Goal: Task Accomplishment & Management: Contribute content

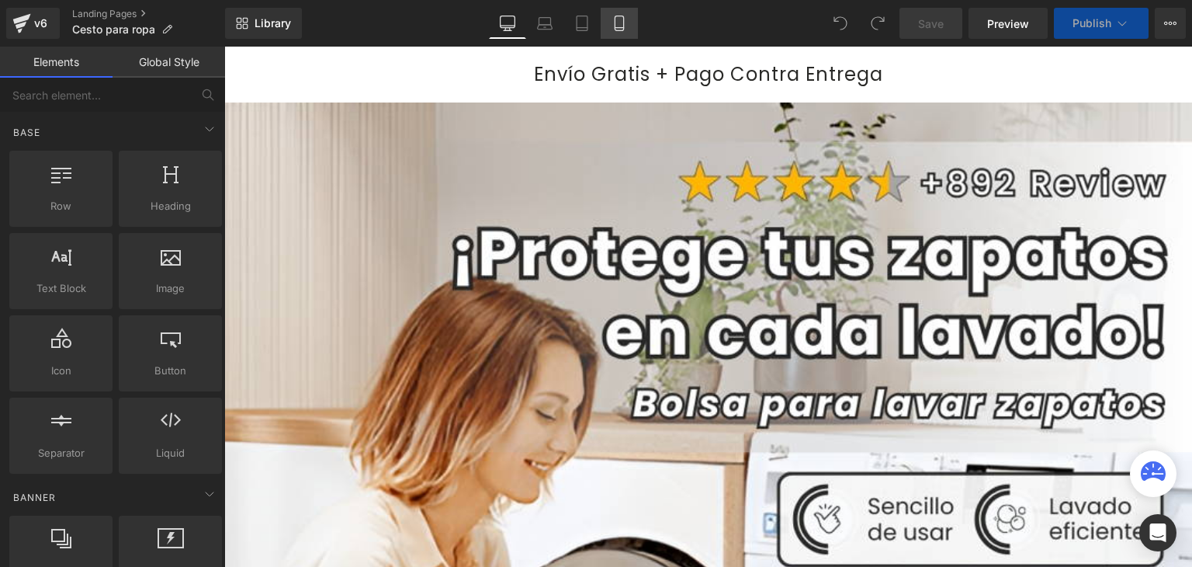
click at [619, 21] on icon at bounding box center [620, 24] width 16 height 16
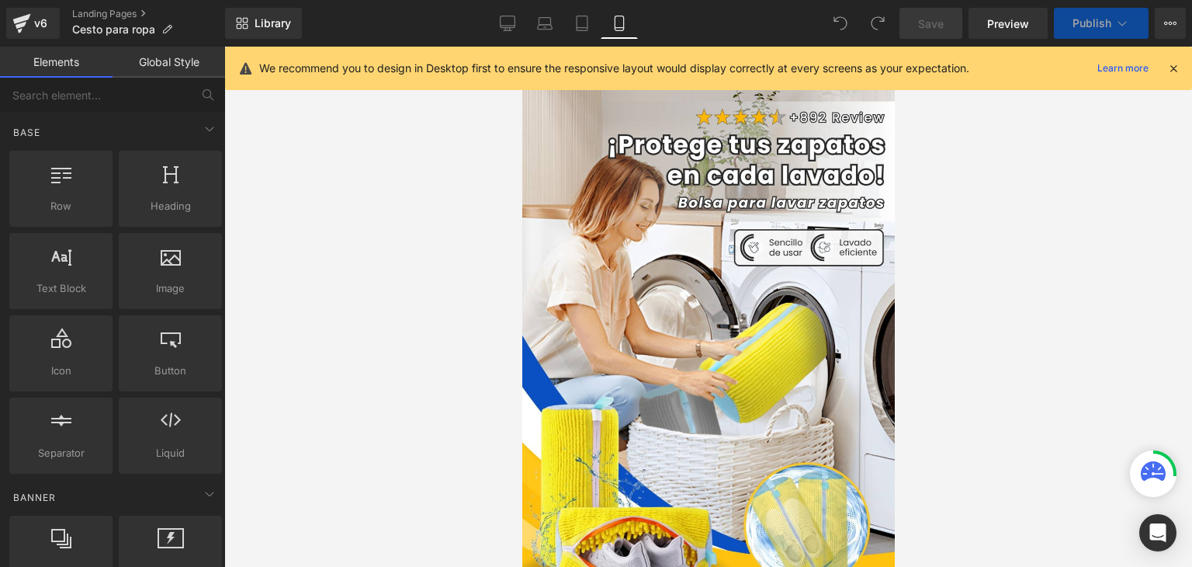
click at [1173, 68] on icon at bounding box center [1173, 68] width 14 height 14
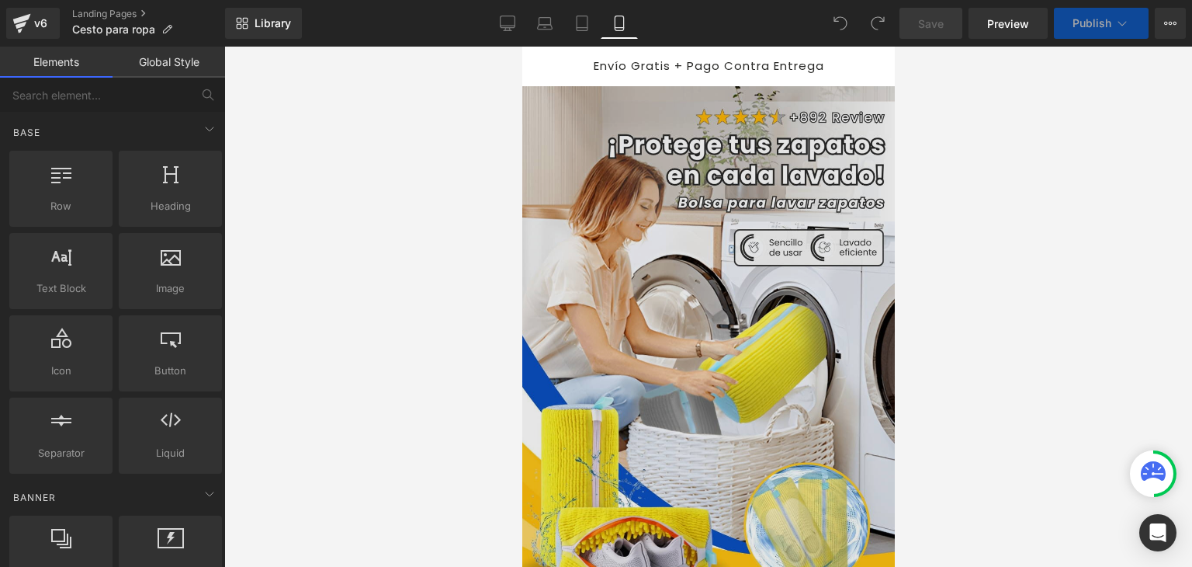
click at [751, 220] on img at bounding box center [706, 364] width 375 height 556
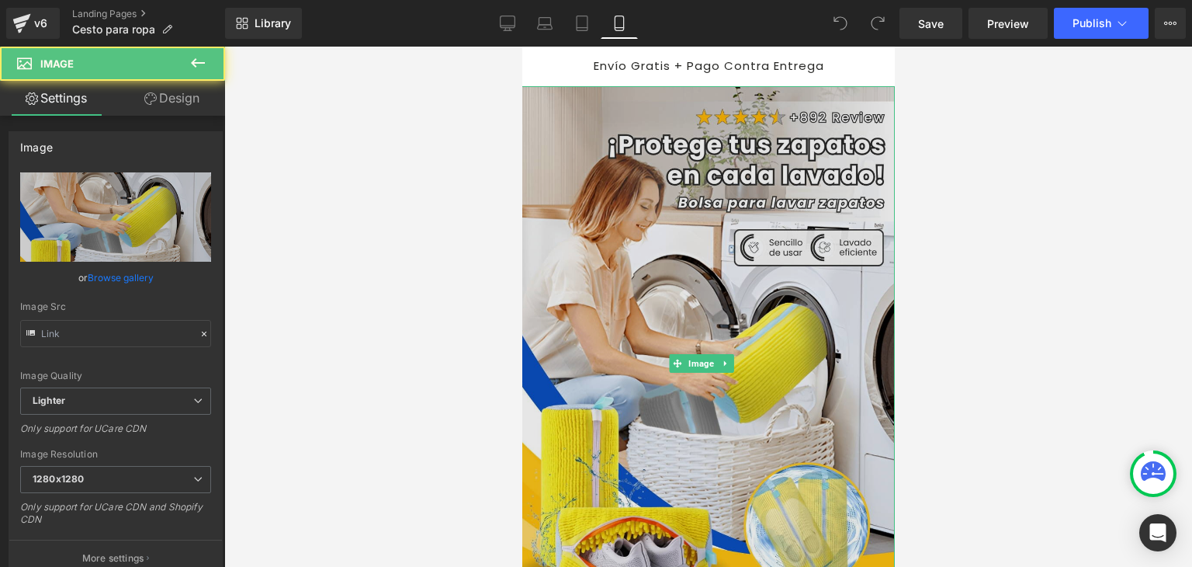
type input "[URL][DOMAIN_NAME]"
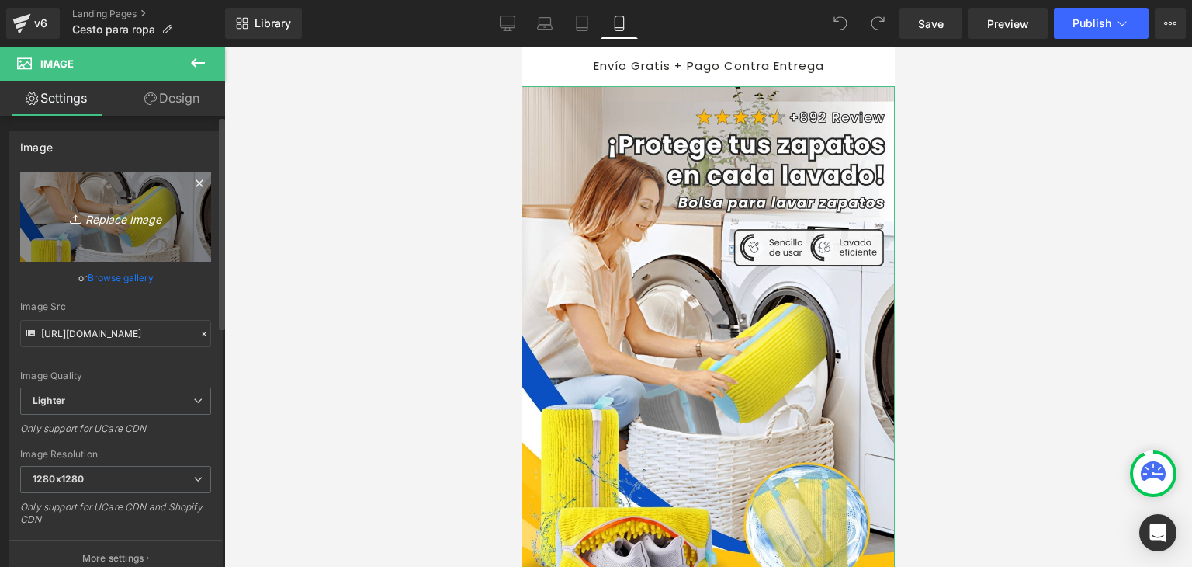
click at [149, 213] on icon "Replace Image" at bounding box center [116, 216] width 124 height 19
type input "C:\fakepath\Banner Landing.webp"
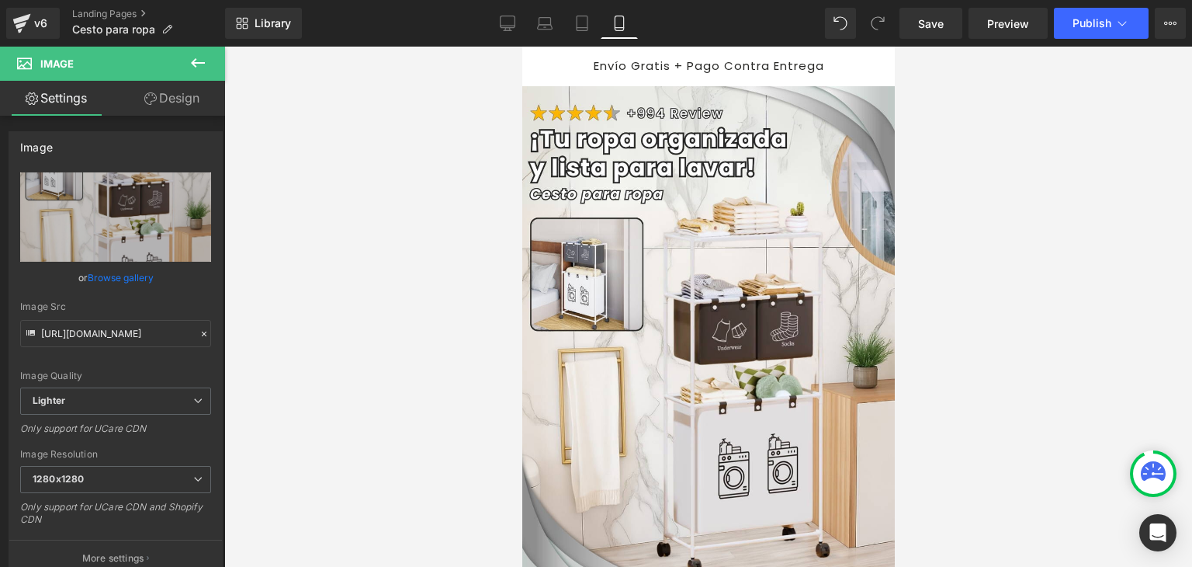
type input "[URL][DOMAIN_NAME]"
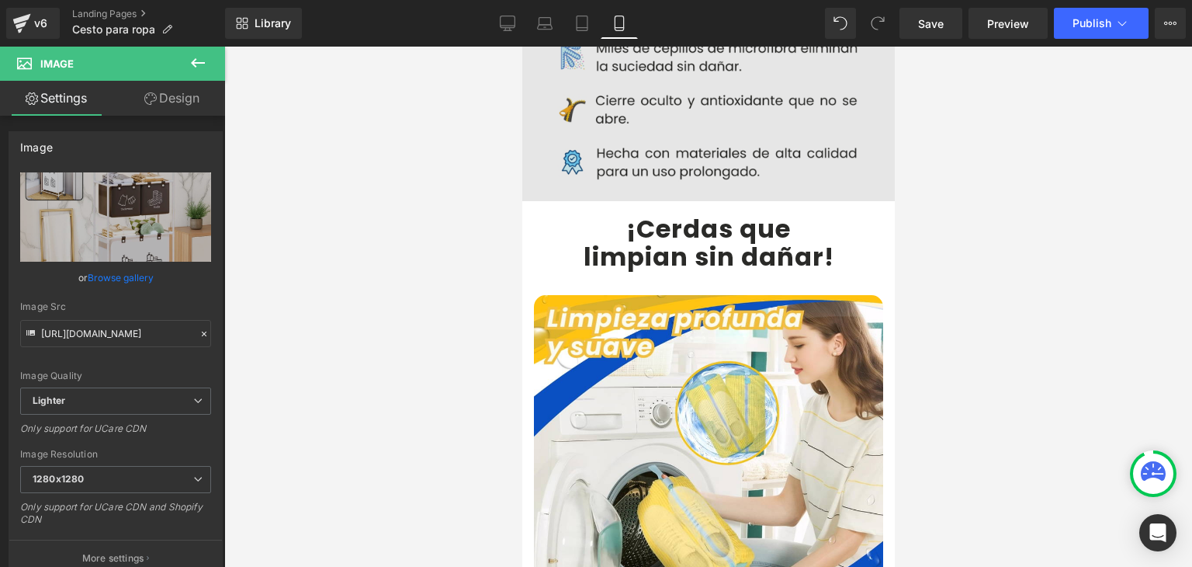
scroll to position [1397, 0]
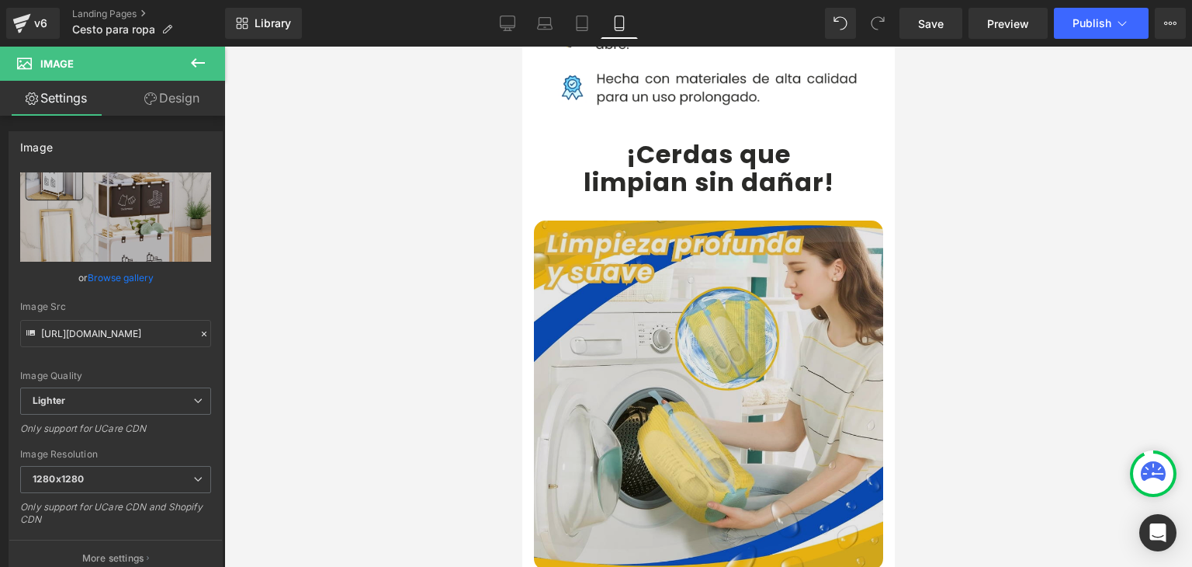
click at [658, 318] on img at bounding box center [707, 394] width 349 height 349
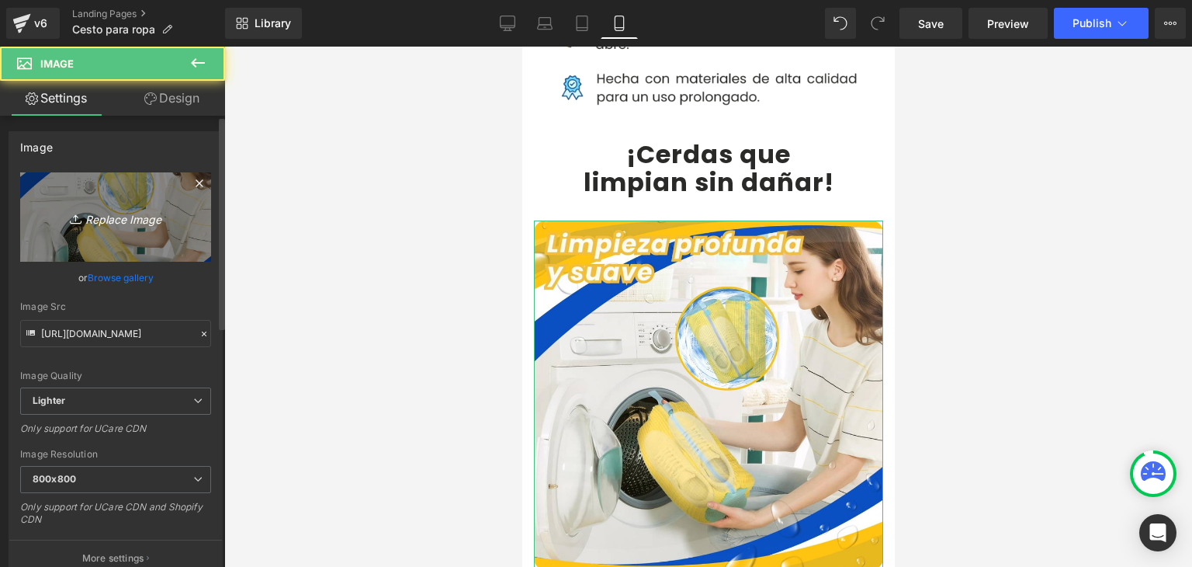
click at [139, 217] on icon "Replace Image" at bounding box center [116, 216] width 124 height 19
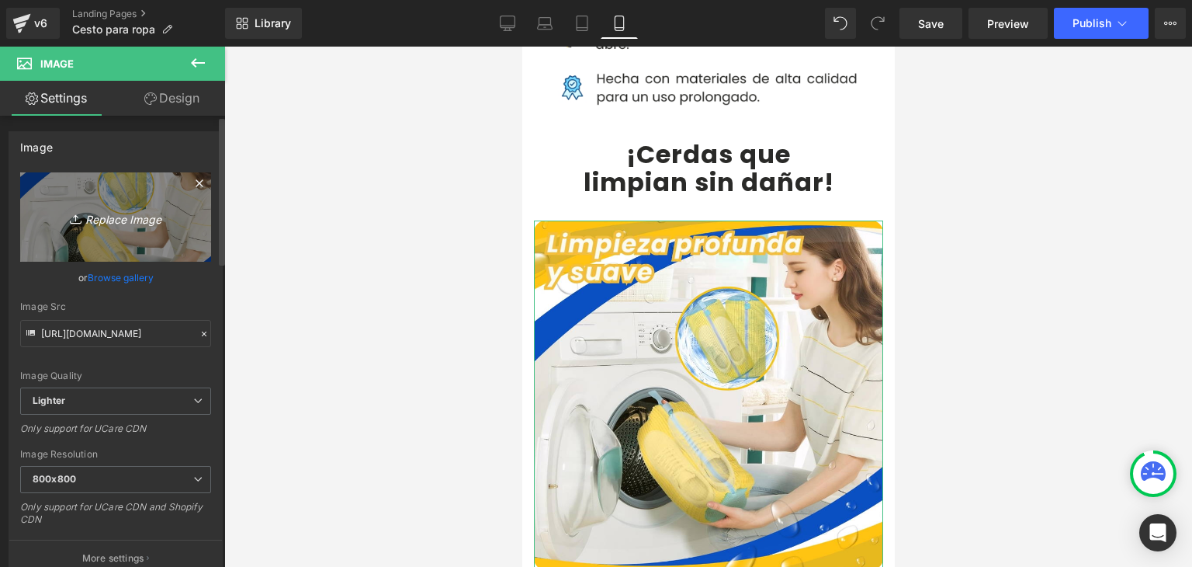
type input "C:\fakepath\2.webp"
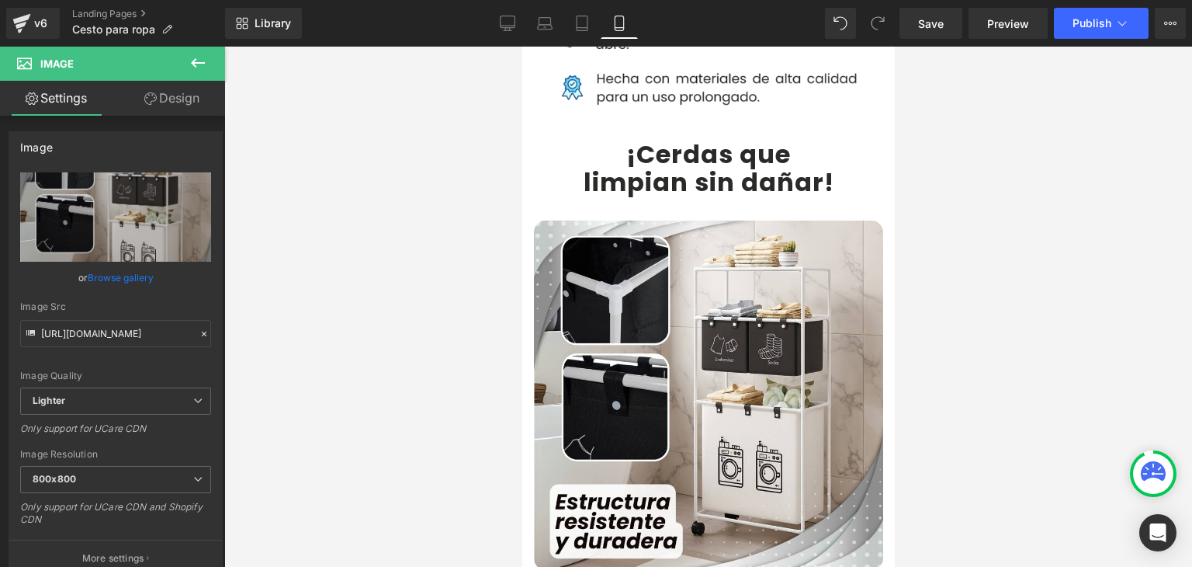
type input "[URL][DOMAIN_NAME]"
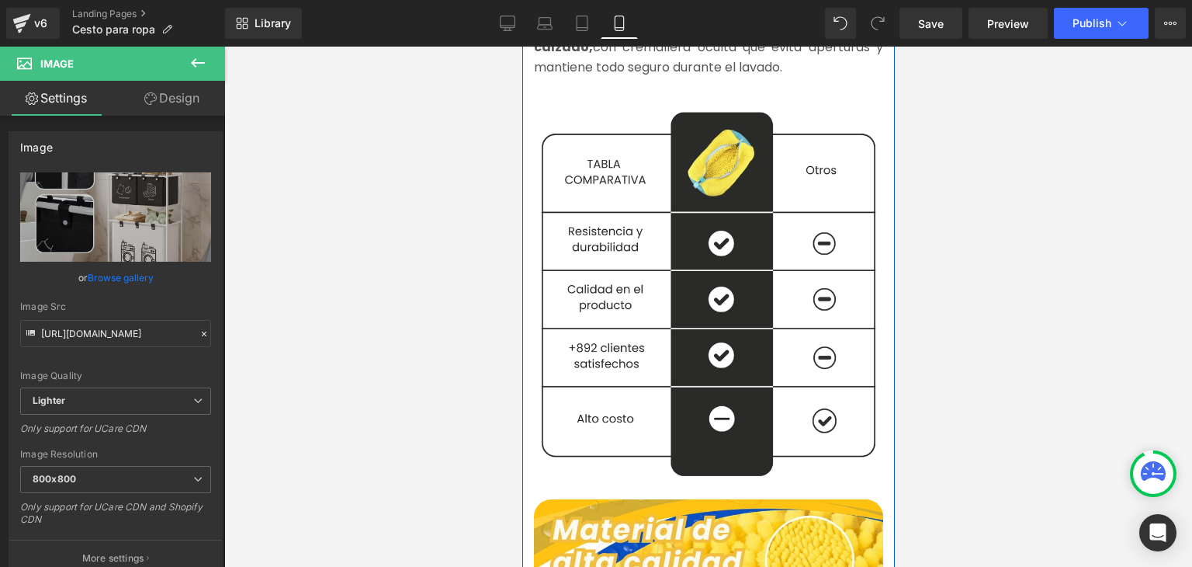
scroll to position [2018, 0]
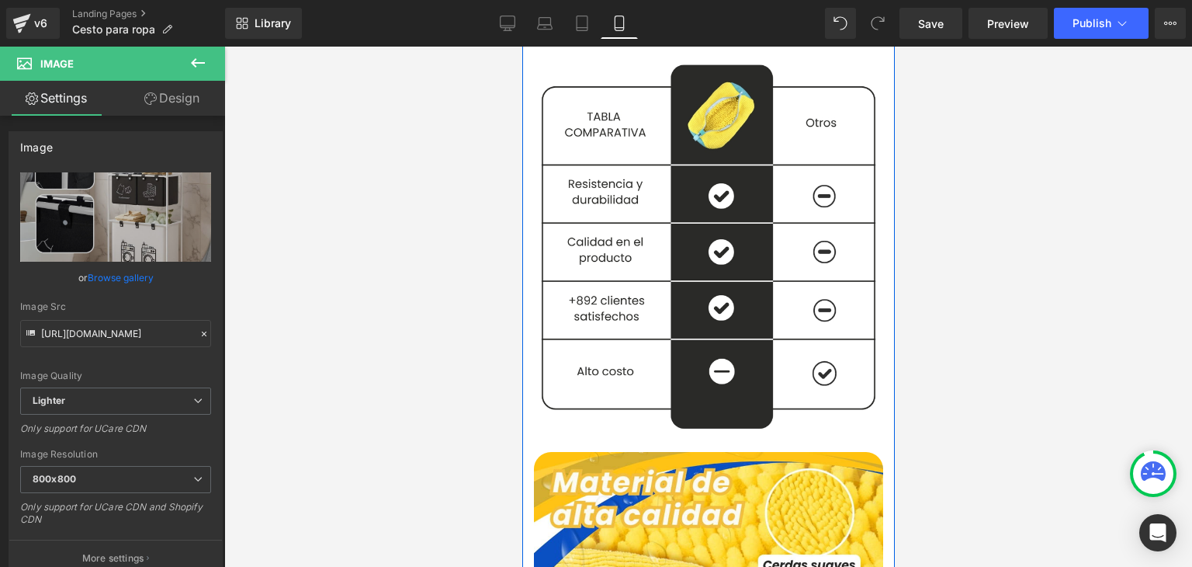
click at [674, 327] on img at bounding box center [708, 242] width 373 height 379
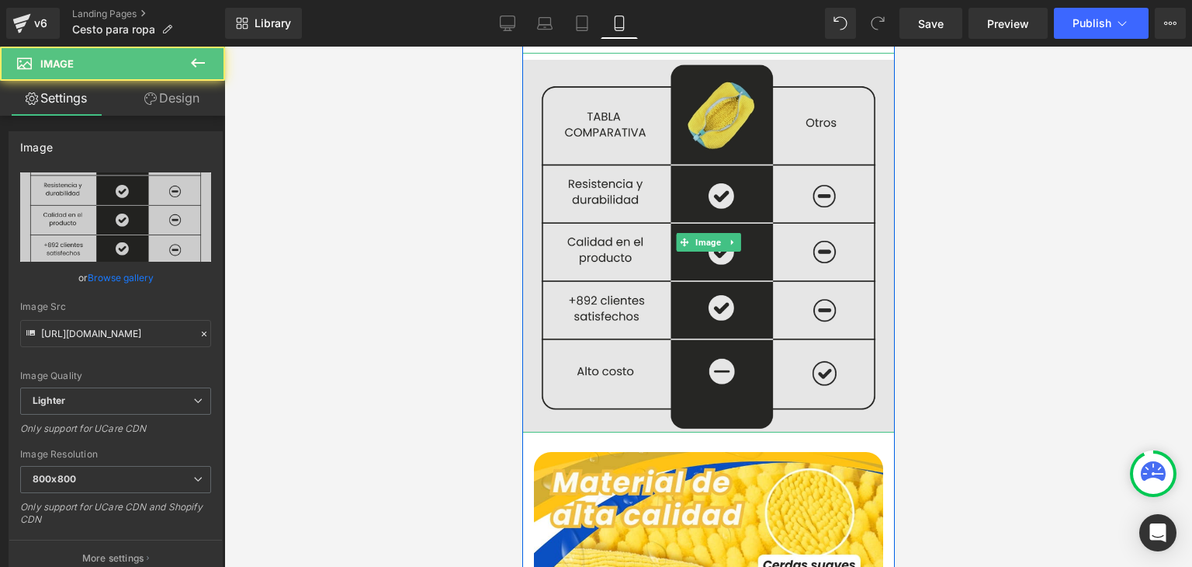
click at [668, 298] on img at bounding box center [708, 242] width 373 height 379
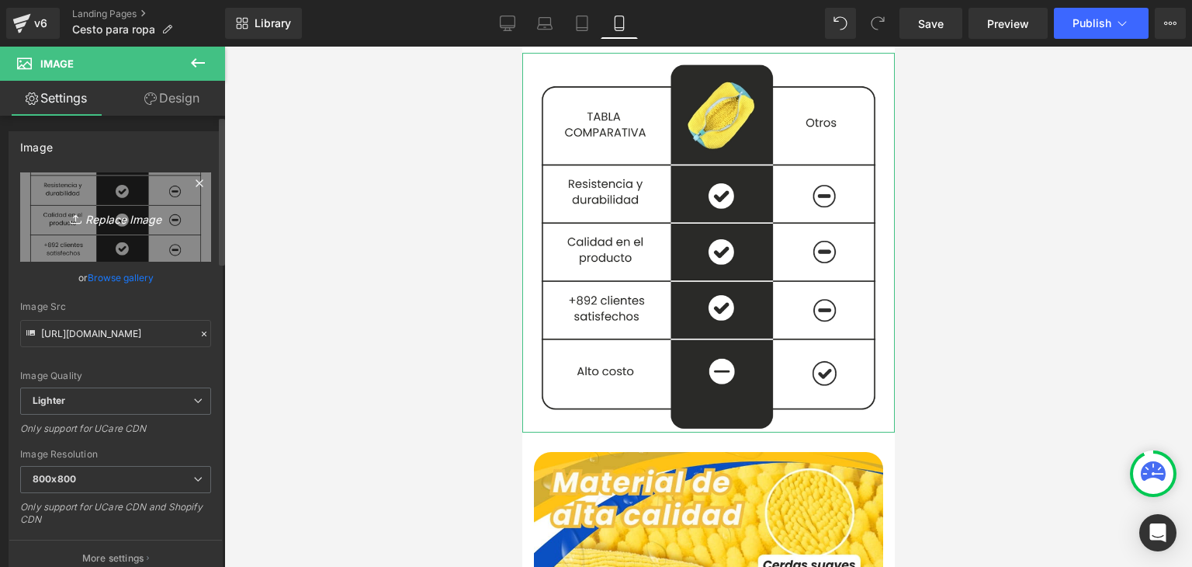
click at [111, 222] on icon "Replace Image" at bounding box center [116, 216] width 124 height 19
type input "C:\fakepath\1.webp"
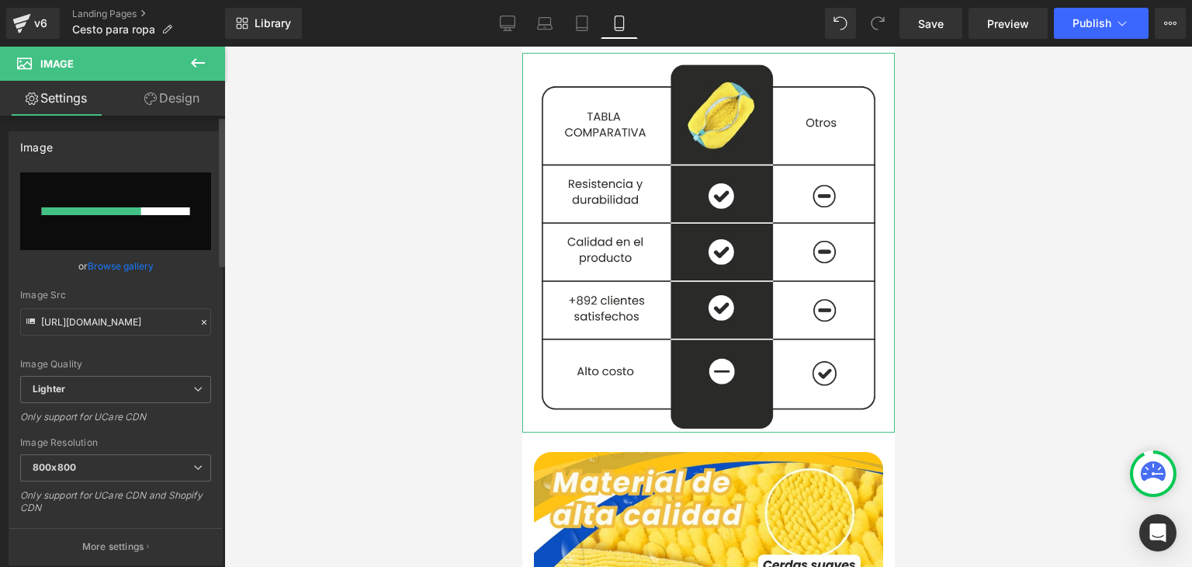
click at [122, 262] on link "Browse gallery" at bounding box center [121, 265] width 66 height 27
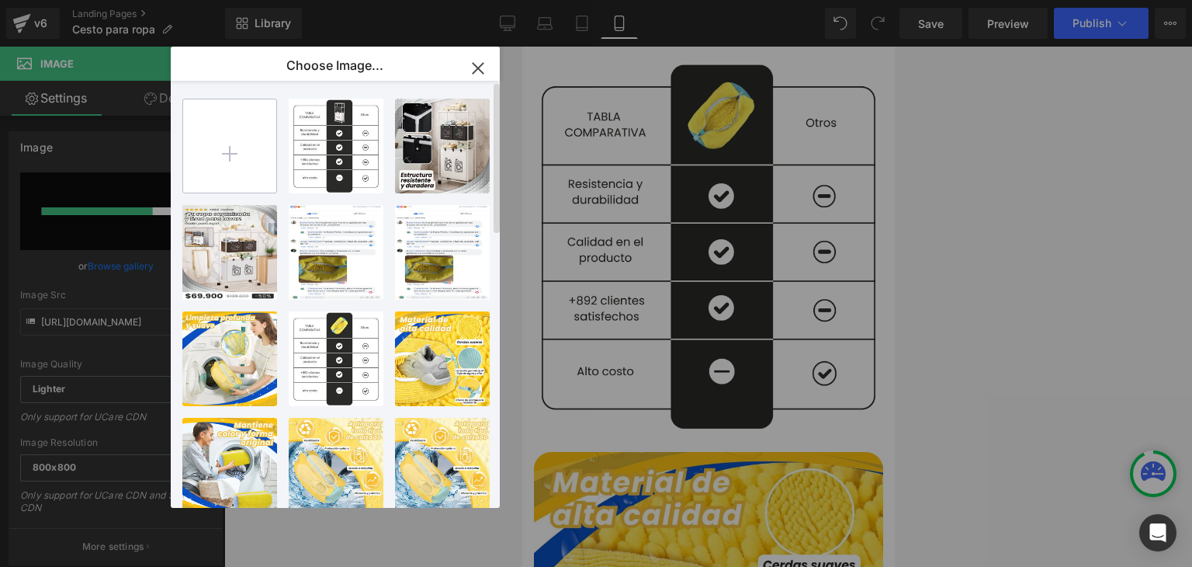
click at [245, 163] on input "file" at bounding box center [229, 145] width 93 height 93
type input "C:\fakepath\1.webp"
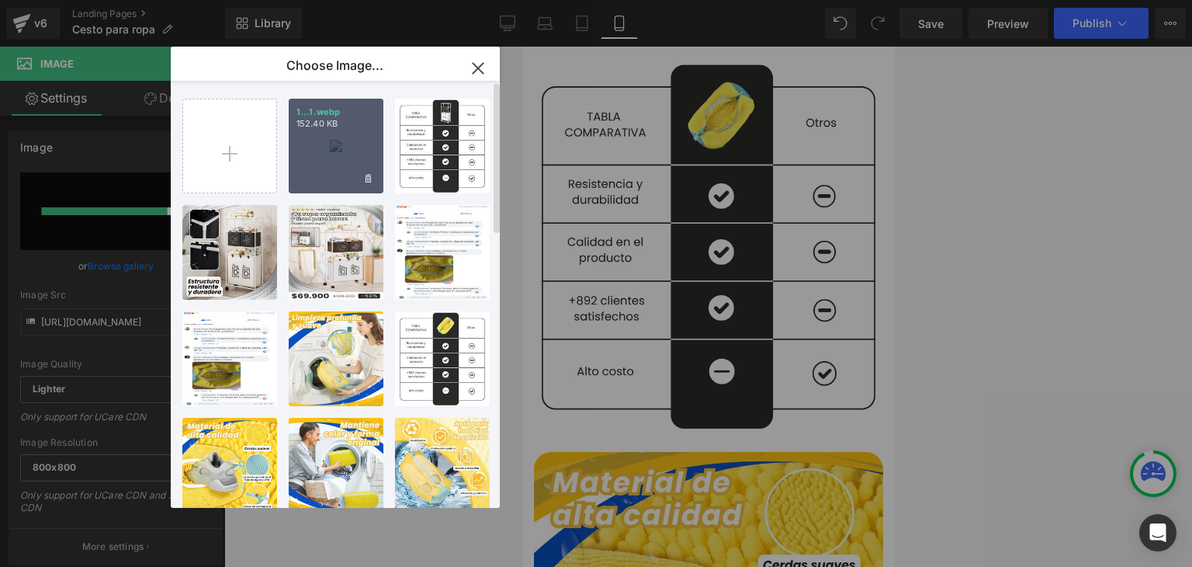
click at [341, 172] on div "1...1.webp 152.40 KB" at bounding box center [336, 146] width 95 height 95
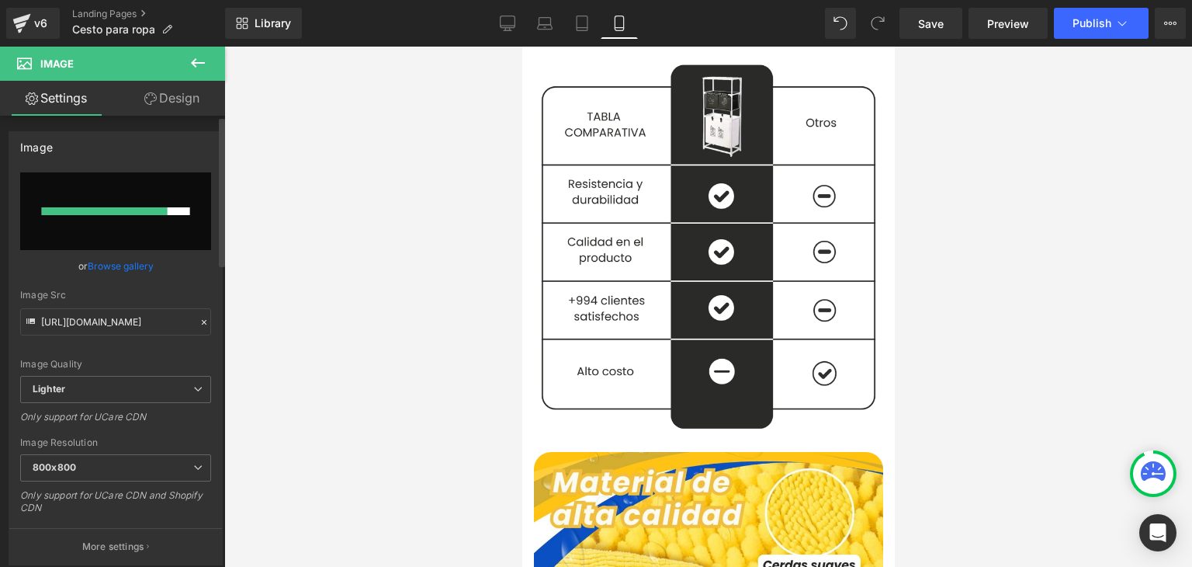
type input "[URL][DOMAIN_NAME]"
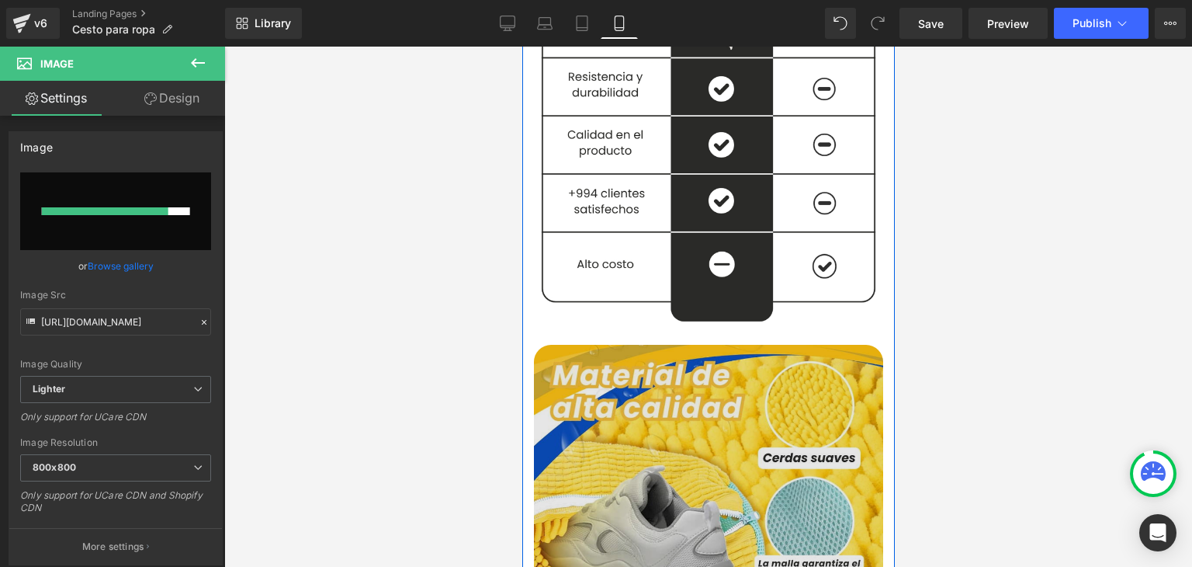
scroll to position [2251, 0]
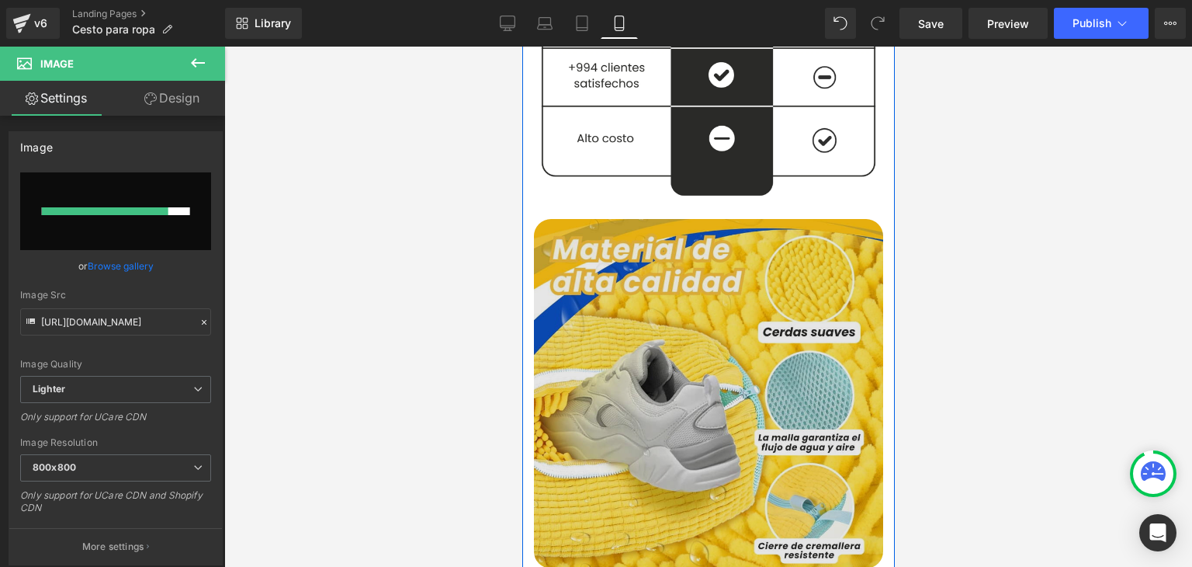
click at [630, 349] on img at bounding box center [707, 393] width 349 height 349
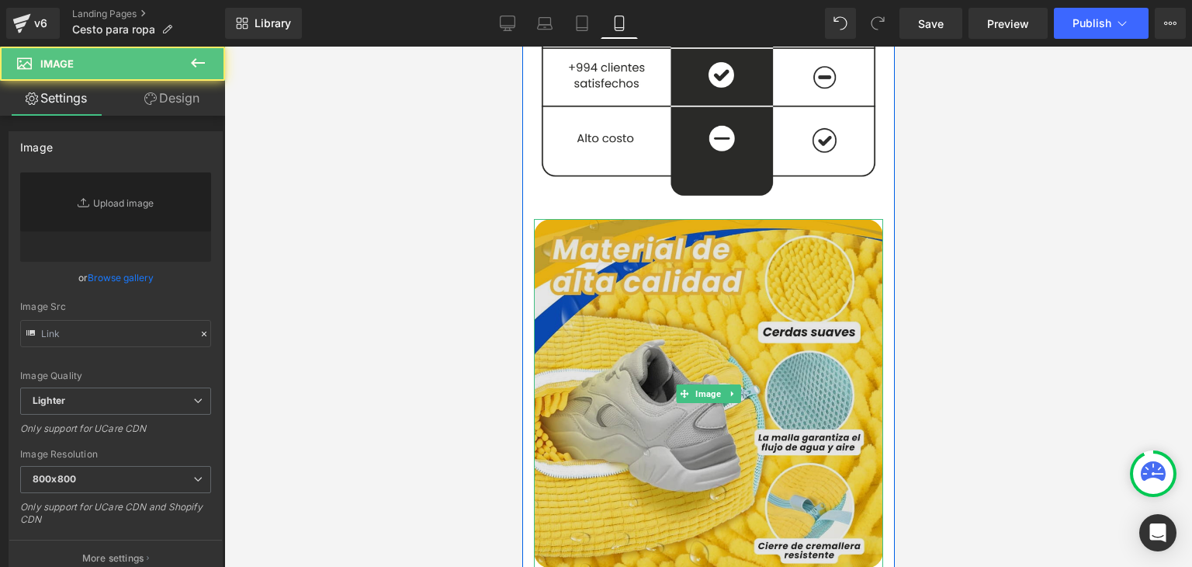
type input "[URL][DOMAIN_NAME]"
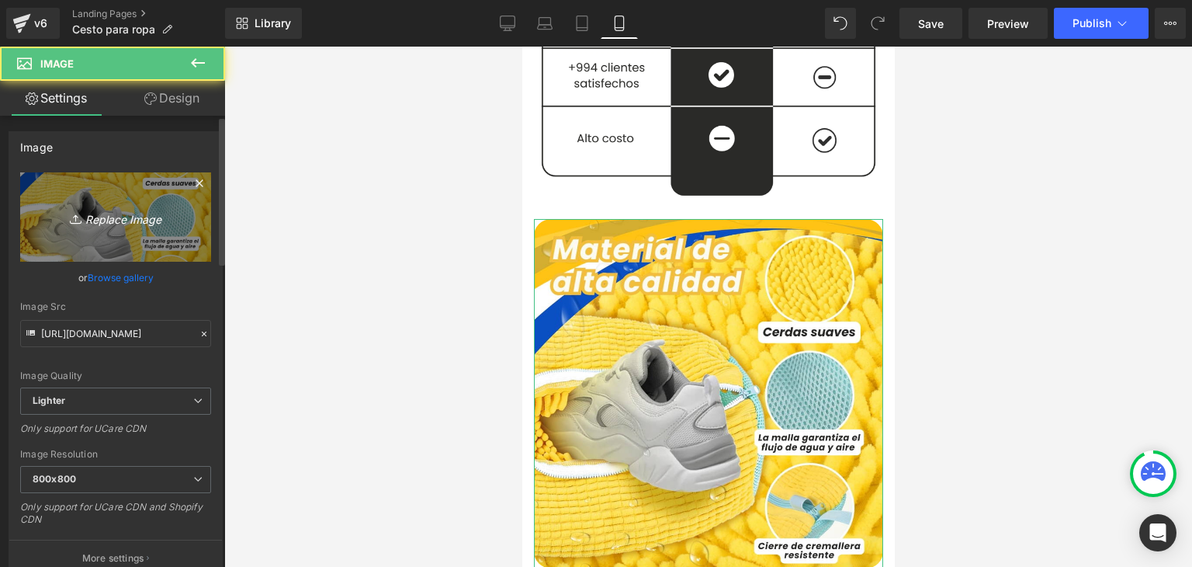
click at [147, 213] on icon "Replace Image" at bounding box center [116, 216] width 124 height 19
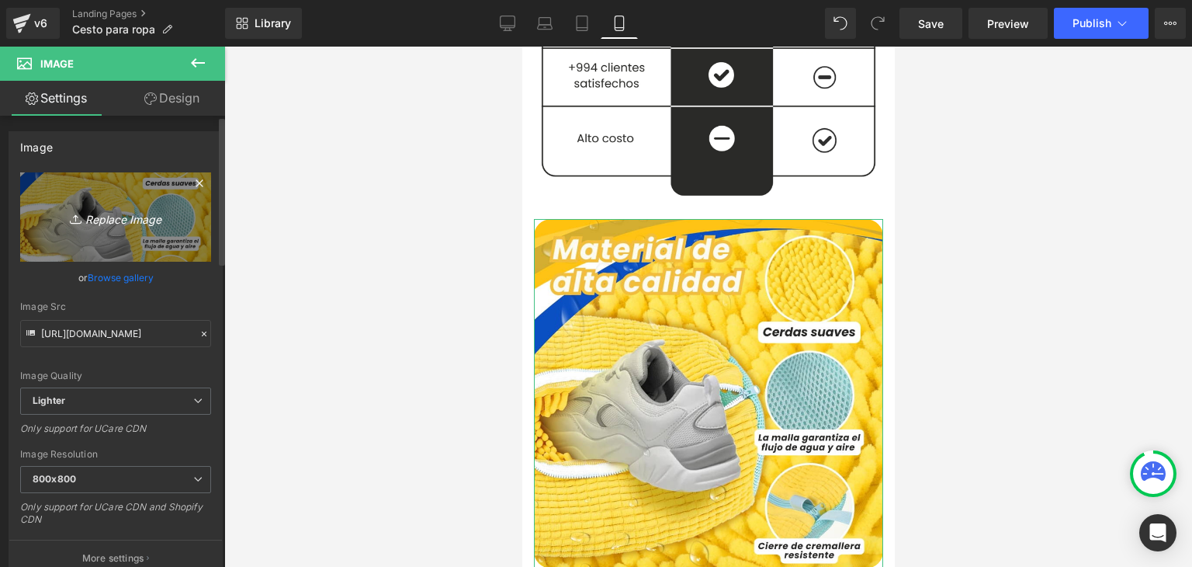
type input "C:\fakepath\3.webp"
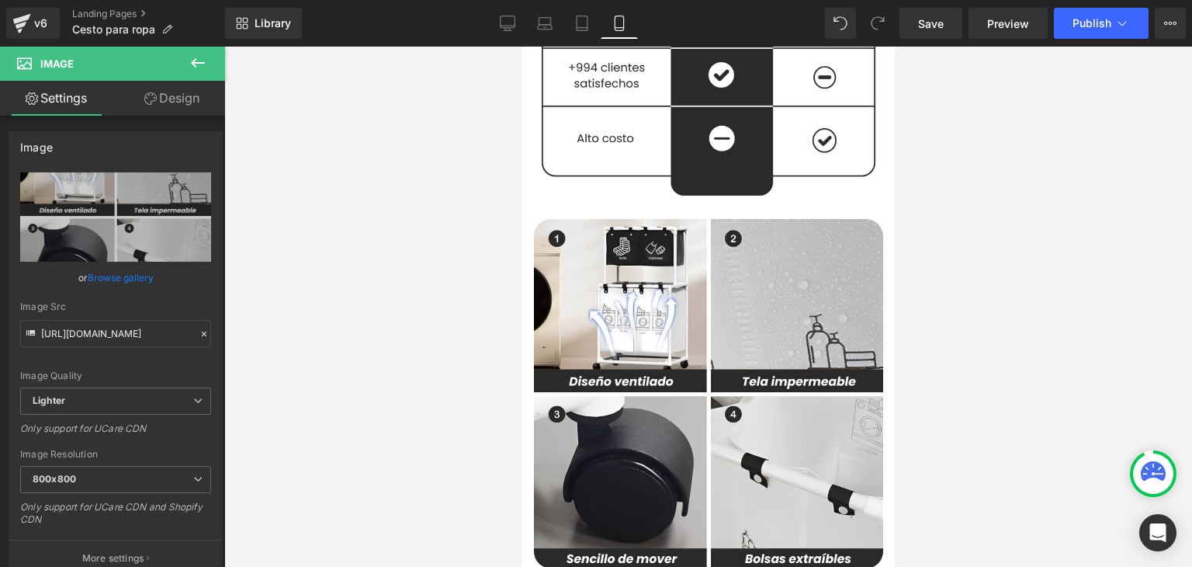
type input "[URL][DOMAIN_NAME]"
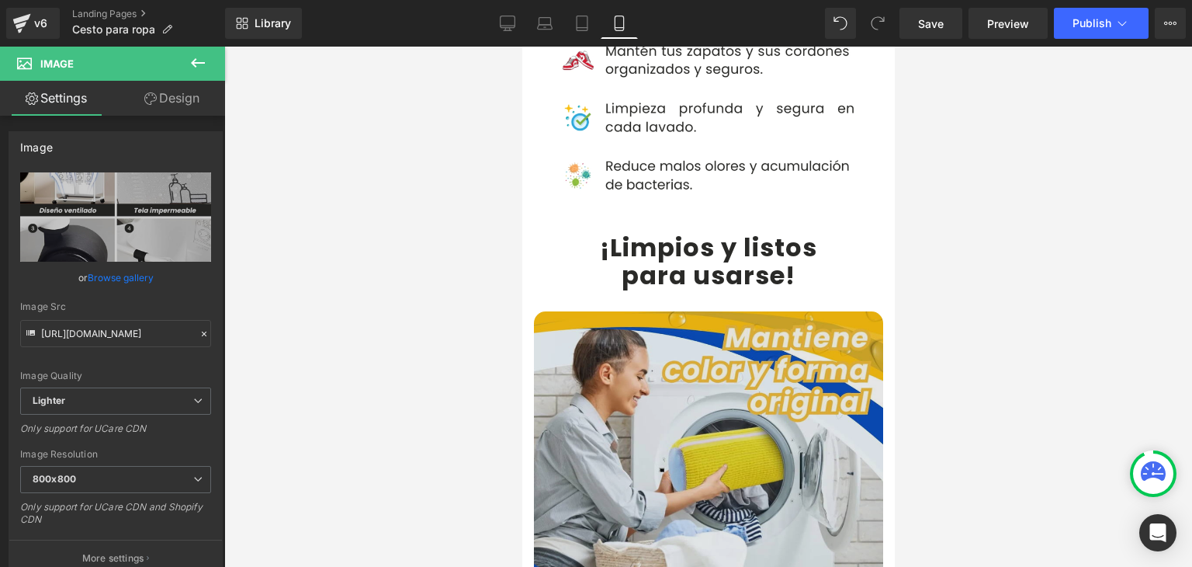
click at [636, 324] on img at bounding box center [707, 485] width 349 height 349
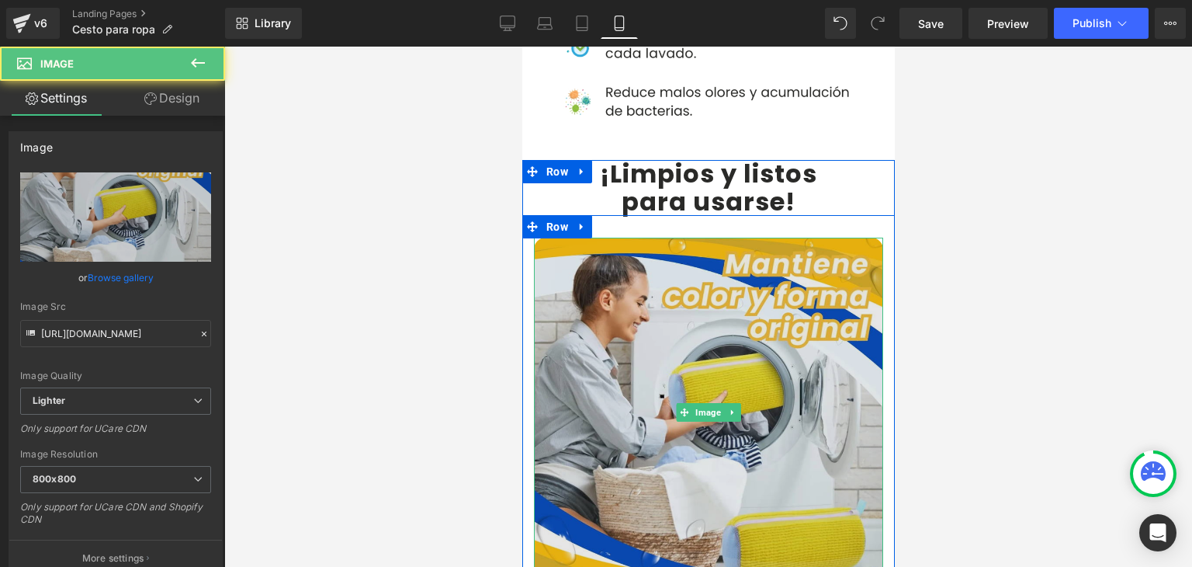
scroll to position [3182, 0]
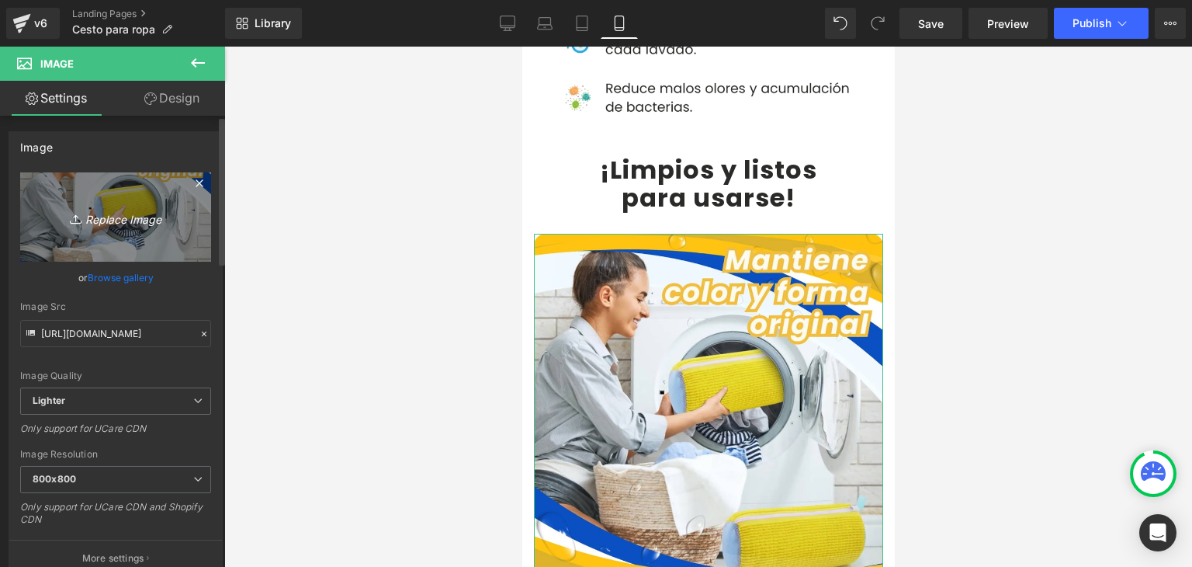
click at [140, 241] on link "Replace Image" at bounding box center [115, 216] width 191 height 89
type input "C:\fakepath\4.webp"
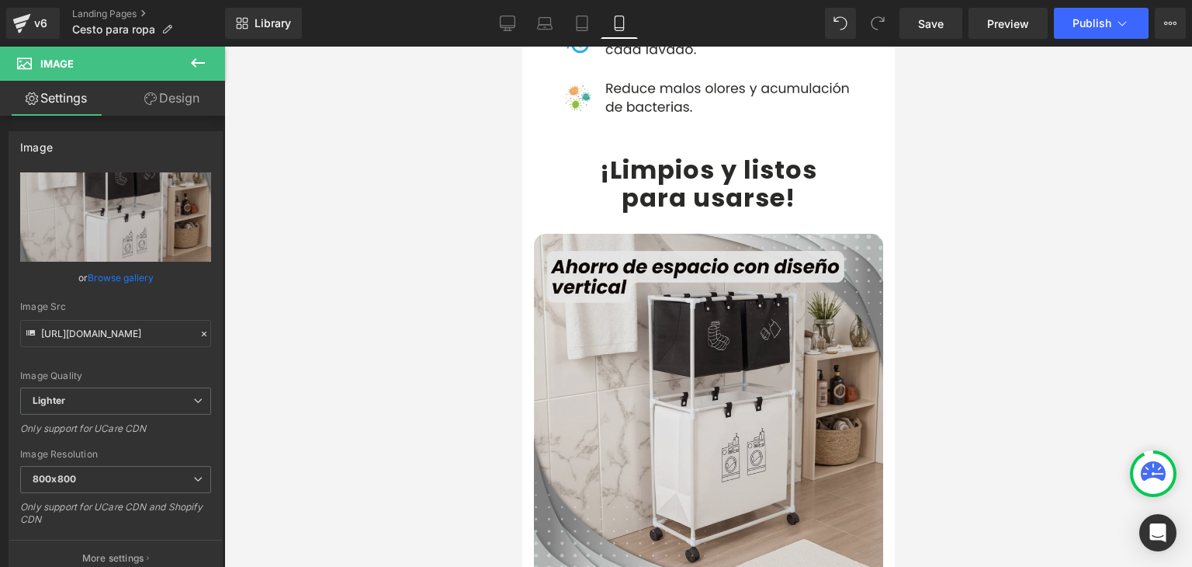
type input "[URL][DOMAIN_NAME]"
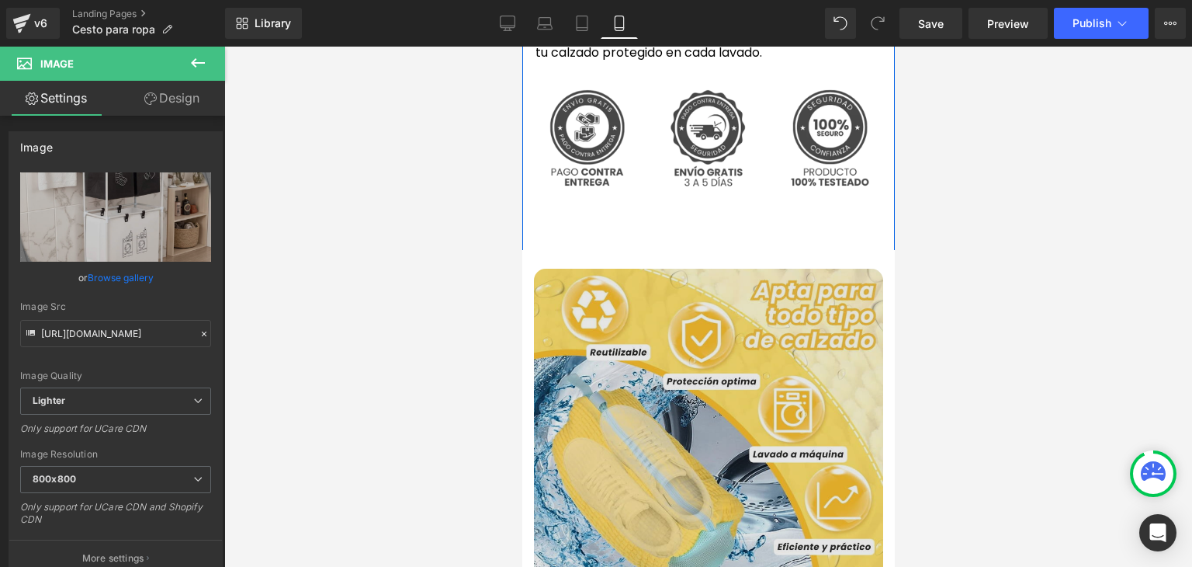
scroll to position [3803, 0]
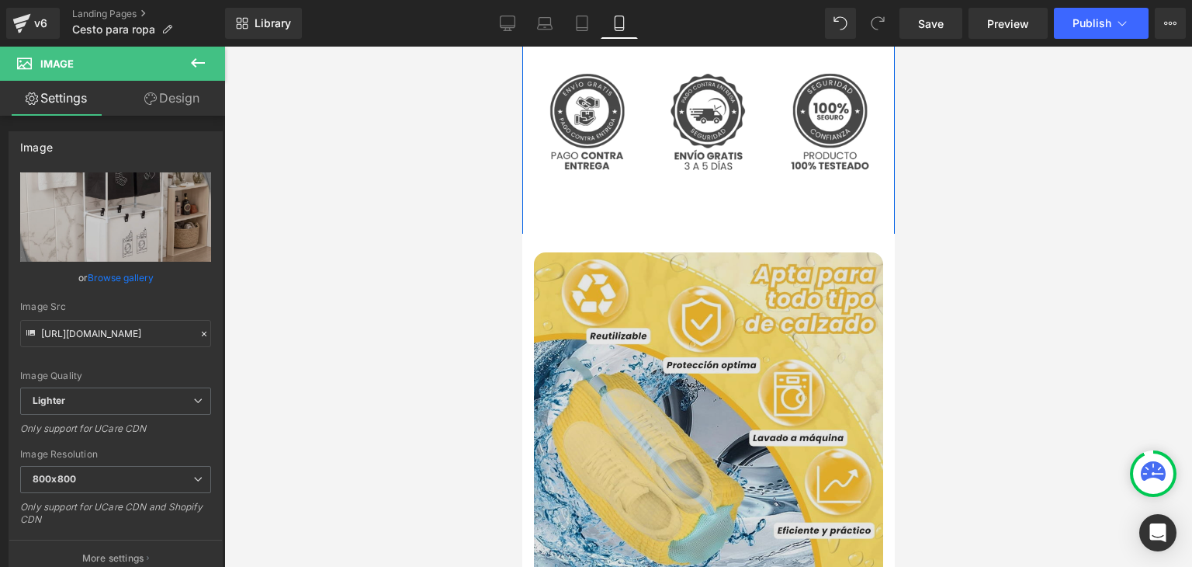
click at [615, 294] on img at bounding box center [707, 426] width 349 height 349
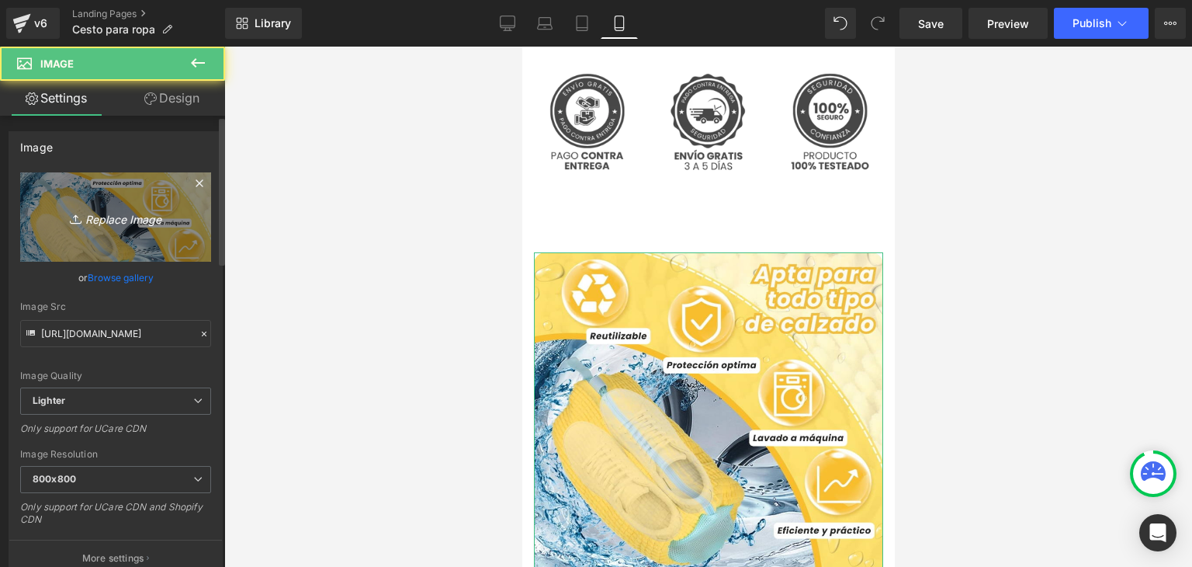
click at [152, 239] on link "Replace Image" at bounding box center [115, 216] width 191 height 89
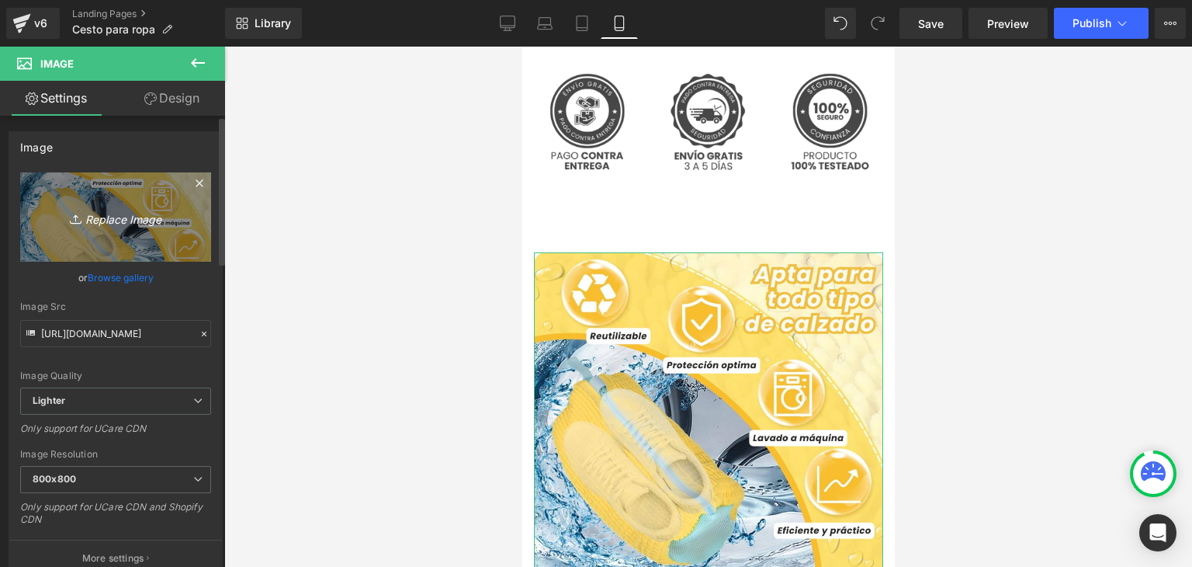
type input "C:\fakepath\5.webp"
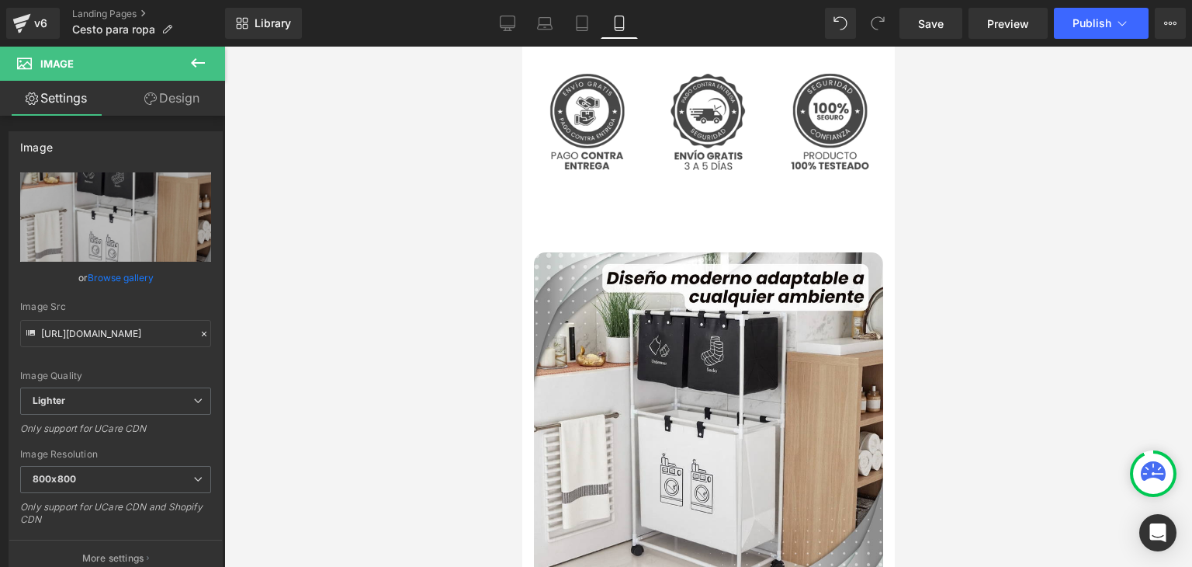
type input "[URL][DOMAIN_NAME]"
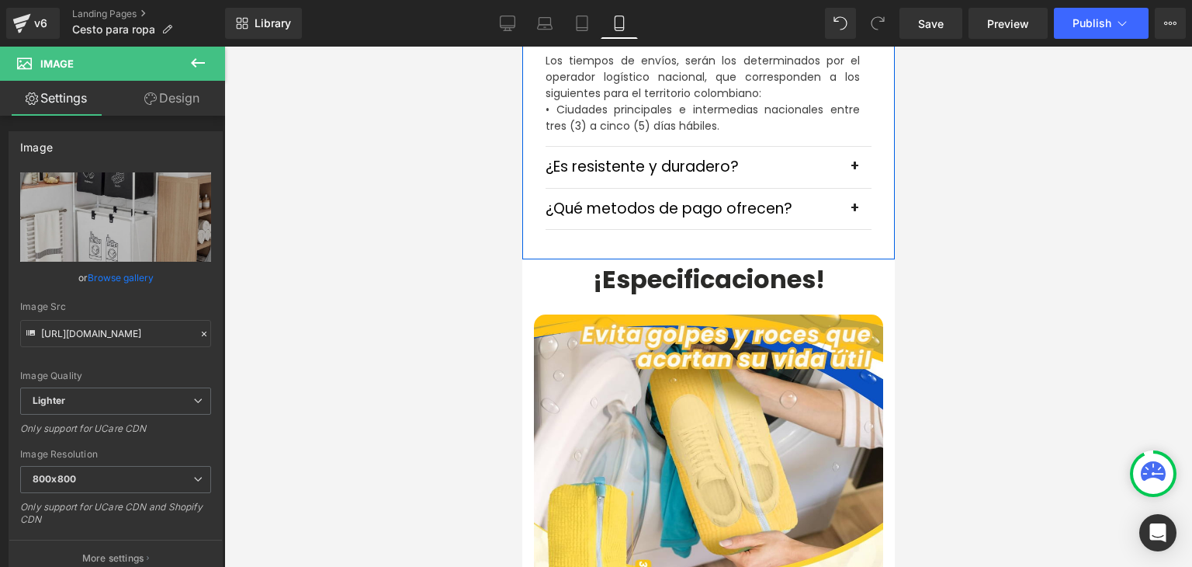
scroll to position [4734, 0]
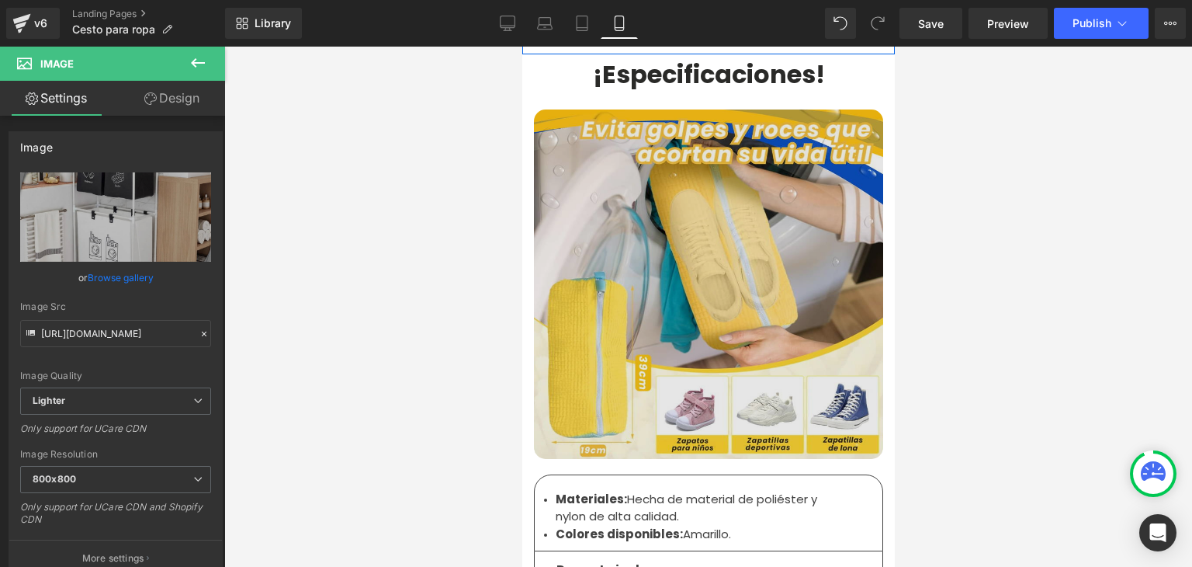
click at [646, 251] on img at bounding box center [707, 283] width 349 height 349
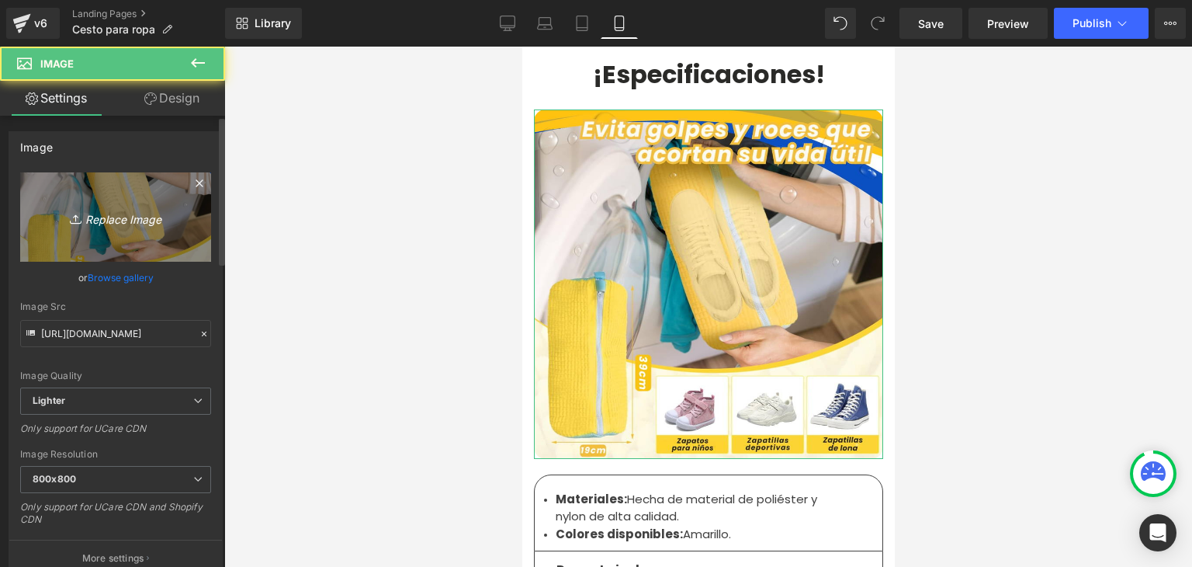
click at [133, 215] on icon "Replace Image" at bounding box center [116, 216] width 124 height 19
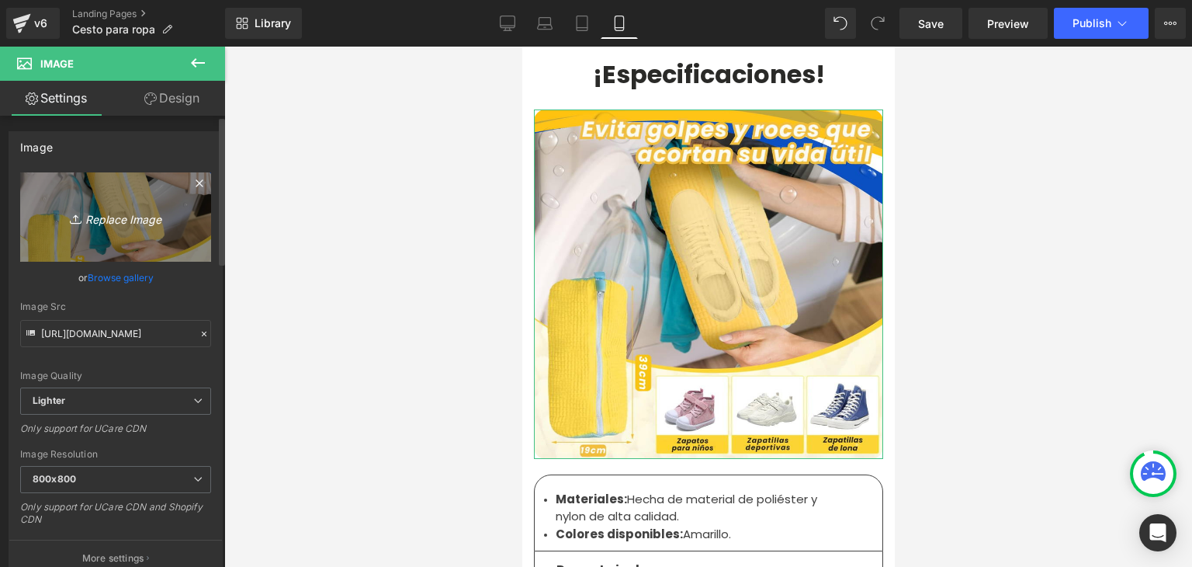
type input "C:\fakepath\6.webp"
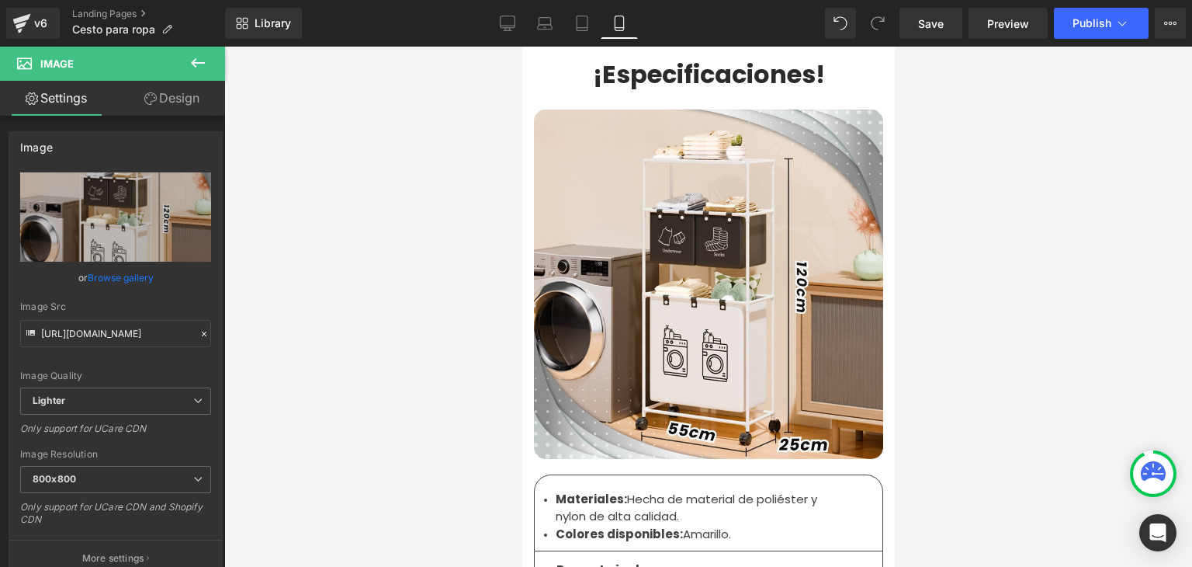
type input "[URL][DOMAIN_NAME]"
click at [1086, 21] on span "Publish" at bounding box center [1091, 23] width 39 height 12
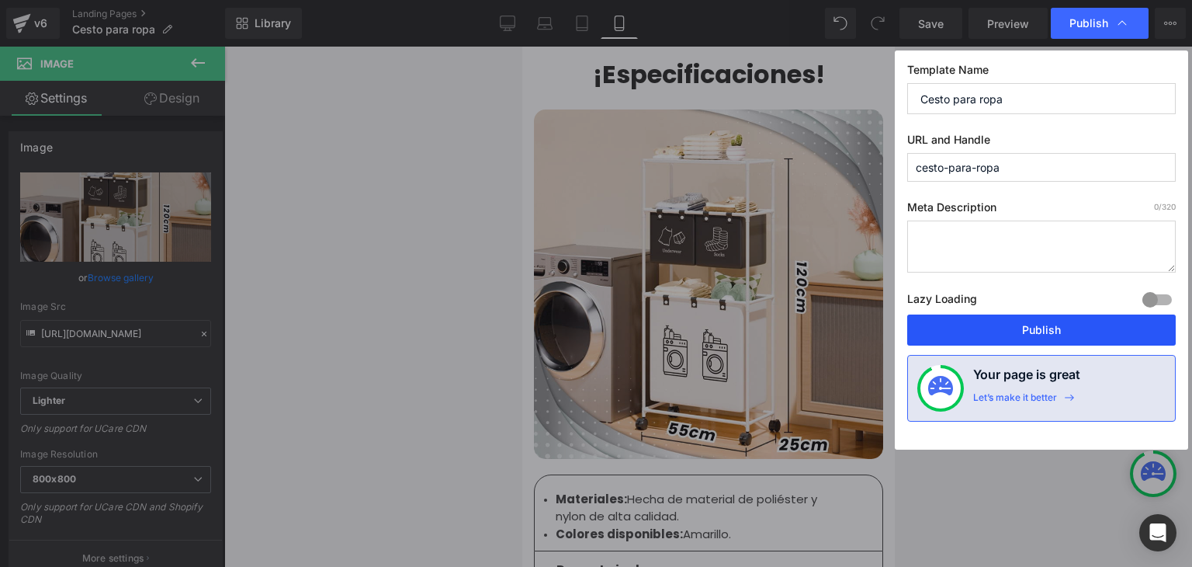
click at [1029, 331] on button "Publish" at bounding box center [1041, 329] width 269 height 31
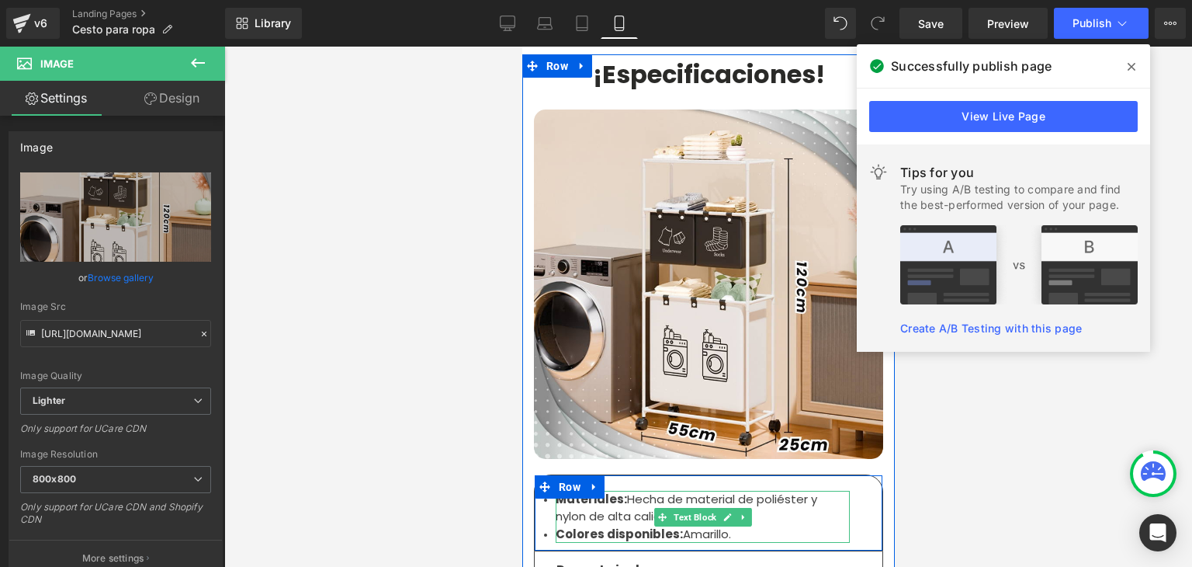
click at [616, 490] on li "Materiales: Hecha de material de poliéster y nylon de alta calidad." at bounding box center [702, 507] width 294 height 35
click at [625, 490] on li "Materiales: Hecha de material de poliéster y nylon de alta calidad." at bounding box center [702, 507] width 294 height 35
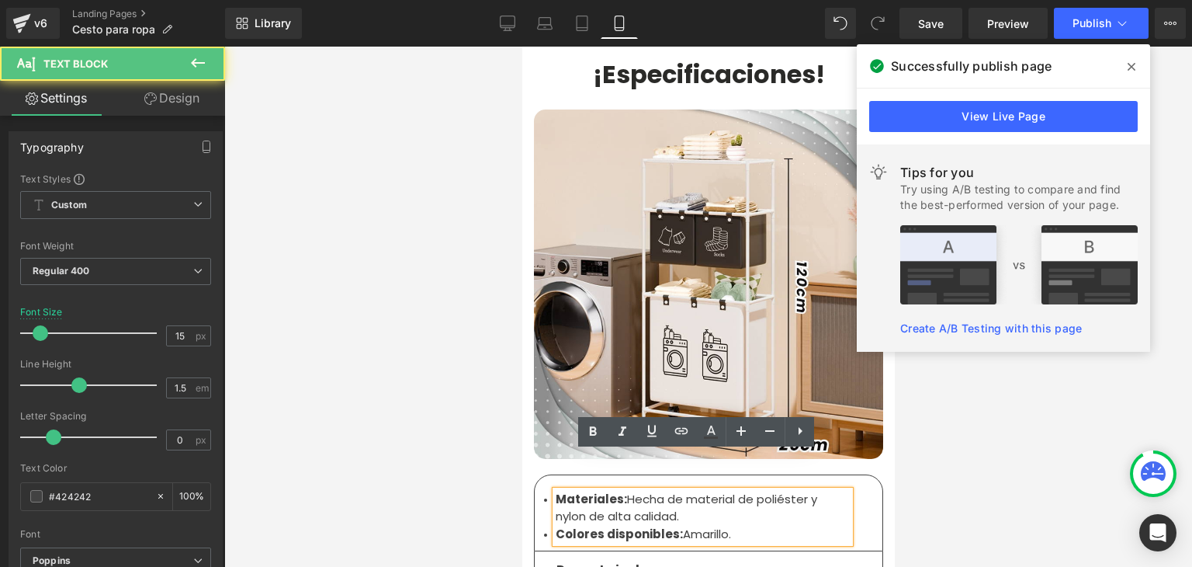
click at [678, 490] on li "Materiales: Hecha de material de poliéster y nylon de alta calidad." at bounding box center [702, 507] width 294 height 35
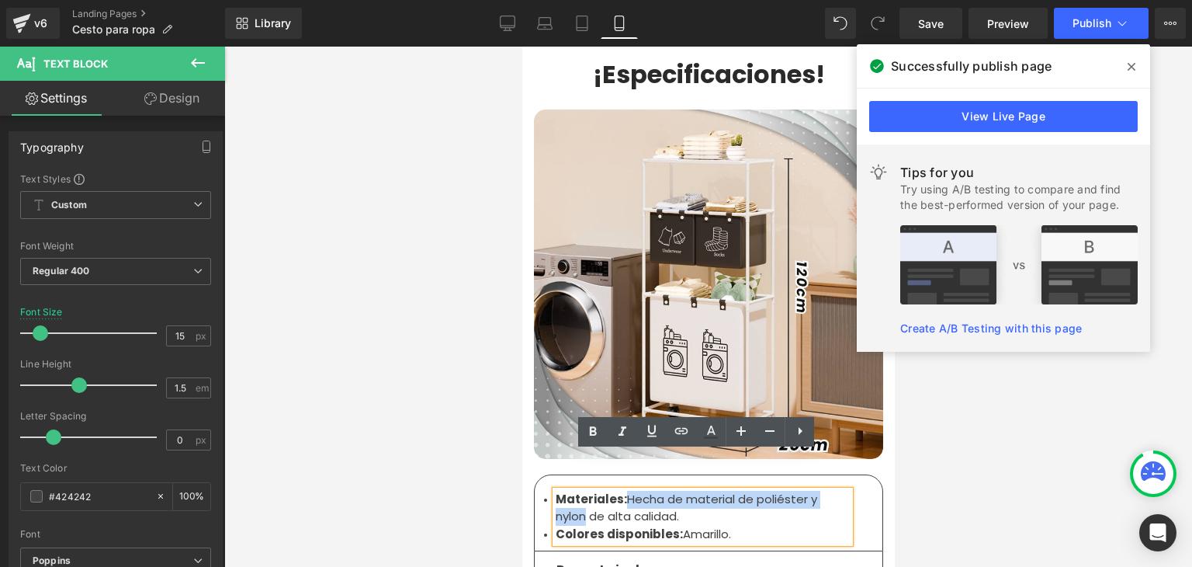
drag, startPoint x: 579, startPoint y: 481, endPoint x: 621, endPoint y: 466, distance: 44.4
click at [621, 490] on li "Materiales: Hecha de material de poliéster y nylon de alta calidad." at bounding box center [702, 507] width 294 height 35
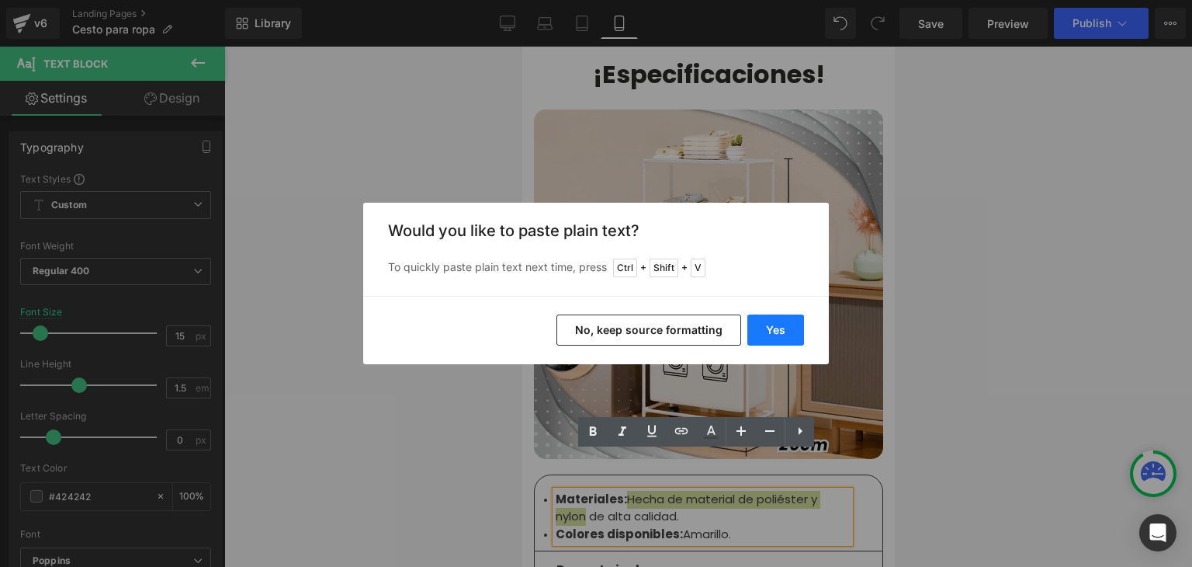
drag, startPoint x: 768, startPoint y: 331, endPoint x: 245, endPoint y: 288, distance: 524.9
click at [768, 331] on button "Yes" at bounding box center [775, 329] width 57 height 31
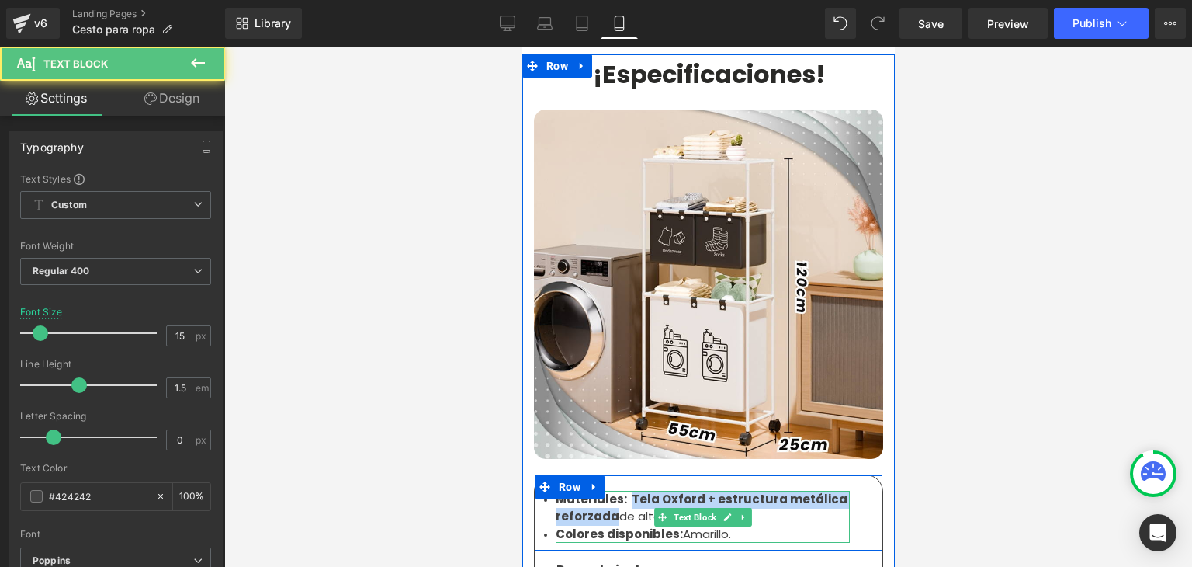
drag, startPoint x: 606, startPoint y: 480, endPoint x: 623, endPoint y: 463, distance: 24.1
click at [623, 490] on strong "Materiales: Tela Oxford + estructura metálica reforzada" at bounding box center [701, 507] width 292 height 34
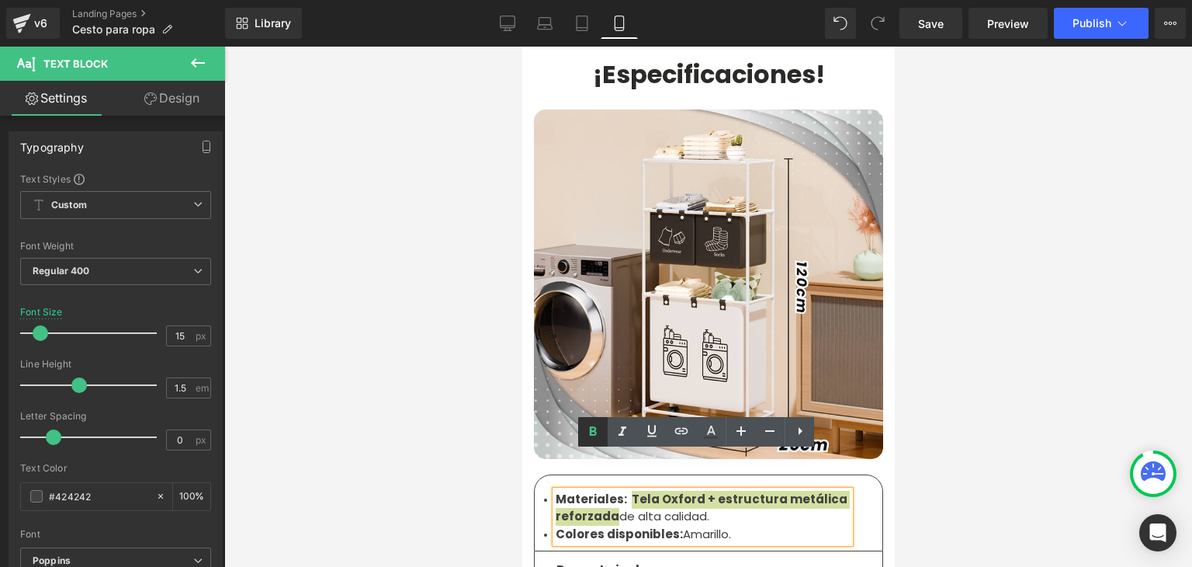
click at [590, 424] on icon at bounding box center [593, 431] width 19 height 19
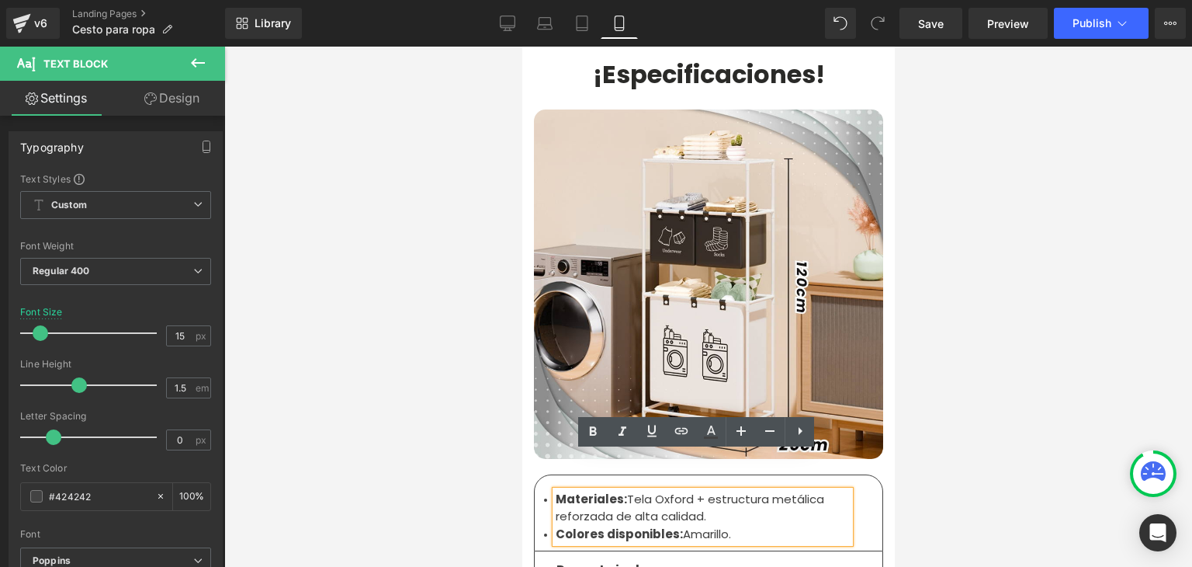
click at [653, 490] on li "Materiales: Tela Oxford + estructura metálica reforzada de alta calidad." at bounding box center [702, 507] width 294 height 35
click at [705, 490] on li "Materiales: Tela Oxford + estructura metálica reforzada de alta calidad." at bounding box center [702, 507] width 294 height 35
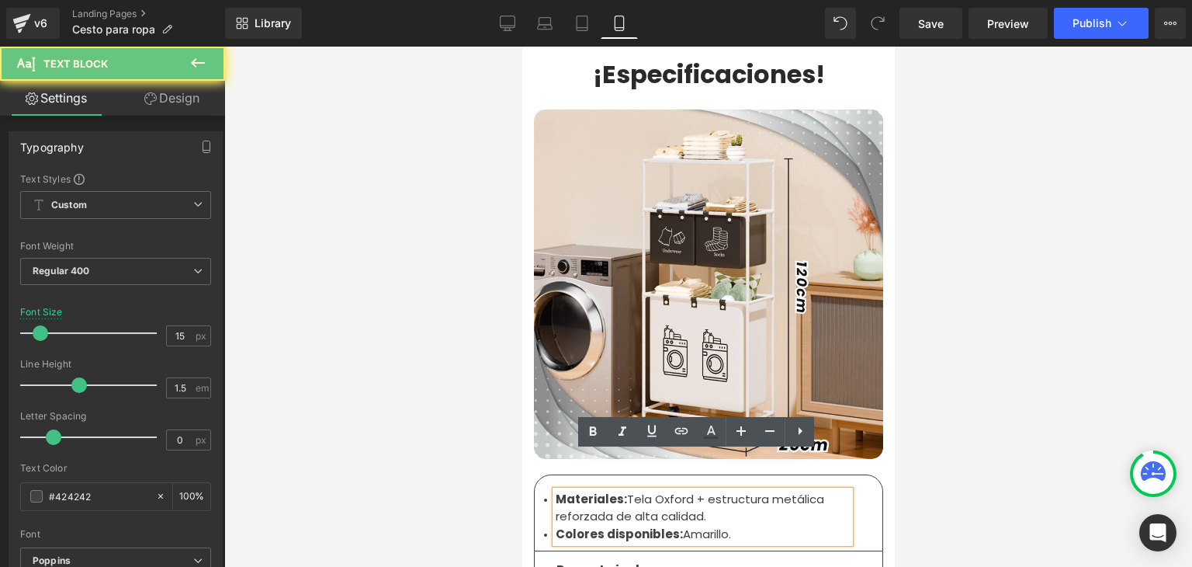
click at [724, 525] on li "Colores disponibles: Amarillo." at bounding box center [702, 534] width 294 height 18
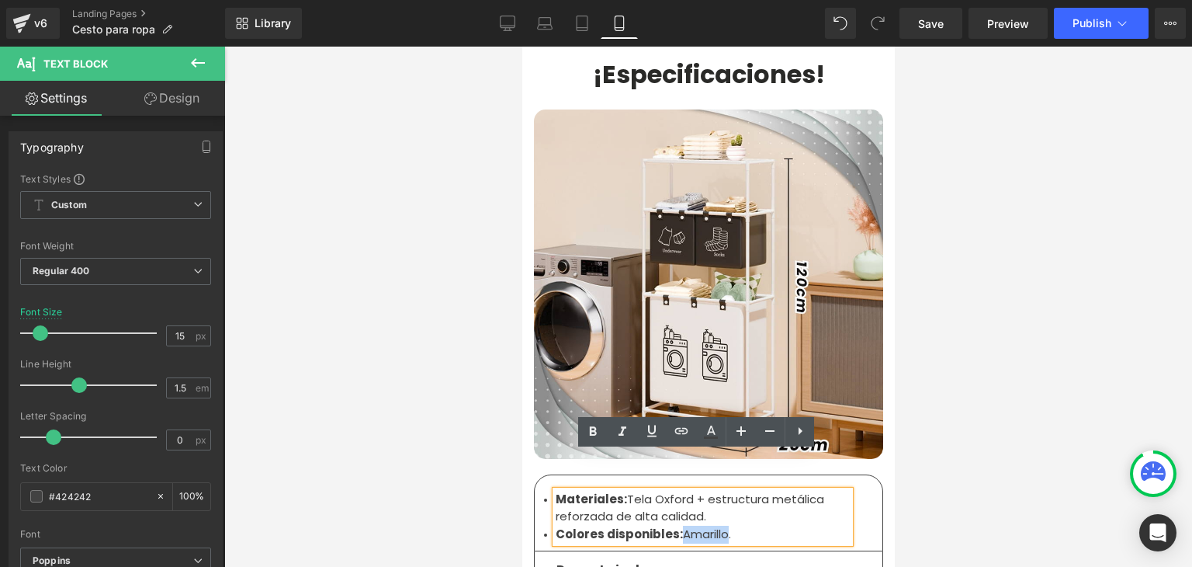
drag, startPoint x: 721, startPoint y: 499, endPoint x: 674, endPoint y: 493, distance: 47.0
click at [674, 525] on li "Colores disponibles: Amarillo." at bounding box center [702, 534] width 294 height 18
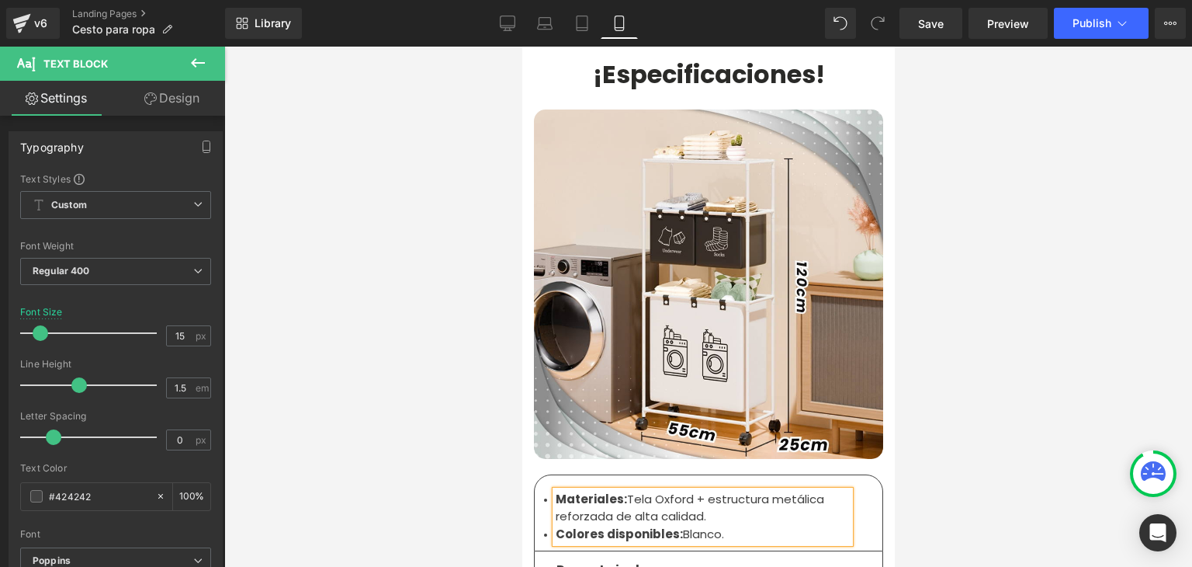
click at [1024, 386] on div at bounding box center [708, 307] width 968 height 520
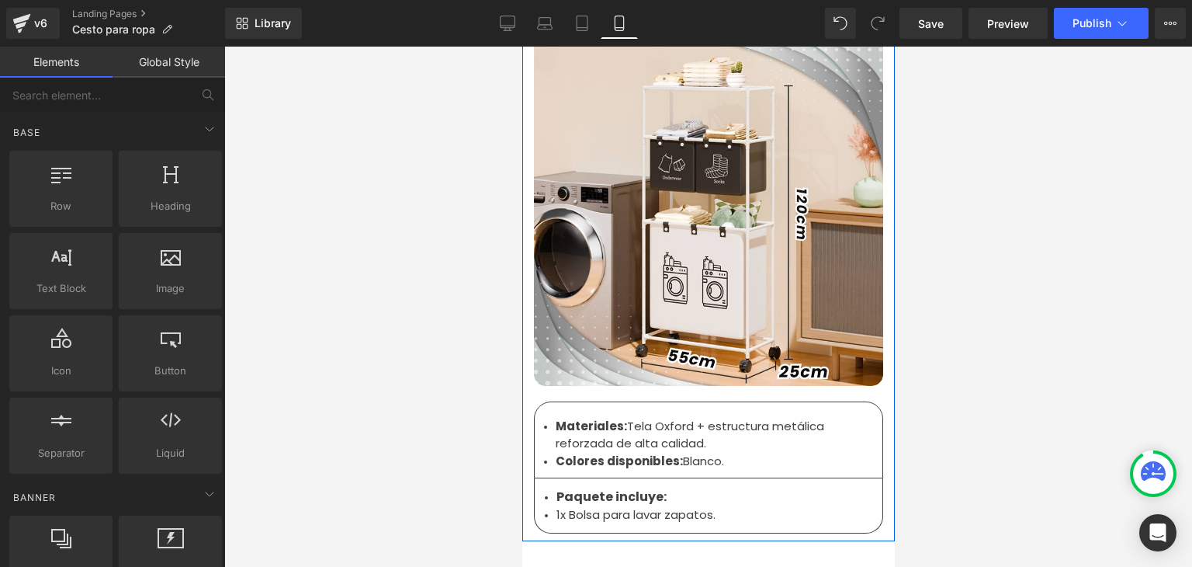
scroll to position [4811, 0]
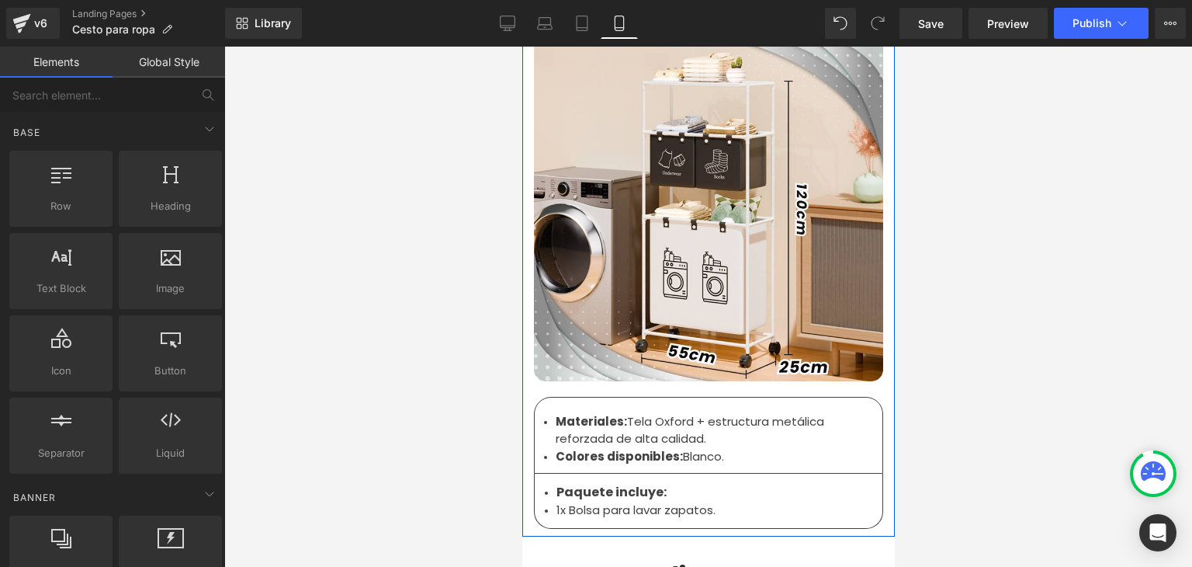
click at [578, 501] on div "1x Bolsa para lavar zapatos. Text Block" at bounding box center [708, 510] width 304 height 18
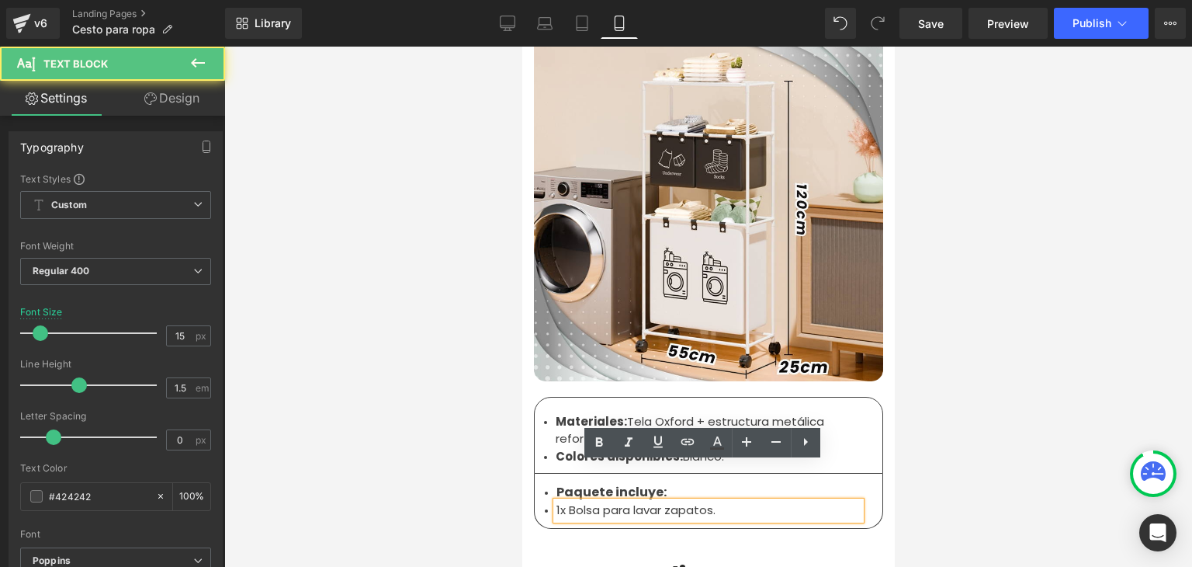
click at [578, 501] on li "1x Bolsa para lavar zapatos." at bounding box center [708, 510] width 304 height 18
drag, startPoint x: 706, startPoint y: 474, endPoint x: 560, endPoint y: 473, distance: 145.9
click at [560, 501] on li "1x Bolsa para lavar zapatos." at bounding box center [708, 510] width 304 height 18
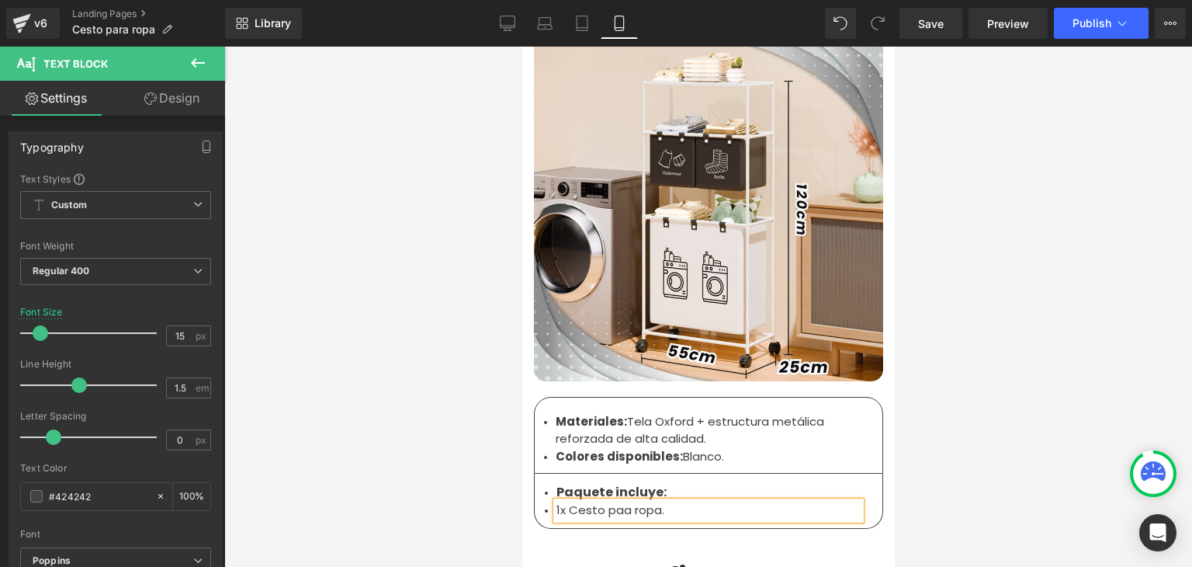
click at [617, 501] on li "1x Cesto paa ropa." at bounding box center [708, 510] width 304 height 18
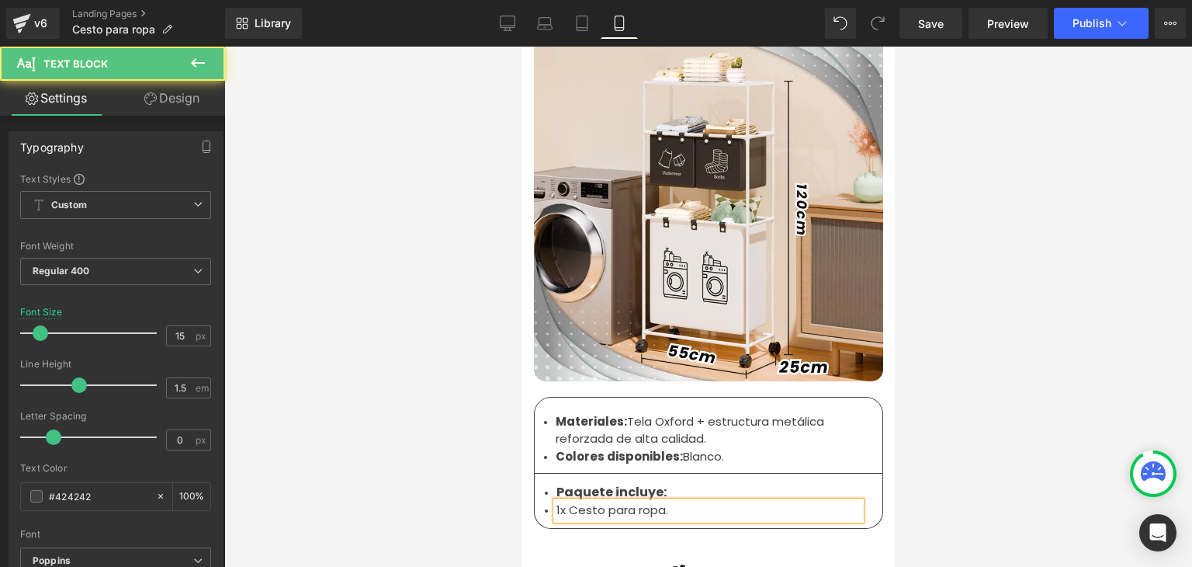
click at [953, 401] on div at bounding box center [708, 307] width 968 height 520
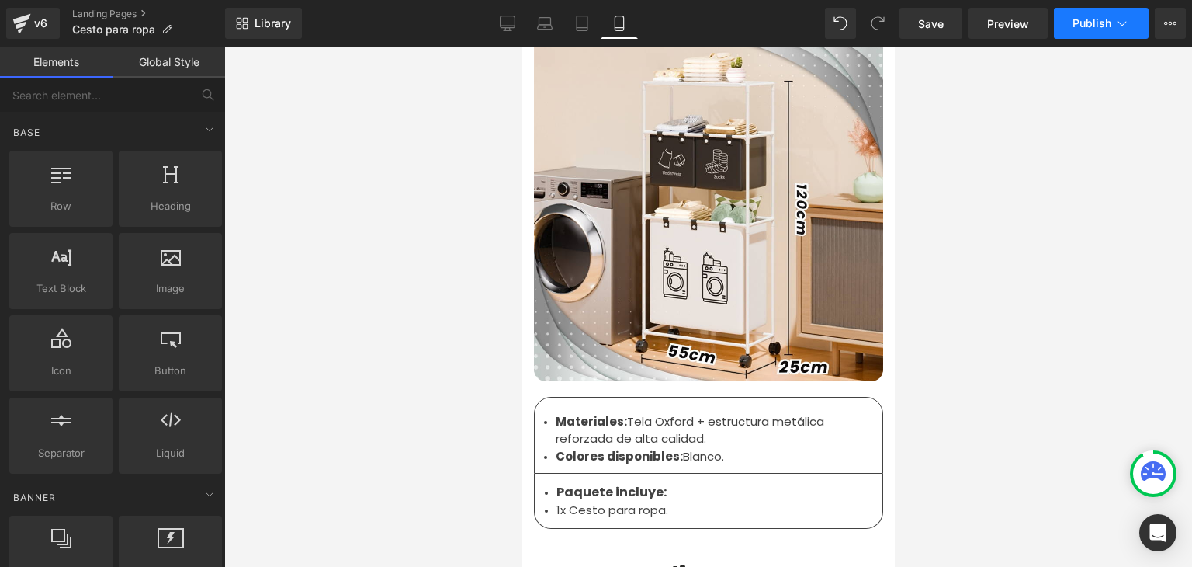
click at [1090, 25] on span "Publish" at bounding box center [1091, 23] width 39 height 12
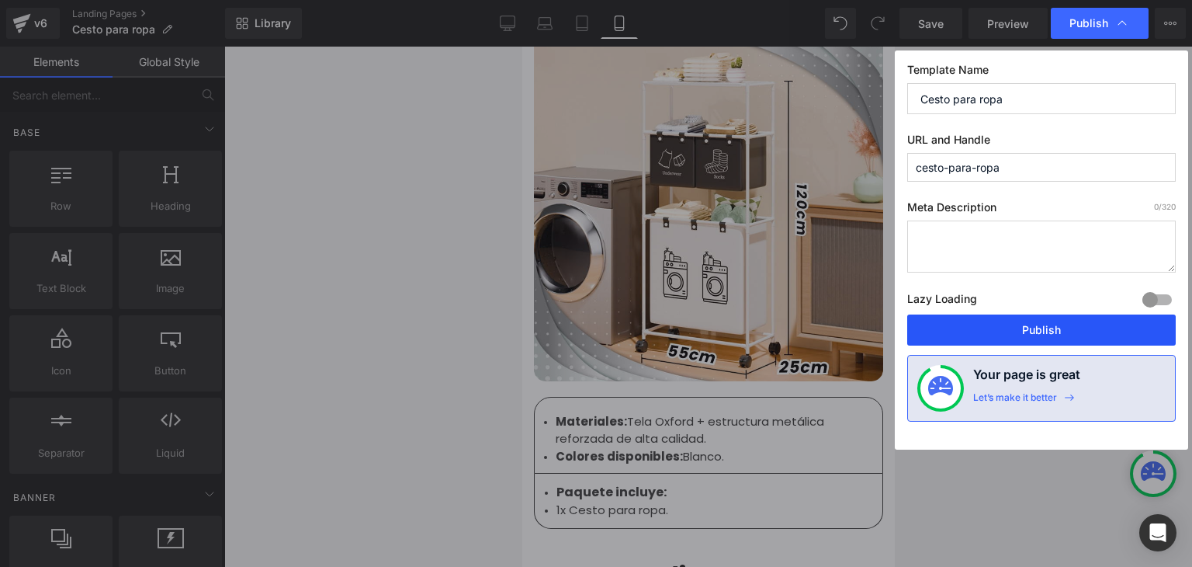
click at [1019, 325] on button "Publish" at bounding box center [1041, 329] width 269 height 31
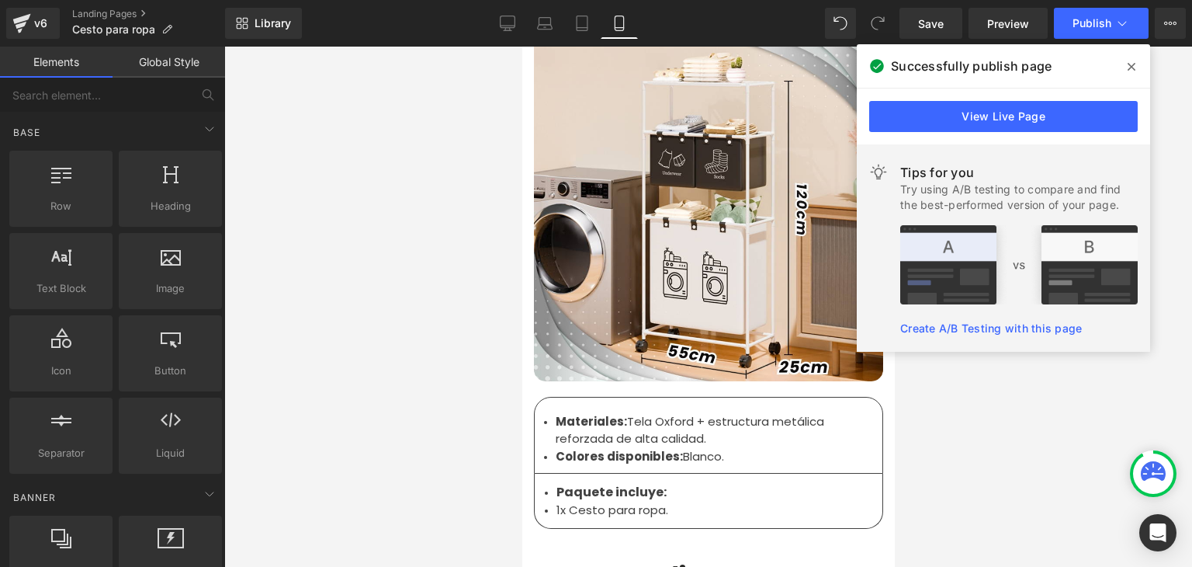
click at [1133, 64] on icon at bounding box center [1132, 67] width 8 height 8
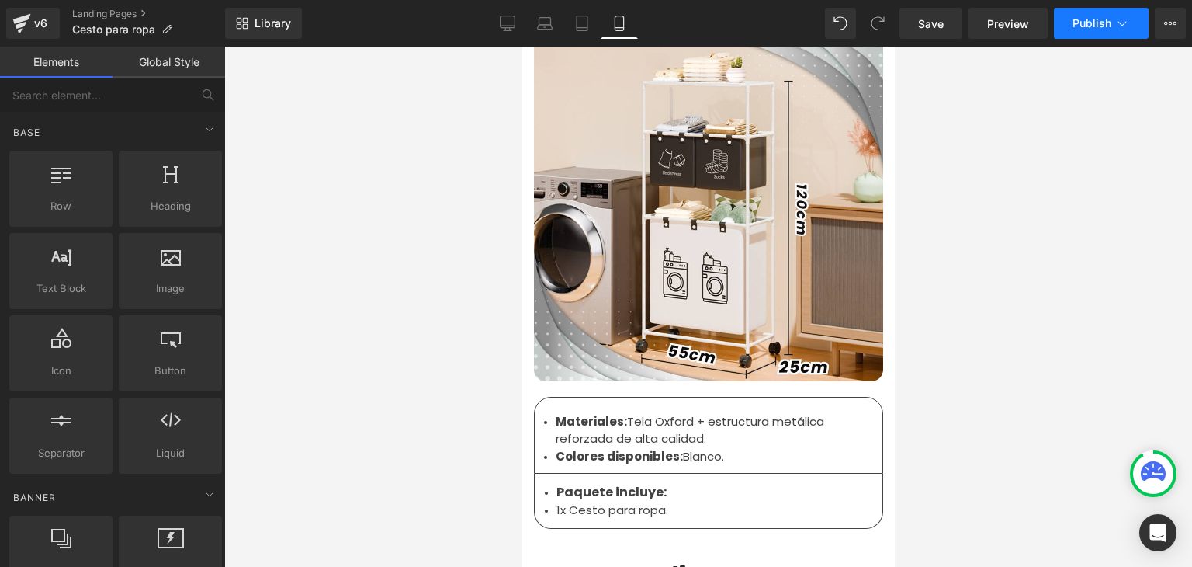
click at [1083, 21] on span "Publish" at bounding box center [1091, 23] width 39 height 12
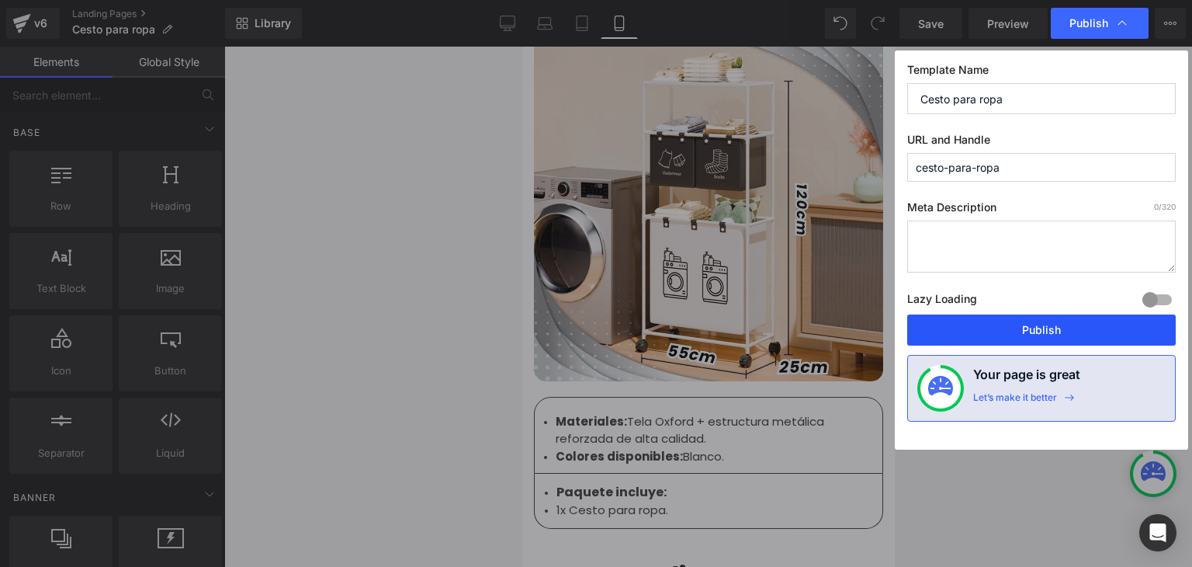
click at [1043, 331] on button "Publish" at bounding box center [1041, 329] width 269 height 31
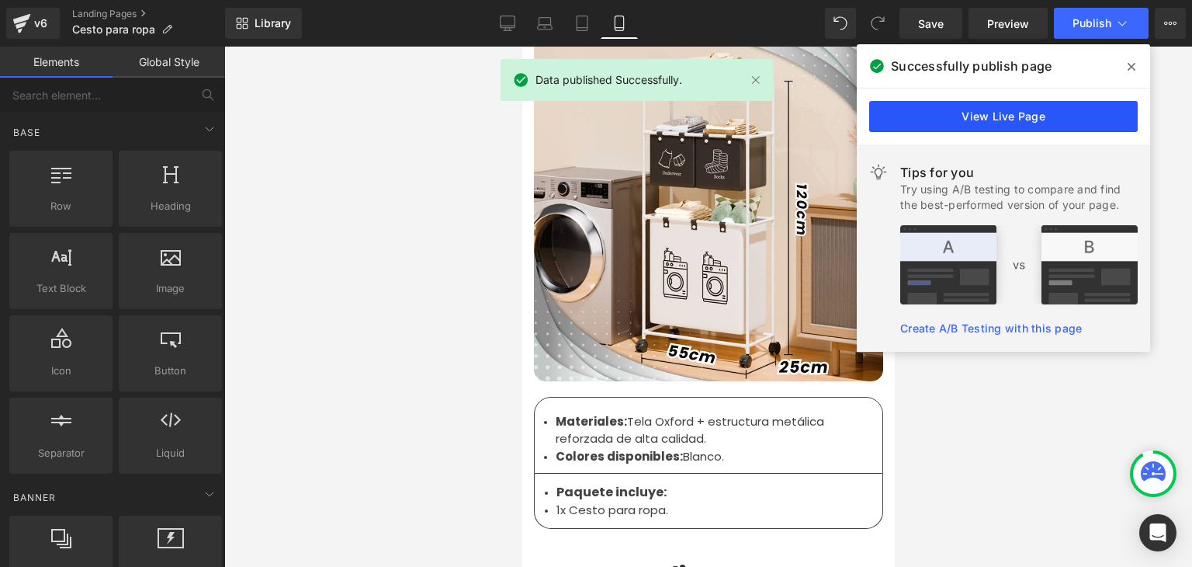
click at [976, 123] on link "View Live Page" at bounding box center [1003, 116] width 269 height 31
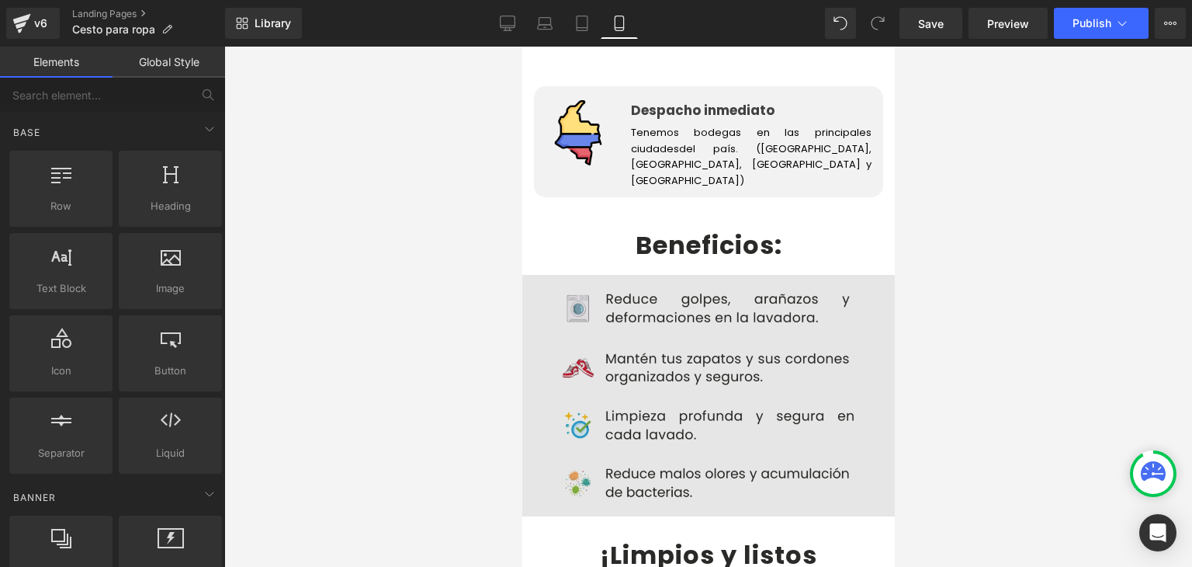
scroll to position [2794, 0]
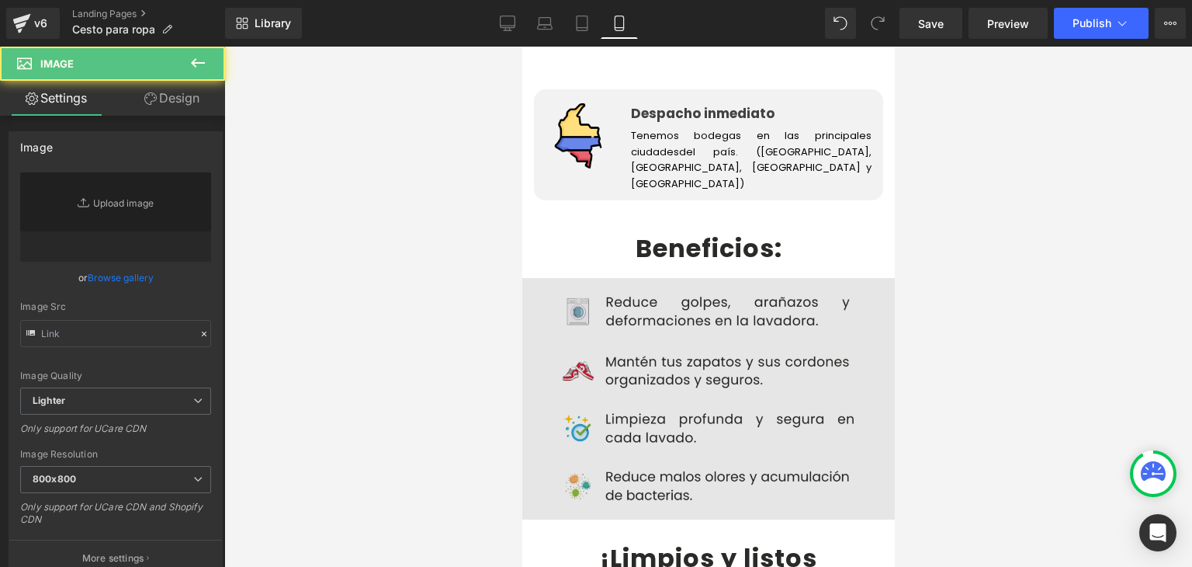
click at [674, 386] on img at bounding box center [708, 398] width 373 height 241
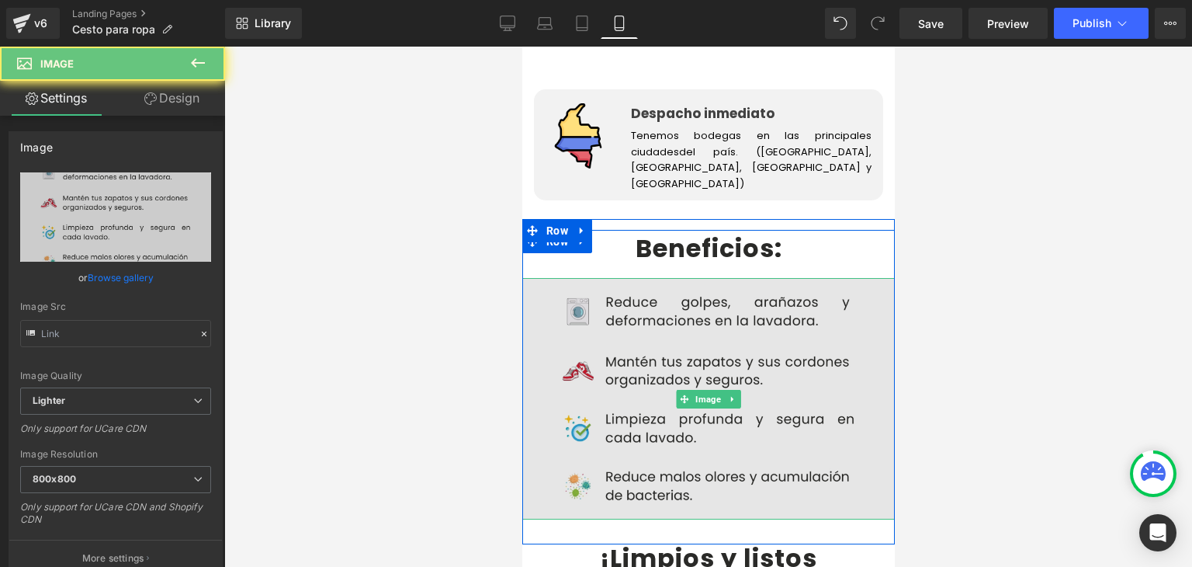
click at [660, 317] on img at bounding box center [708, 398] width 373 height 241
type input "[URL][DOMAIN_NAME]"
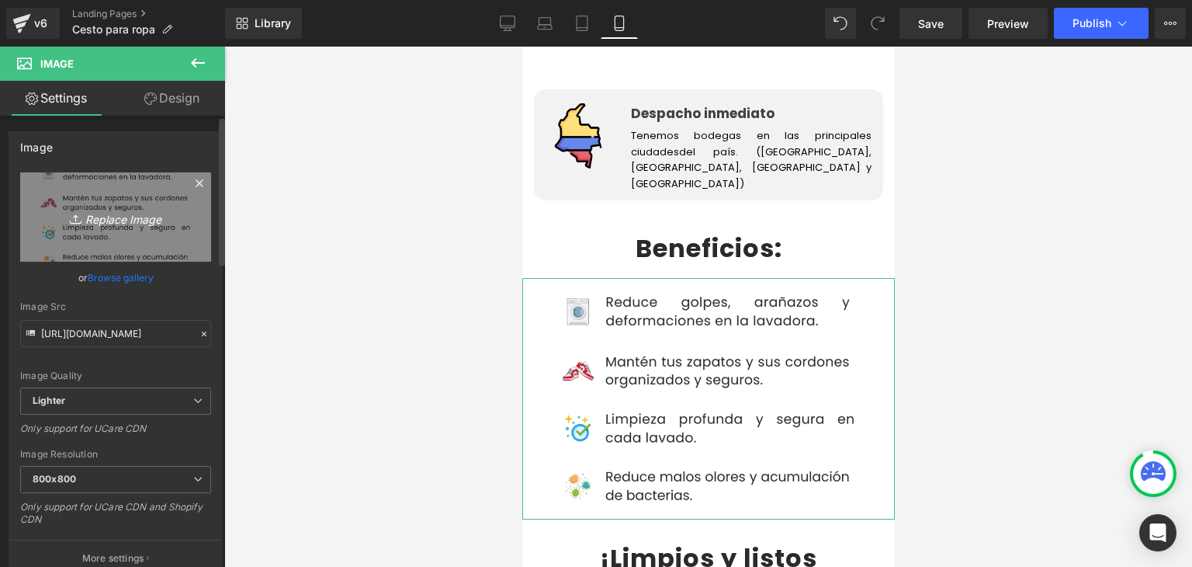
click at [83, 194] on link "Replace Image" at bounding box center [115, 216] width 191 height 89
type input "C:\fakepath\BENEFICIOS.webp"
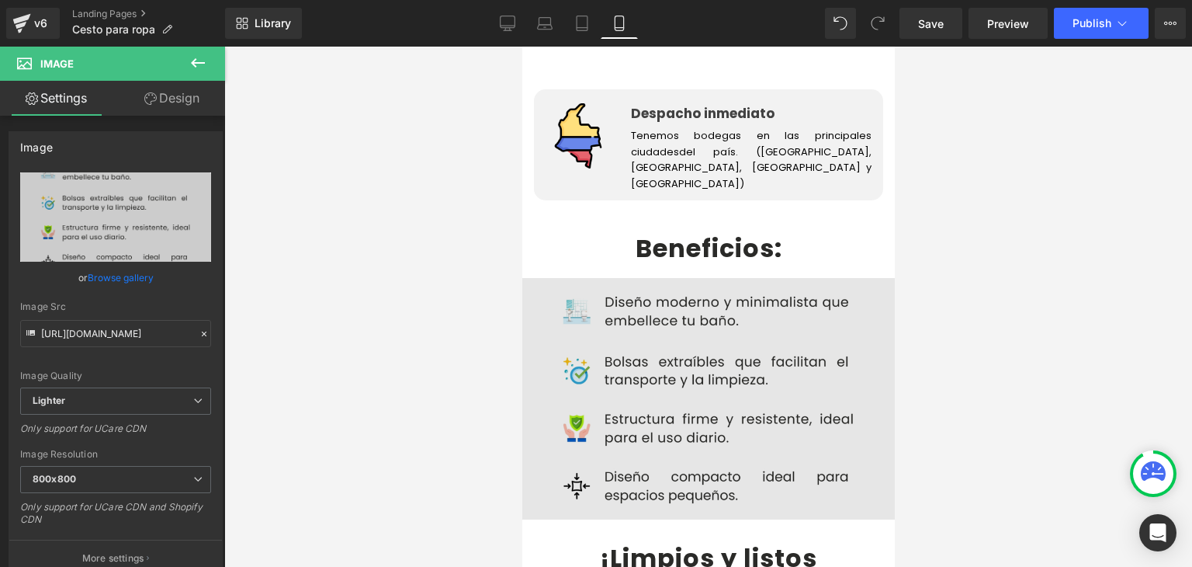
type input "[URL][DOMAIN_NAME]"
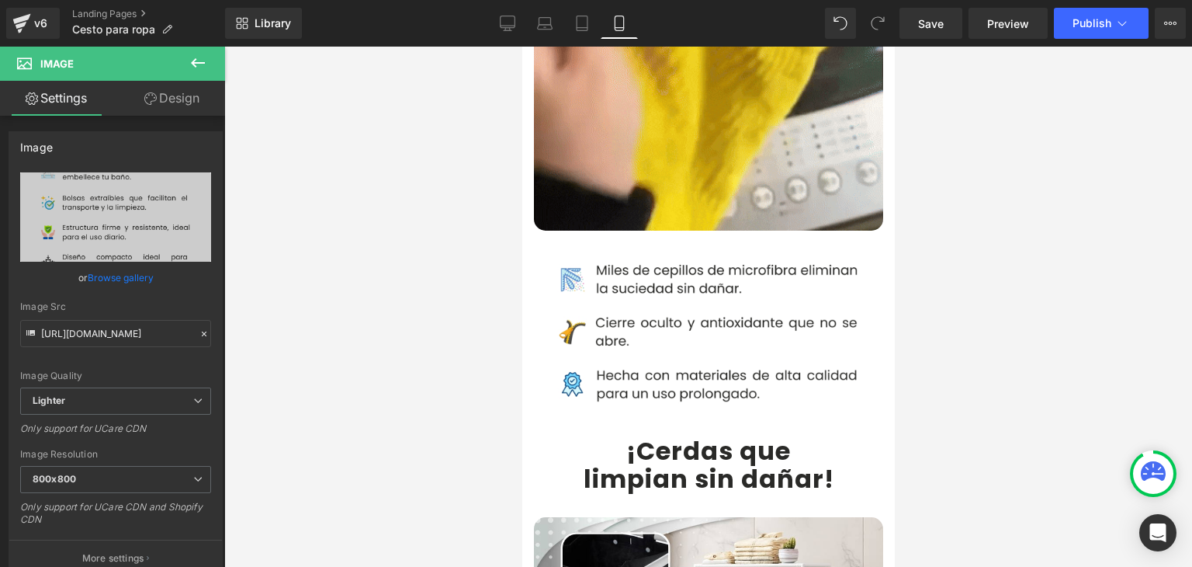
scroll to position [1009, 0]
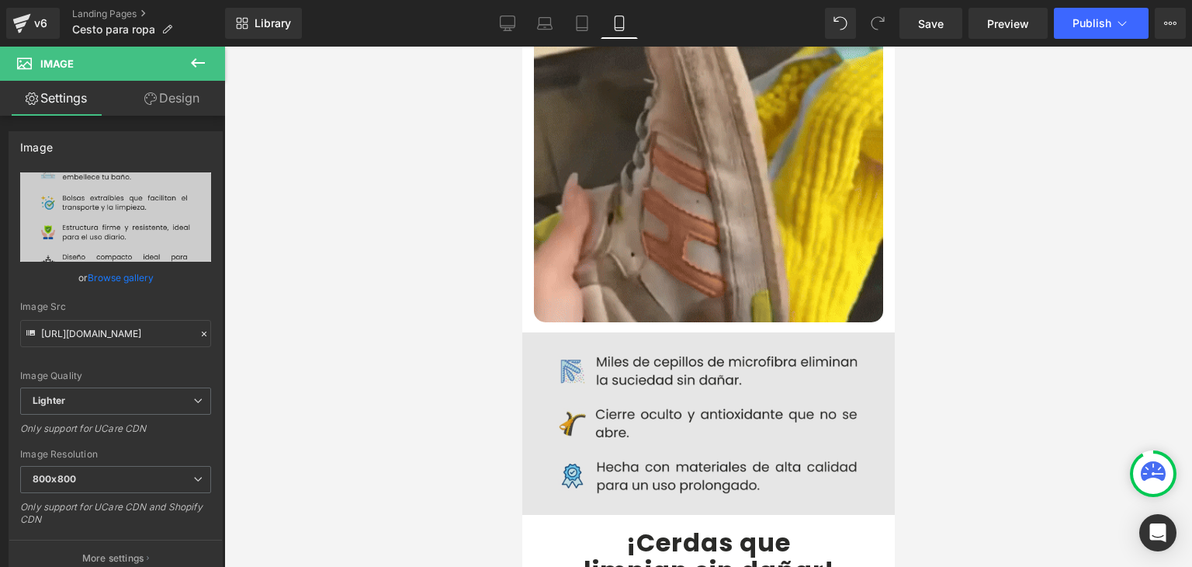
click at [656, 362] on img at bounding box center [708, 423] width 396 height 183
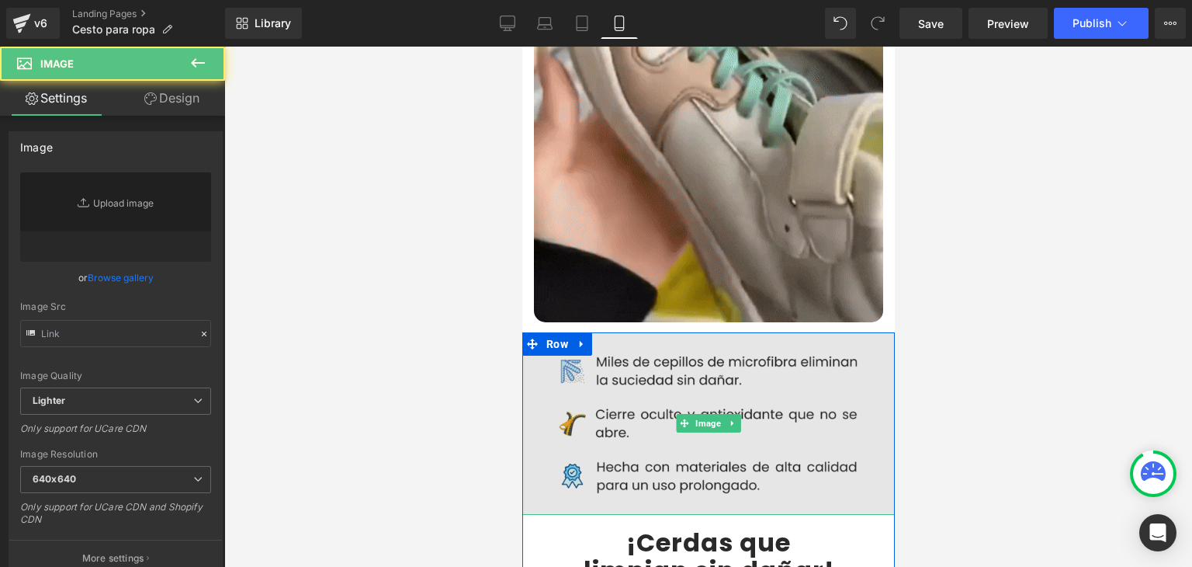
type input "[URL][DOMAIN_NAME]"
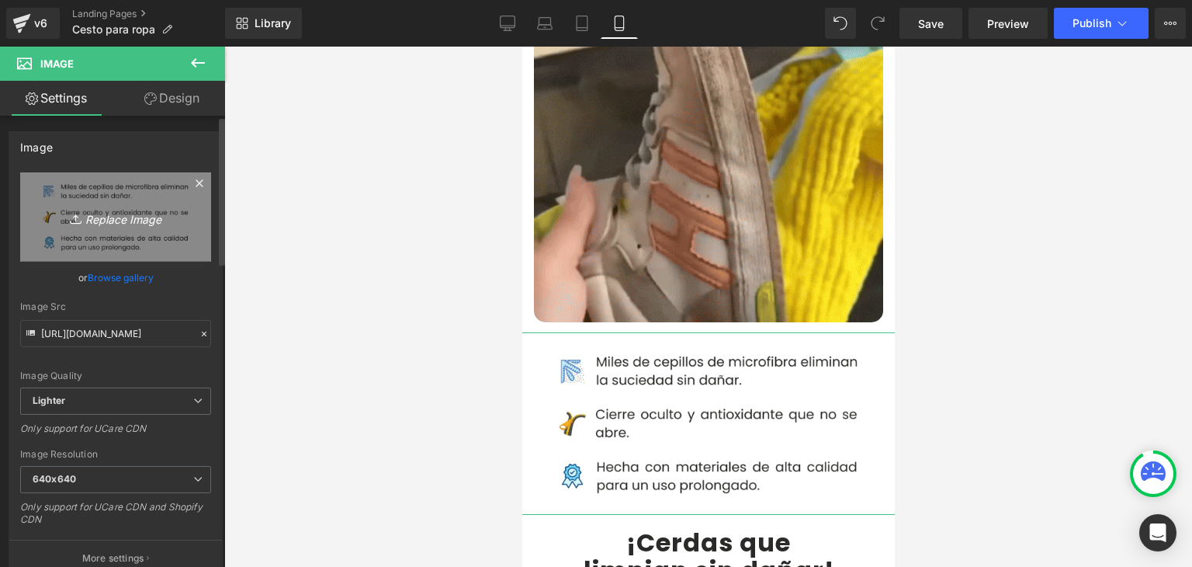
click at [127, 233] on link "Replace Image" at bounding box center [115, 216] width 191 height 89
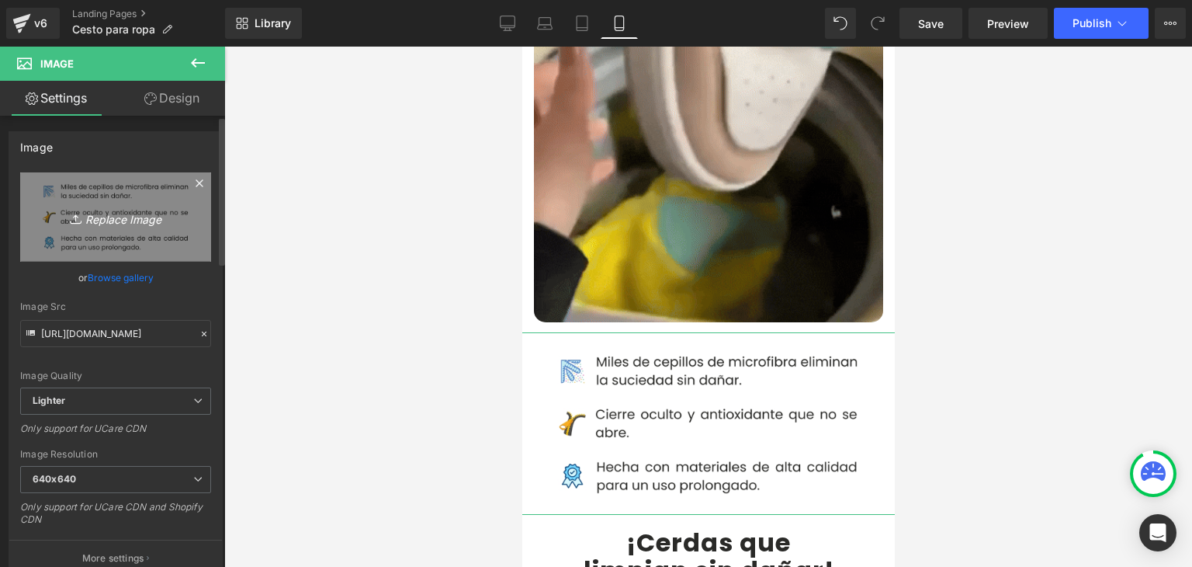
type input "C:\fakepath\Caracteristicas.webp"
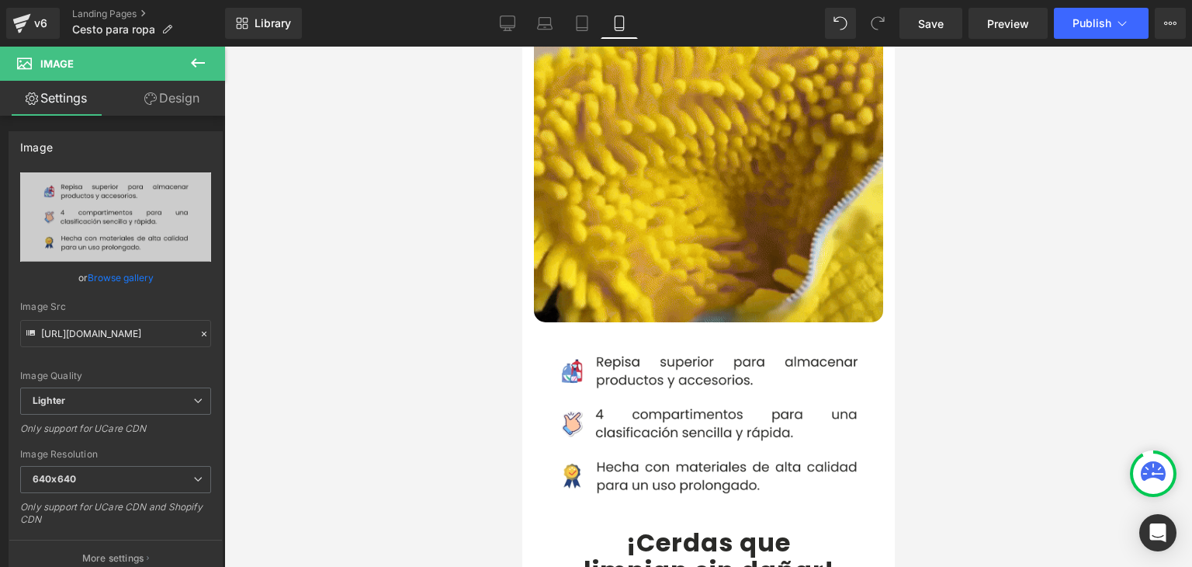
type input "[URL][DOMAIN_NAME]"
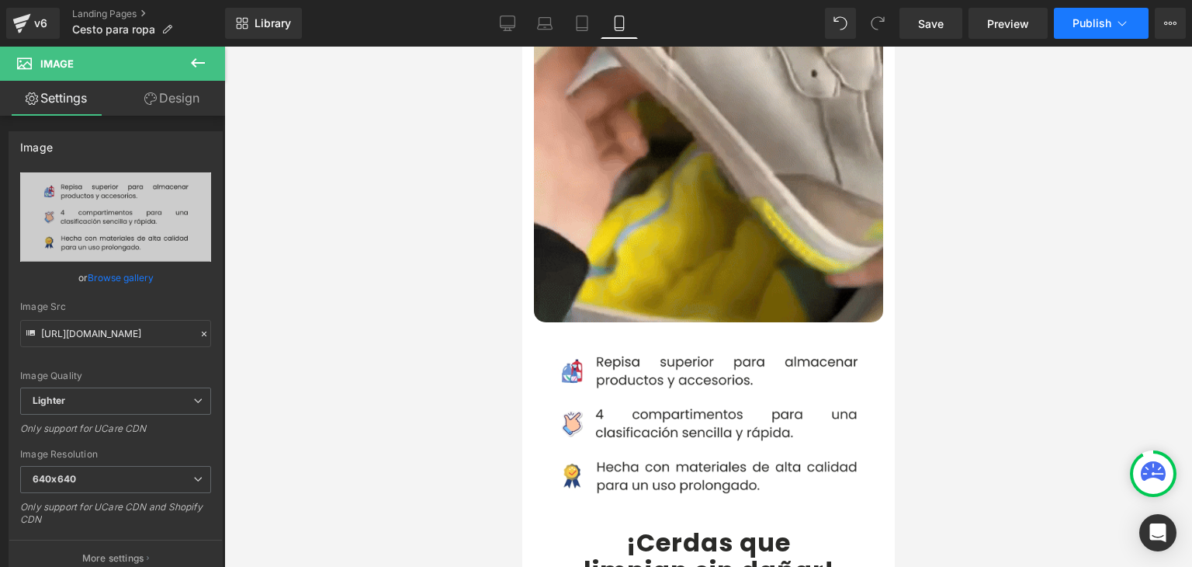
click at [1083, 29] on span "Publish" at bounding box center [1091, 23] width 39 height 12
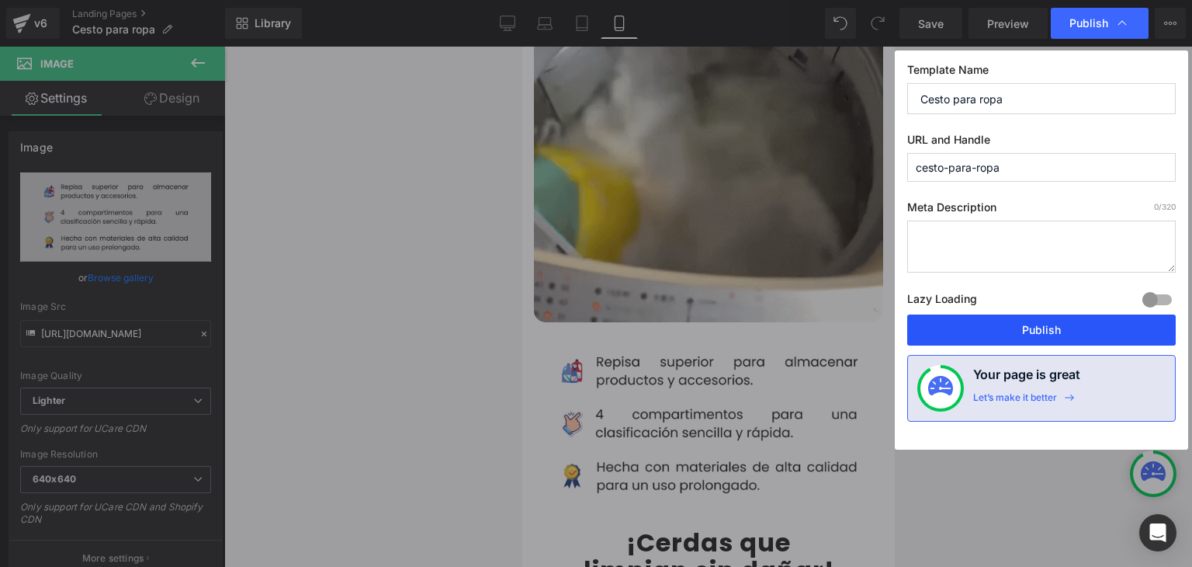
click at [1038, 329] on button "Publish" at bounding box center [1041, 329] width 269 height 31
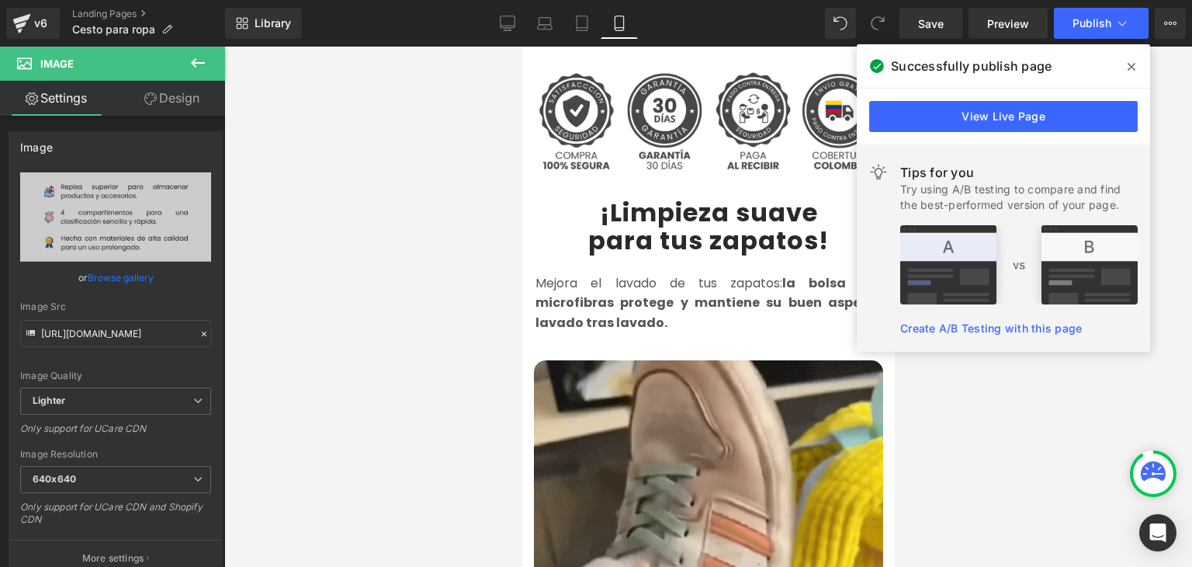
scroll to position [621, 0]
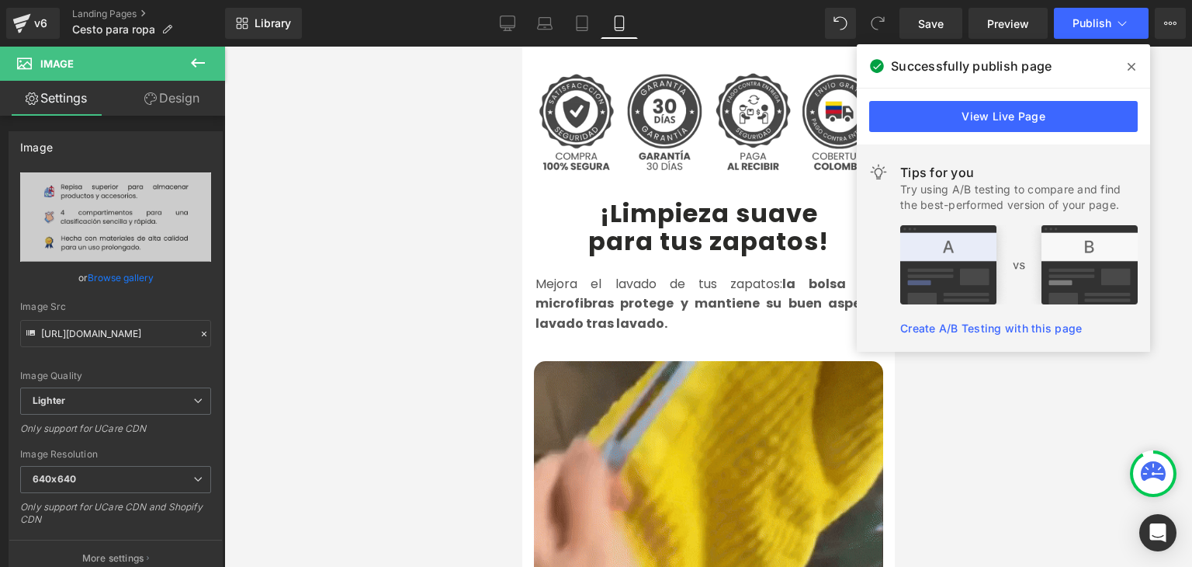
click at [1123, 66] on span at bounding box center [1131, 66] width 25 height 25
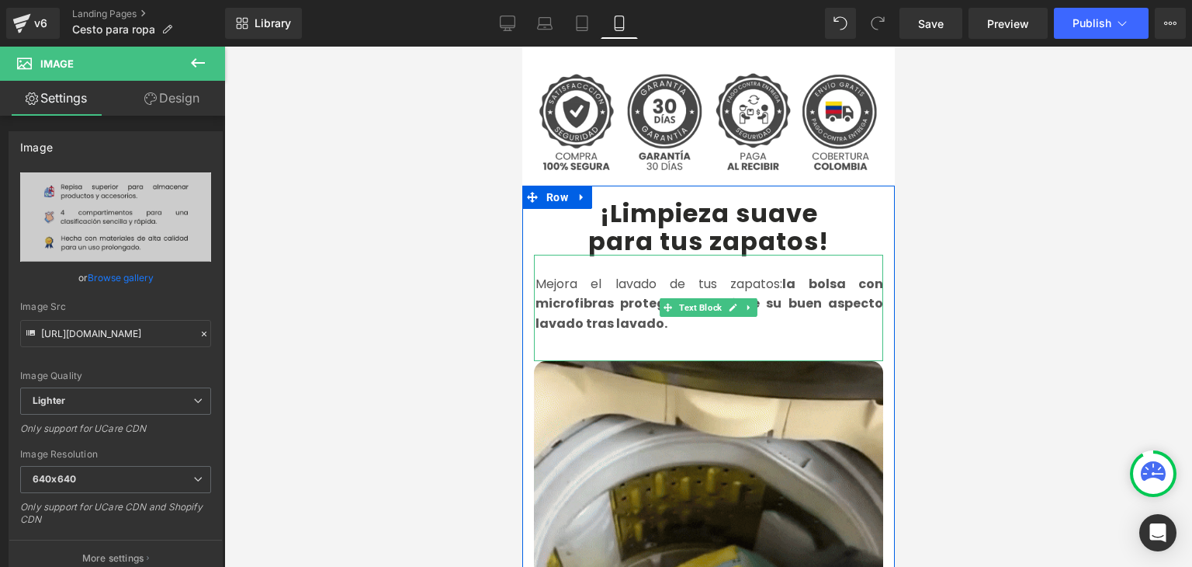
click at [569, 288] on strong "la bolsa con microfibras protege y mantiene su buen aspecto lavado tras lavado." at bounding box center [709, 303] width 348 height 57
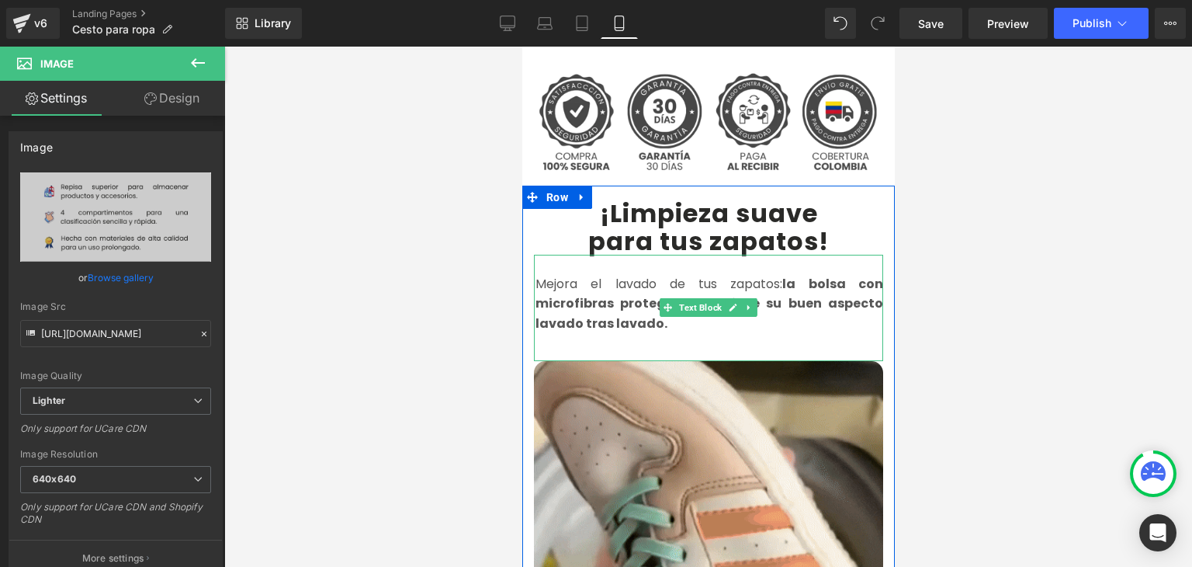
click at [569, 288] on strong "la bolsa con microfibras protege y mantiene su buen aspecto lavado tras lavado." at bounding box center [709, 303] width 348 height 57
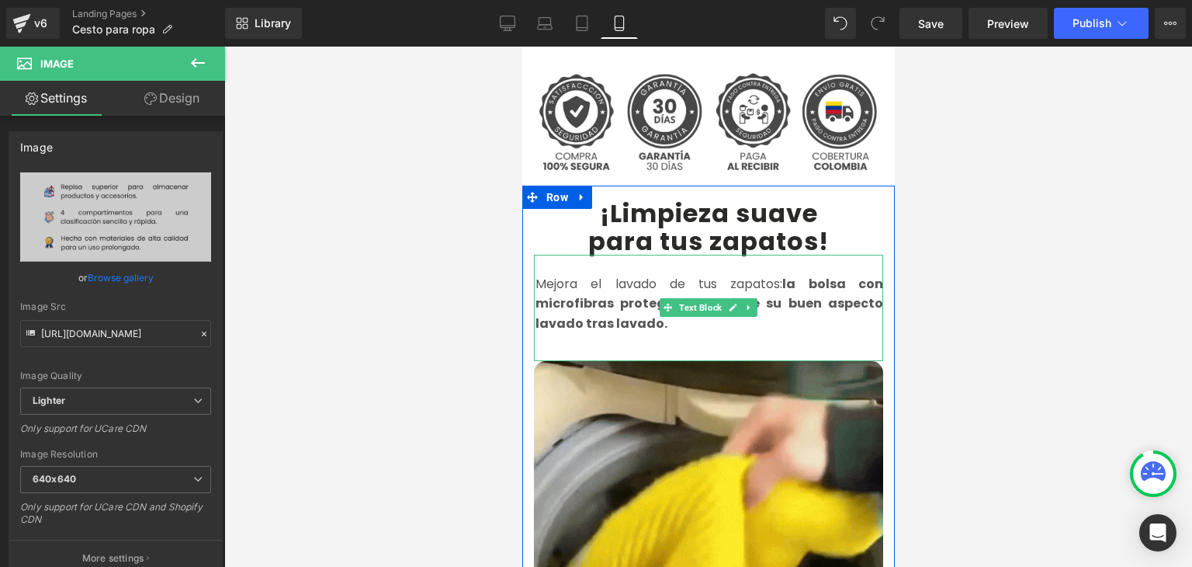
click at [569, 288] on strong "la bolsa con microfibras protege y mantiene su buen aspecto lavado tras lavado." at bounding box center [709, 303] width 348 height 57
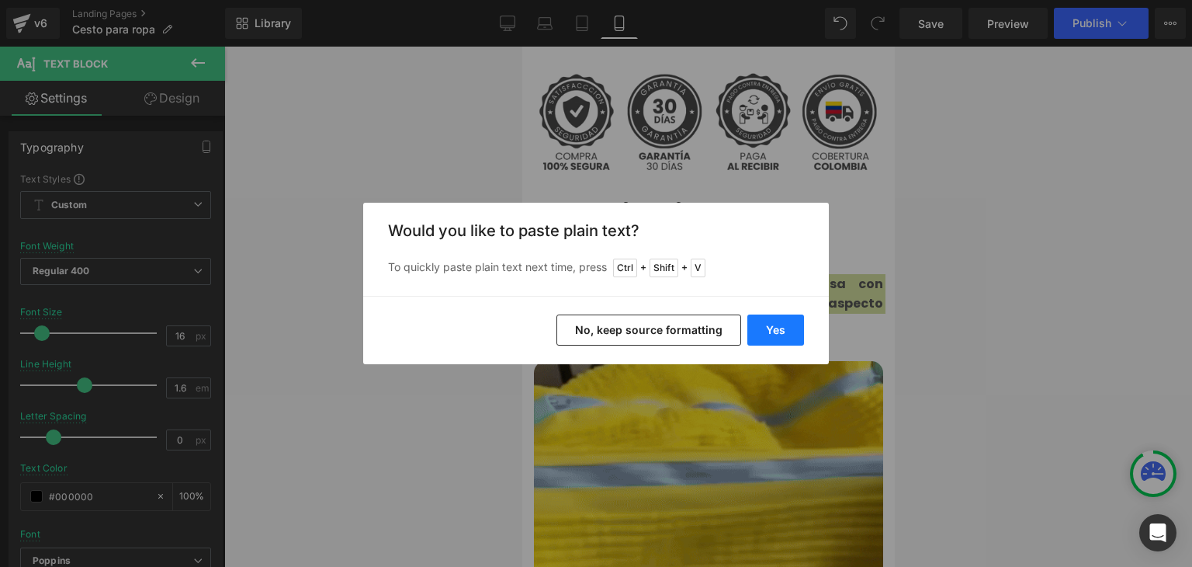
click at [761, 317] on button "Yes" at bounding box center [775, 329] width 57 height 31
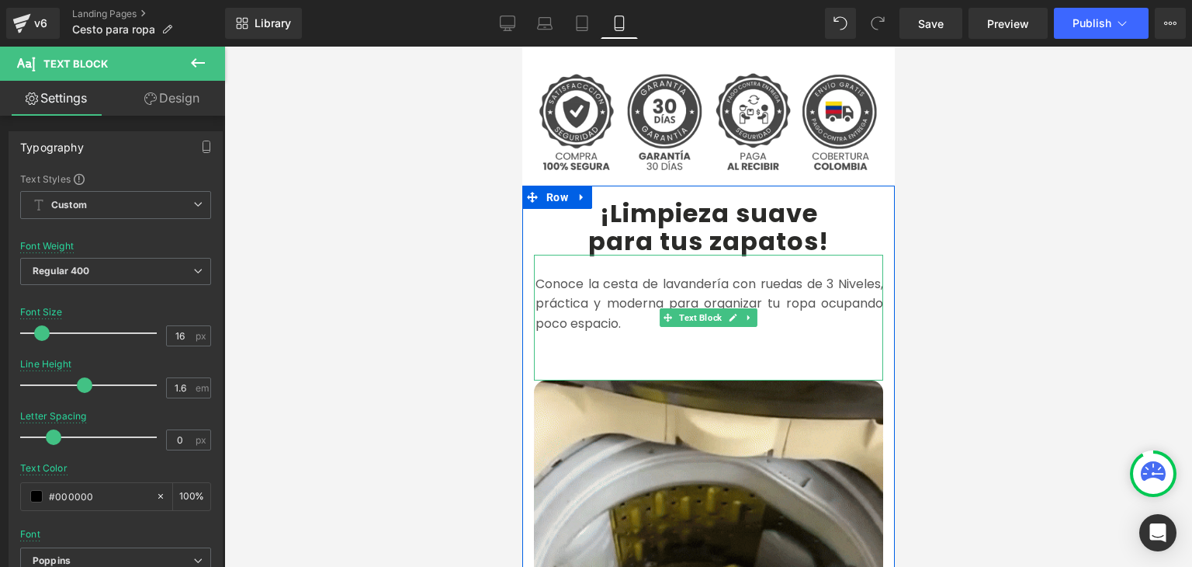
click at [577, 334] on p at bounding box center [709, 344] width 348 height 20
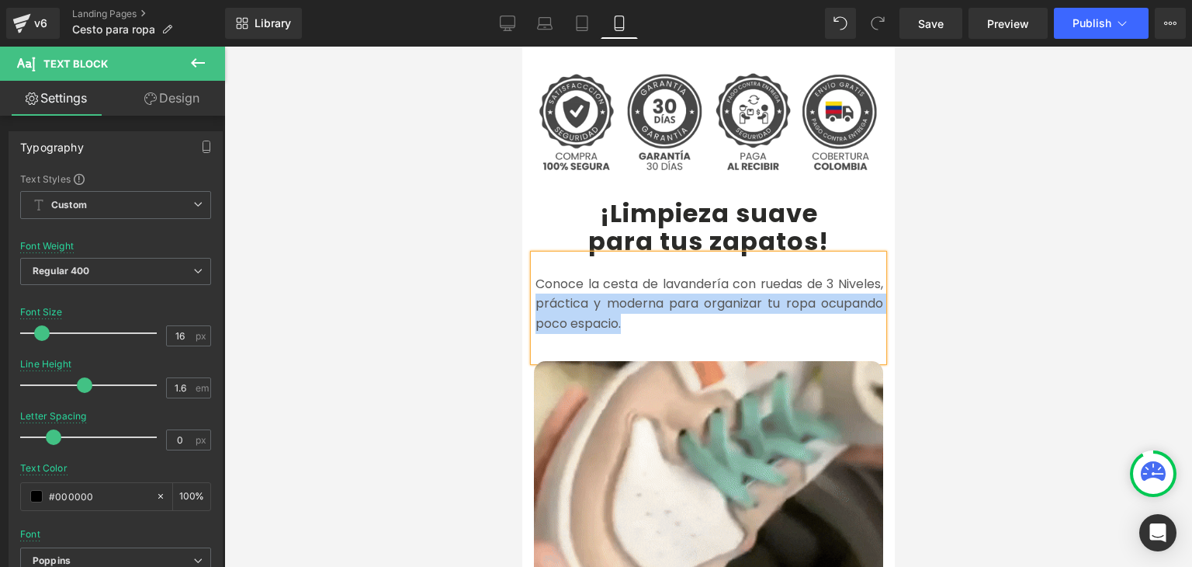
drag, startPoint x: 629, startPoint y: 296, endPoint x: 528, endPoint y: 287, distance: 101.3
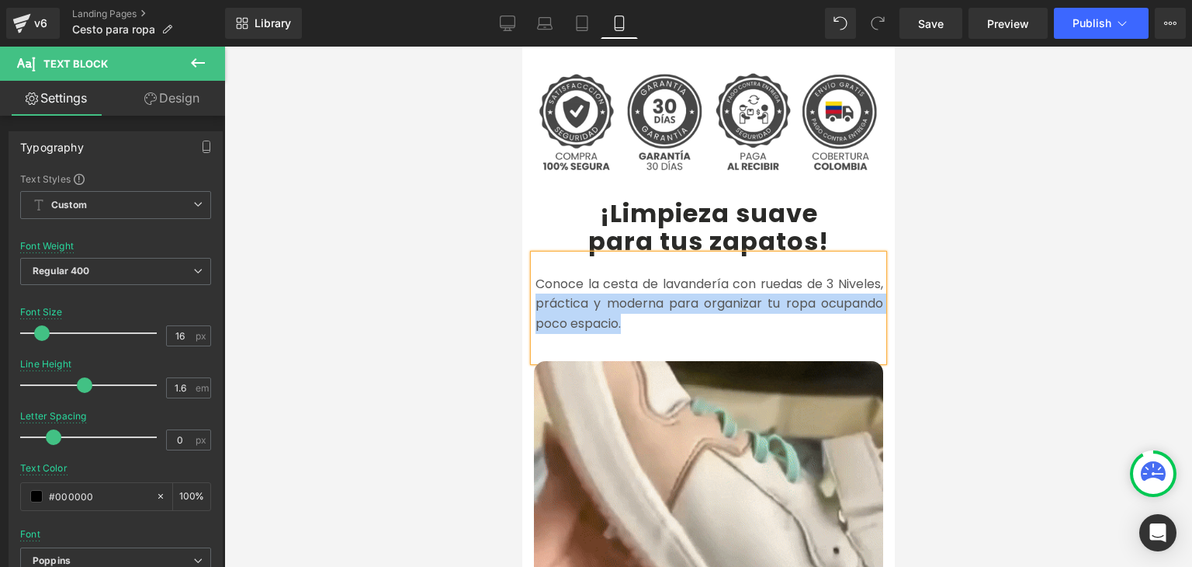
click at [533, 287] on div "Conoce la cesta de lavandería con ruedas de 3 Niveles, práctica y moderna para …" at bounding box center [707, 308] width 349 height 106
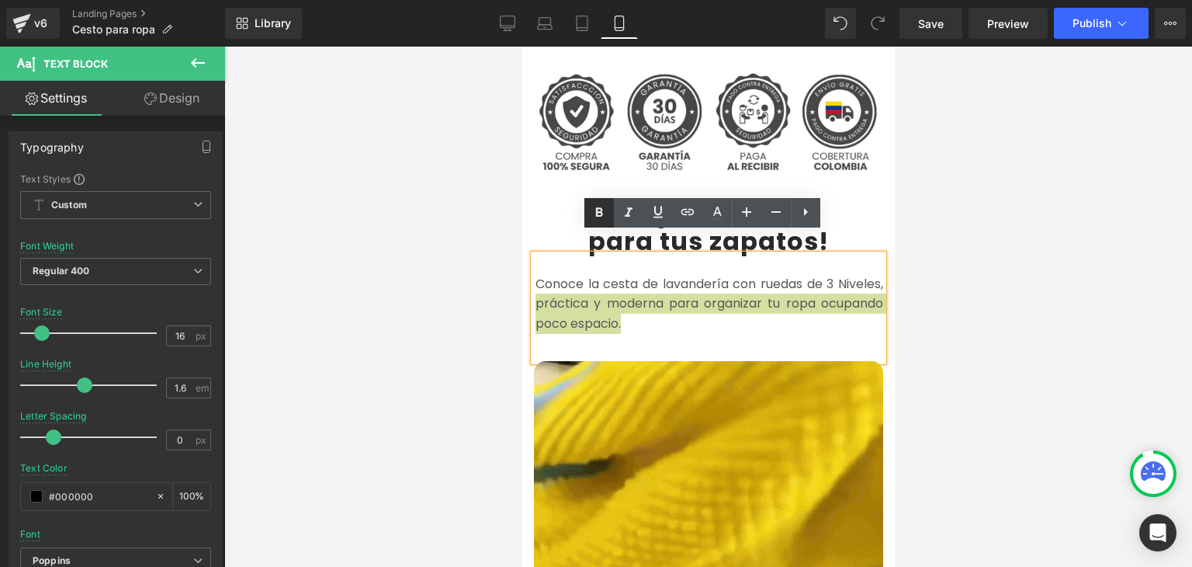
click at [593, 215] on icon at bounding box center [599, 212] width 19 height 19
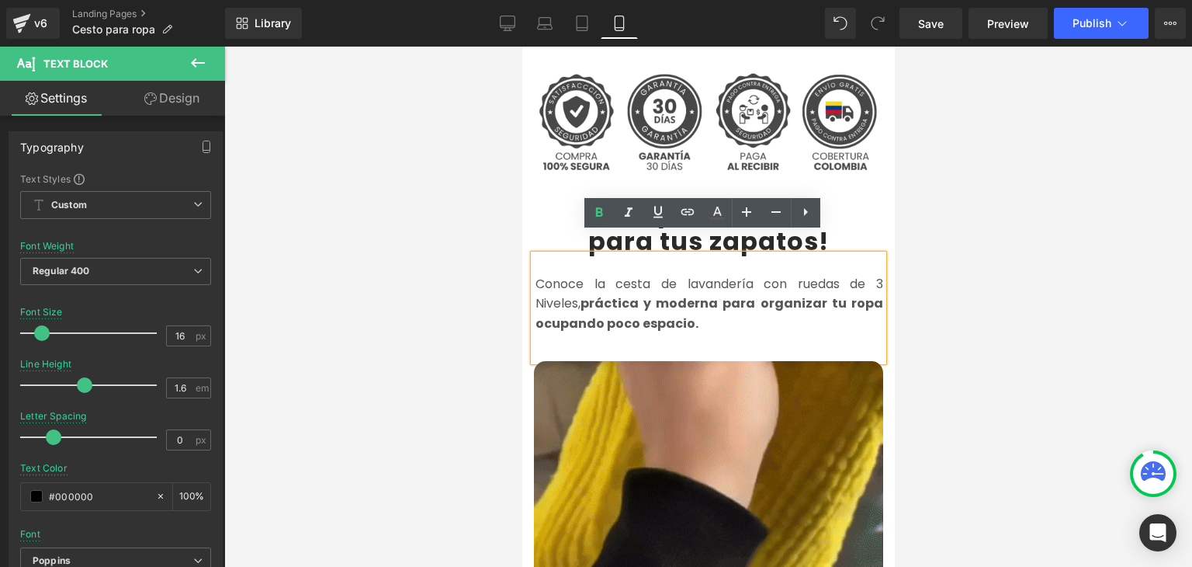
click at [1012, 219] on div at bounding box center [708, 307] width 968 height 520
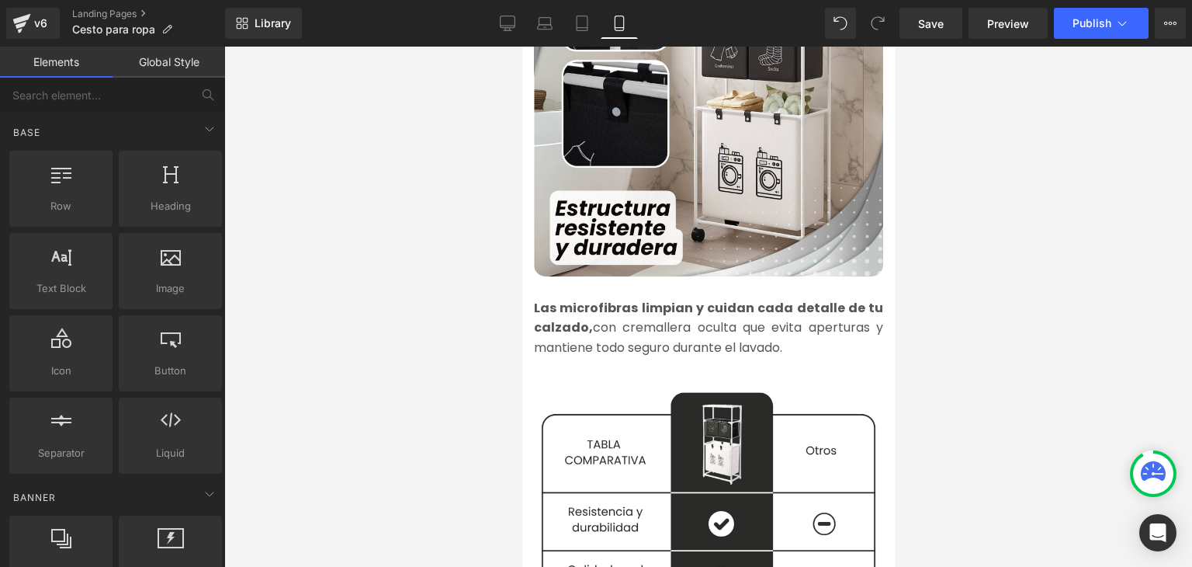
scroll to position [1707, 0]
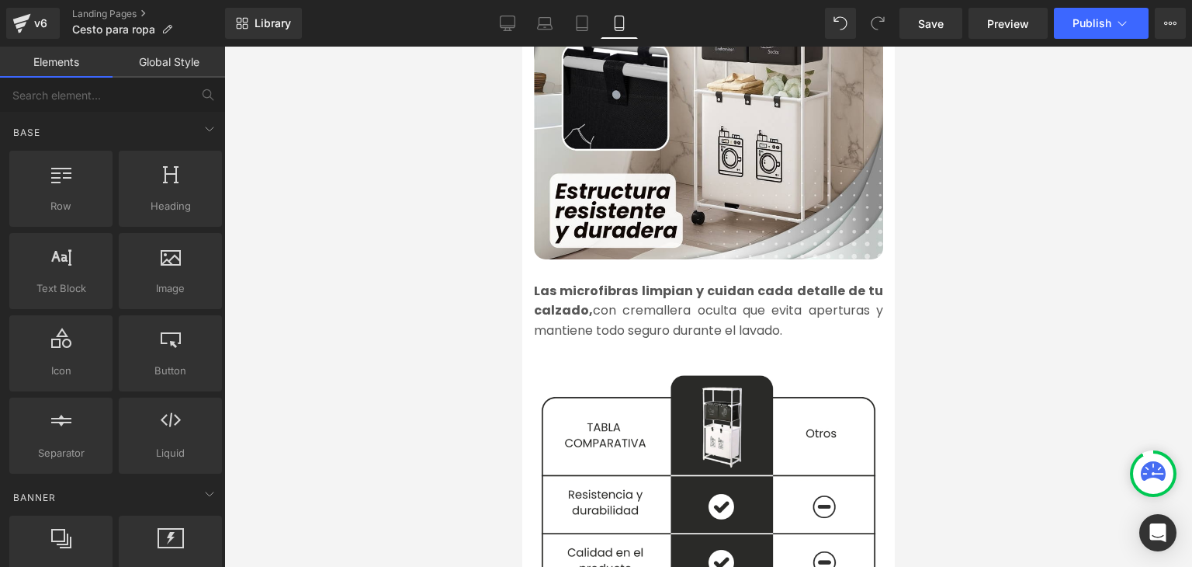
click at [619, 288] on font "Las microfibras limpian y cuidan cada detalle de tu calzado, con cremallera ocu…" at bounding box center [707, 310] width 349 height 57
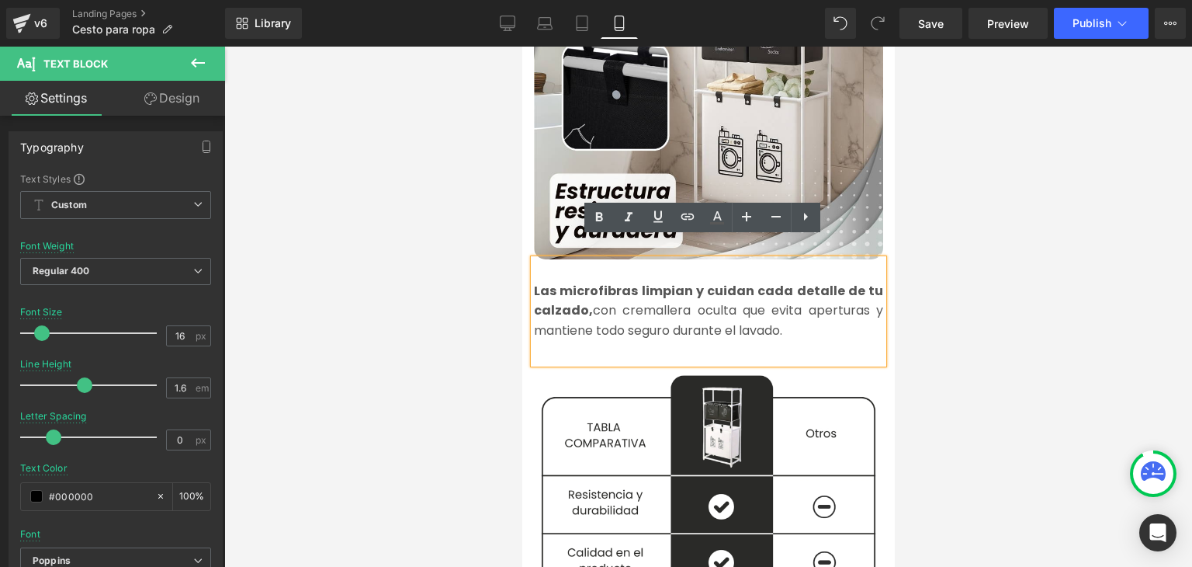
click at [569, 311] on font "Las microfibras limpian y cuidan cada detalle de tu calzado, con cremallera ocu…" at bounding box center [707, 310] width 349 height 57
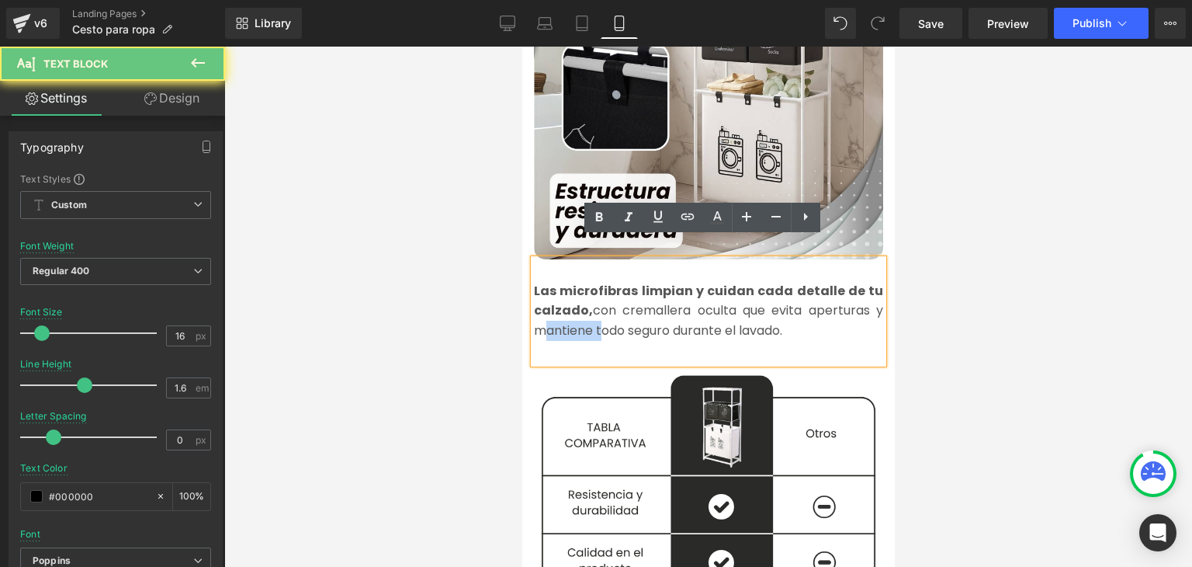
click at [569, 311] on font "Las microfibras limpian y cuidan cada detalle de tu calzado, con cremallera ocu…" at bounding box center [707, 310] width 349 height 57
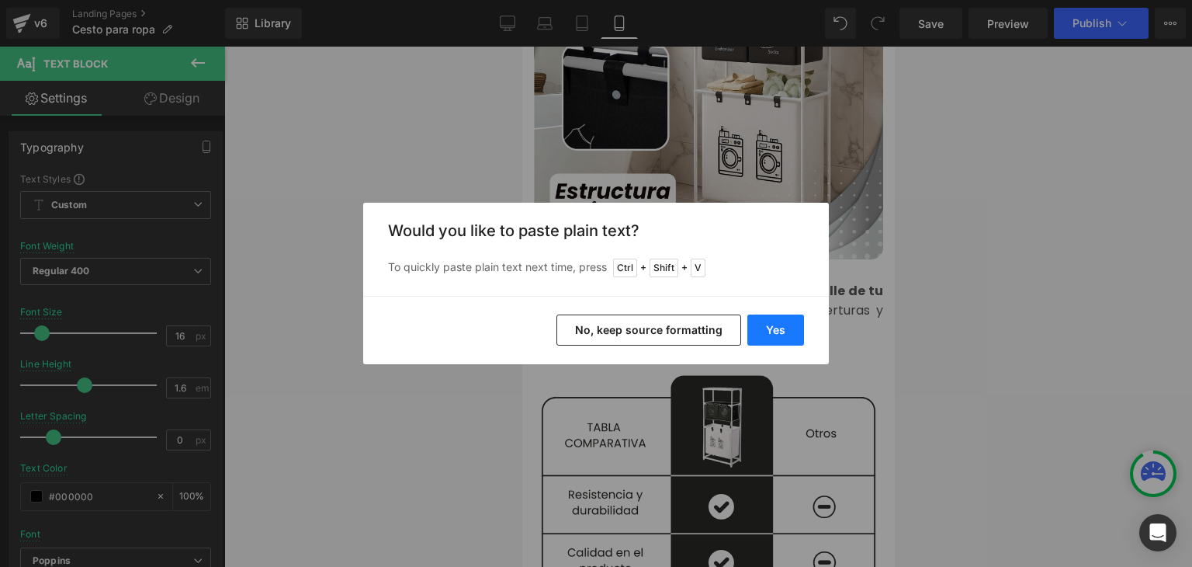
click at [774, 333] on button "Yes" at bounding box center [775, 329] width 57 height 31
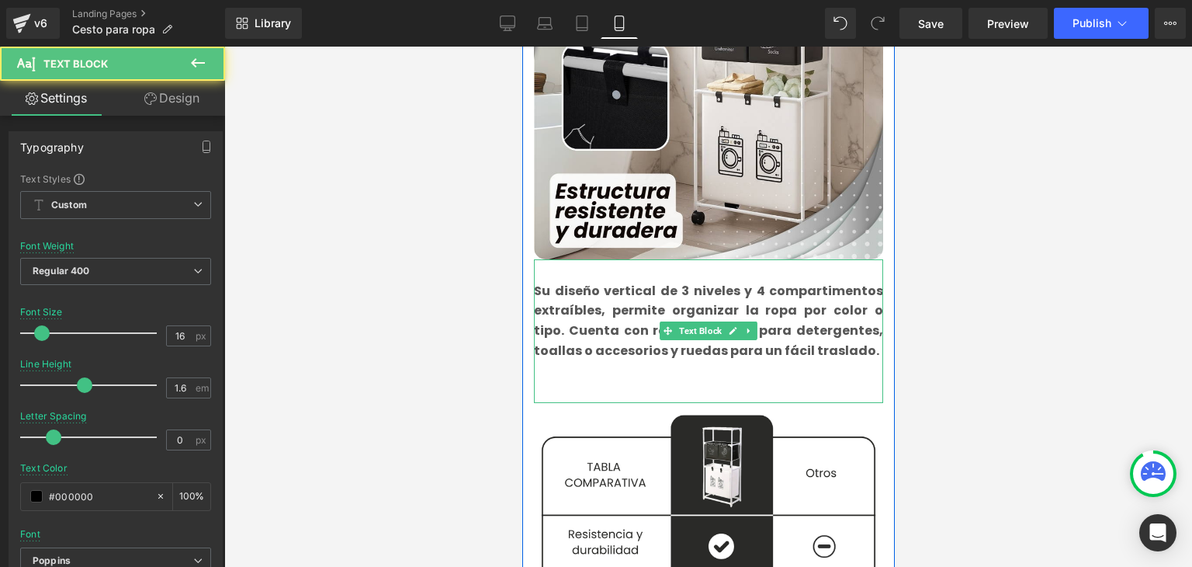
click at [604, 360] on p at bounding box center [707, 370] width 349 height 20
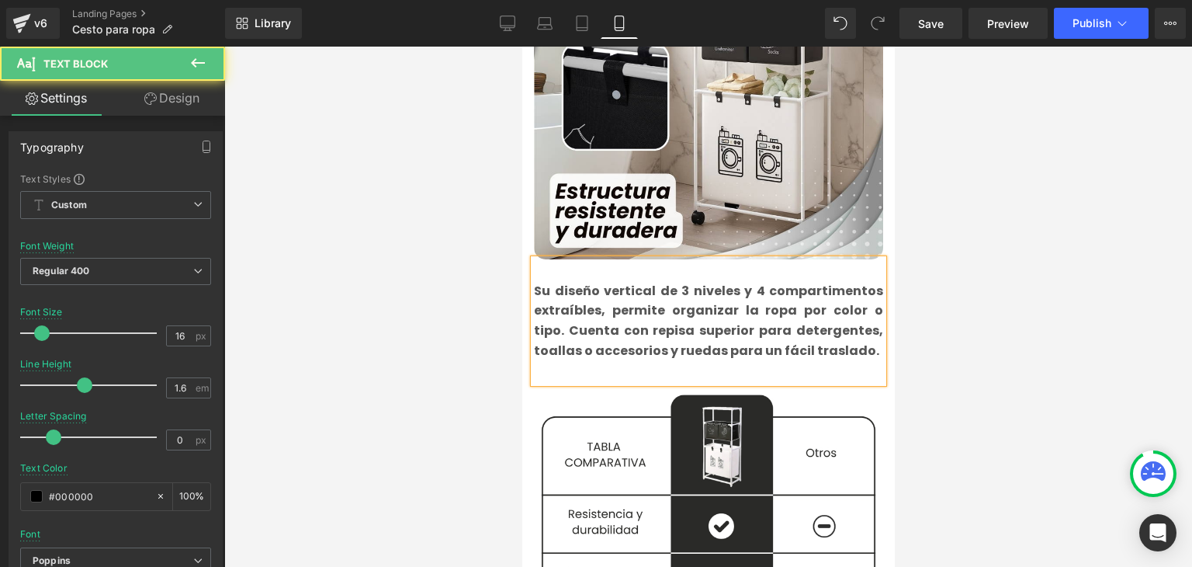
click at [597, 307] on b "Su diseño vertical de 3 niveles y 4 compartimentos extraíbles, permite organiza…" at bounding box center [707, 321] width 349 height 78
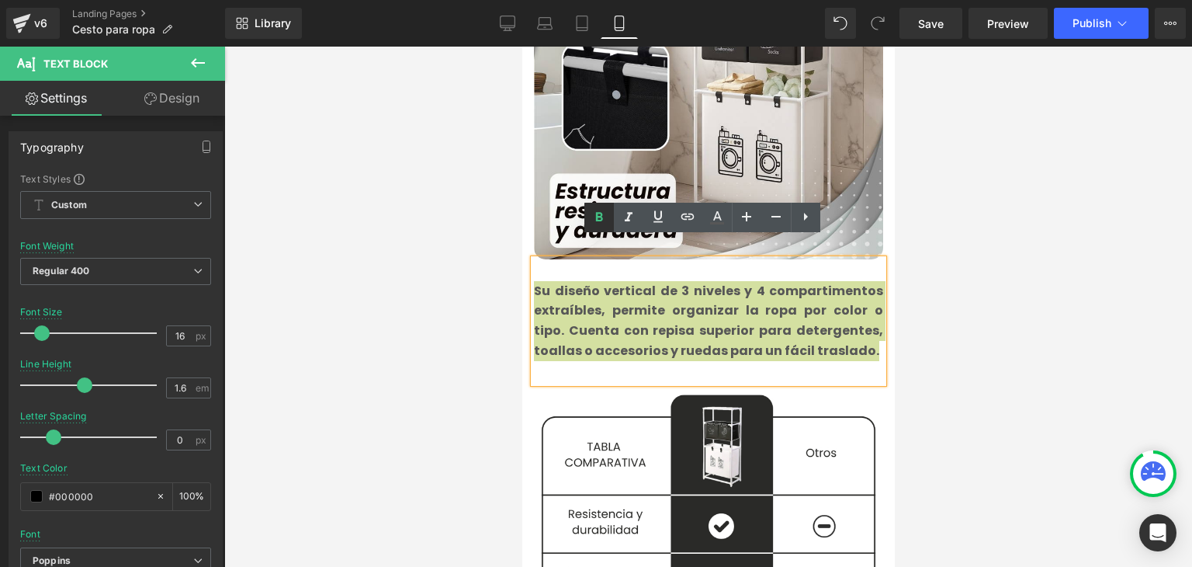
click at [595, 221] on icon at bounding box center [599, 217] width 19 height 19
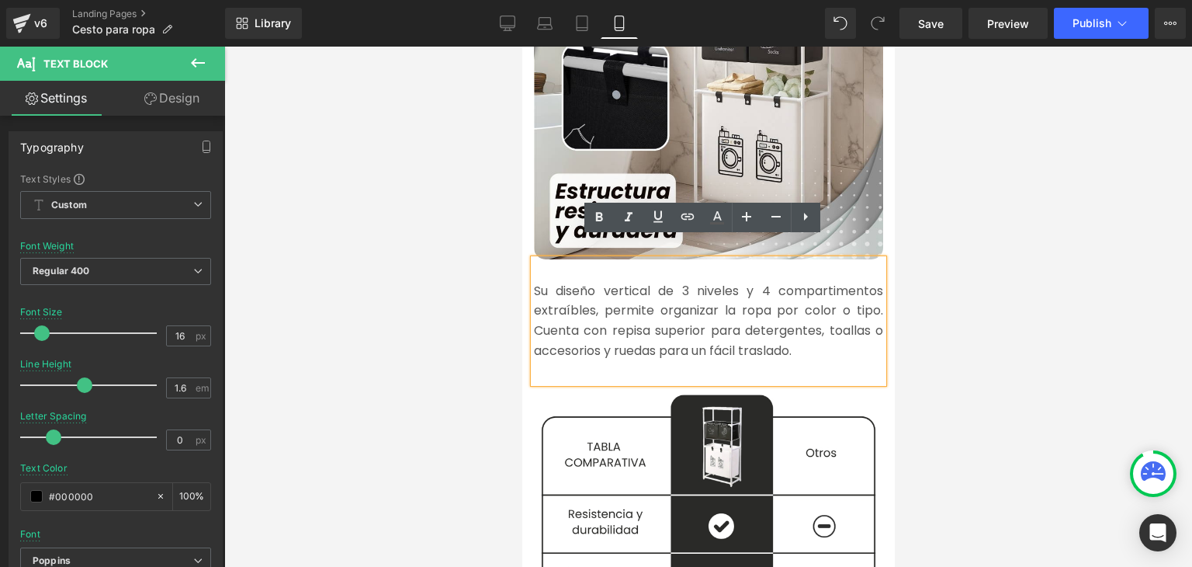
click at [1007, 235] on div at bounding box center [708, 307] width 968 height 520
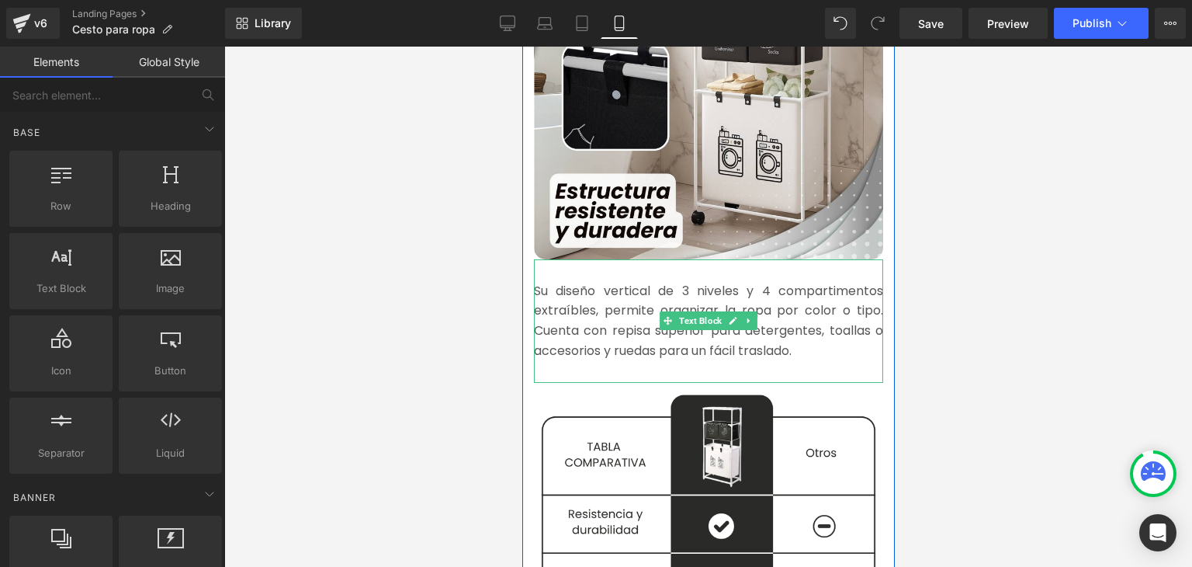
click at [781, 308] on font "Su diseño vertical de 3 niveles y 4 compartimentos extraíbles, permite organiza…" at bounding box center [707, 321] width 349 height 78
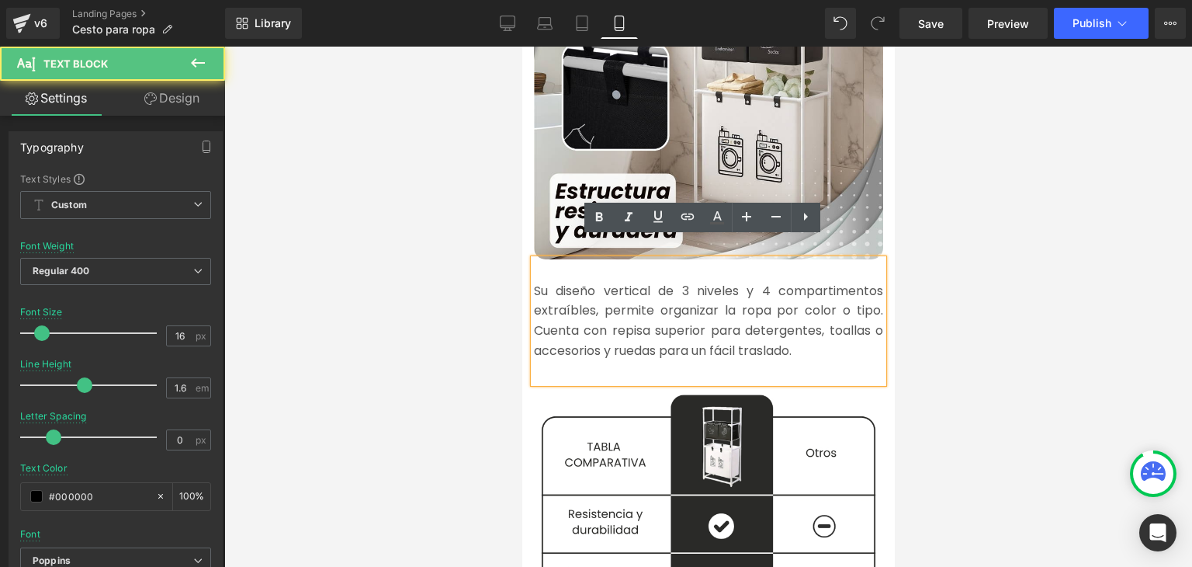
click at [796, 289] on font "Su diseño vertical de 3 niveles y 4 compartimentos extraíbles, permite organiza…" at bounding box center [707, 321] width 349 height 78
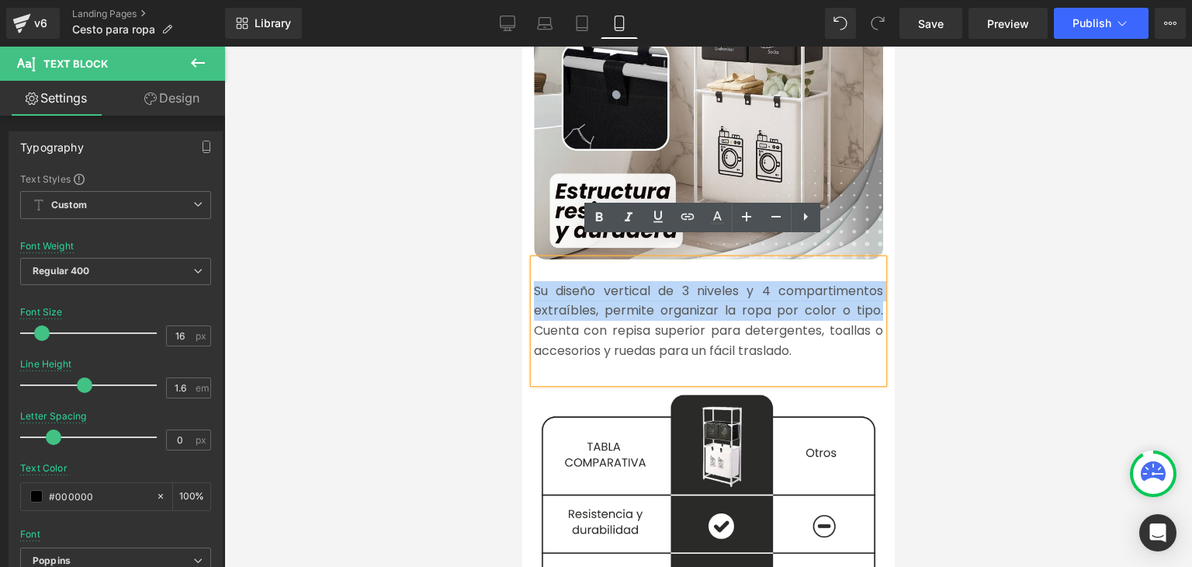
drag, startPoint x: 876, startPoint y: 292, endPoint x: 529, endPoint y: 273, distance: 347.4
click at [533, 282] on font "Su diseño vertical de 3 niveles y 4 compartimentos extraíbles, permite organiza…" at bounding box center [707, 321] width 349 height 78
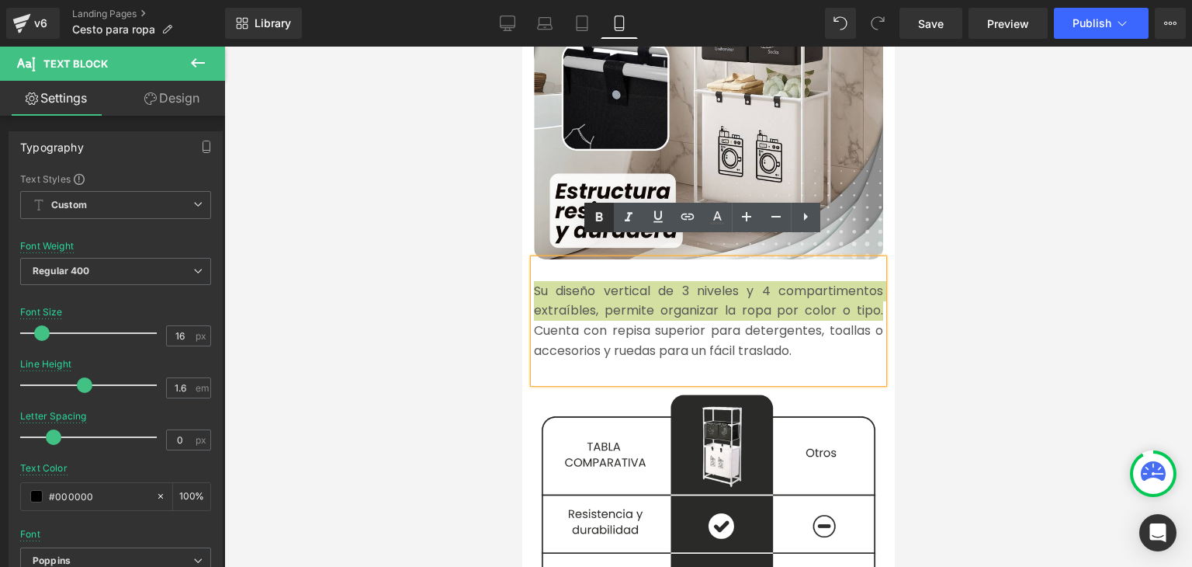
click at [605, 215] on icon at bounding box center [599, 217] width 19 height 19
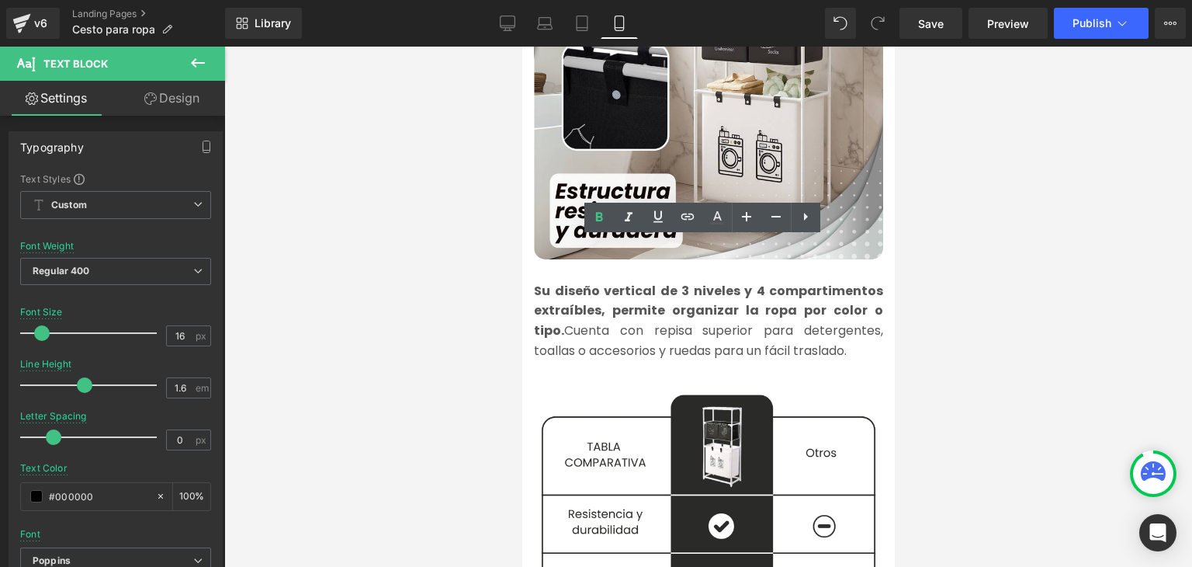
click at [1021, 205] on div at bounding box center [708, 307] width 968 height 520
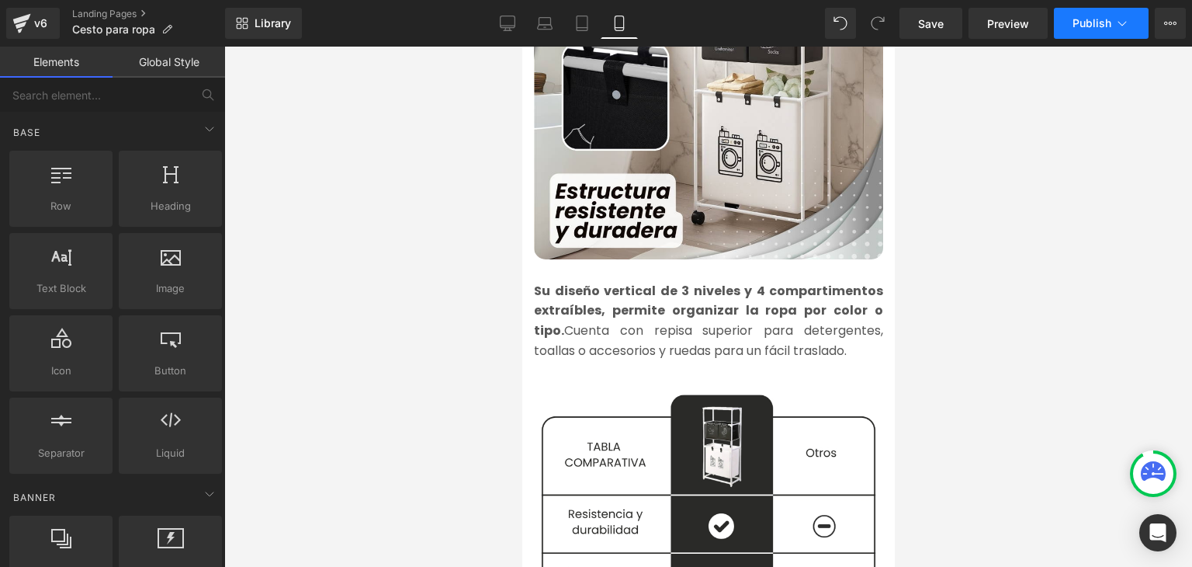
click at [1092, 25] on span "Publish" at bounding box center [1091, 23] width 39 height 12
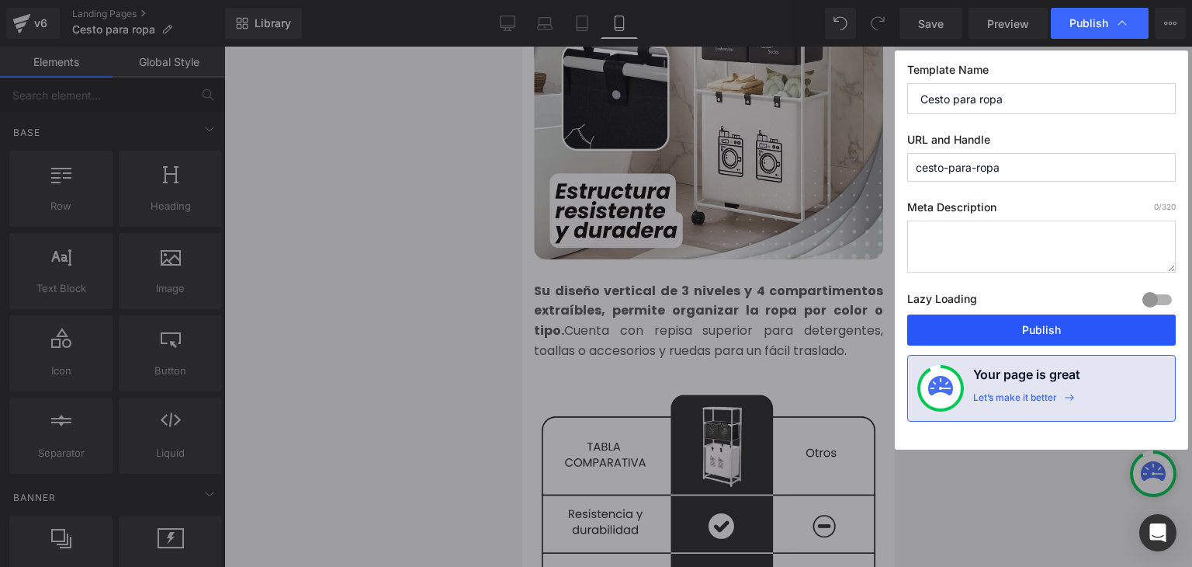
click at [1034, 324] on button "Publish" at bounding box center [1041, 329] width 269 height 31
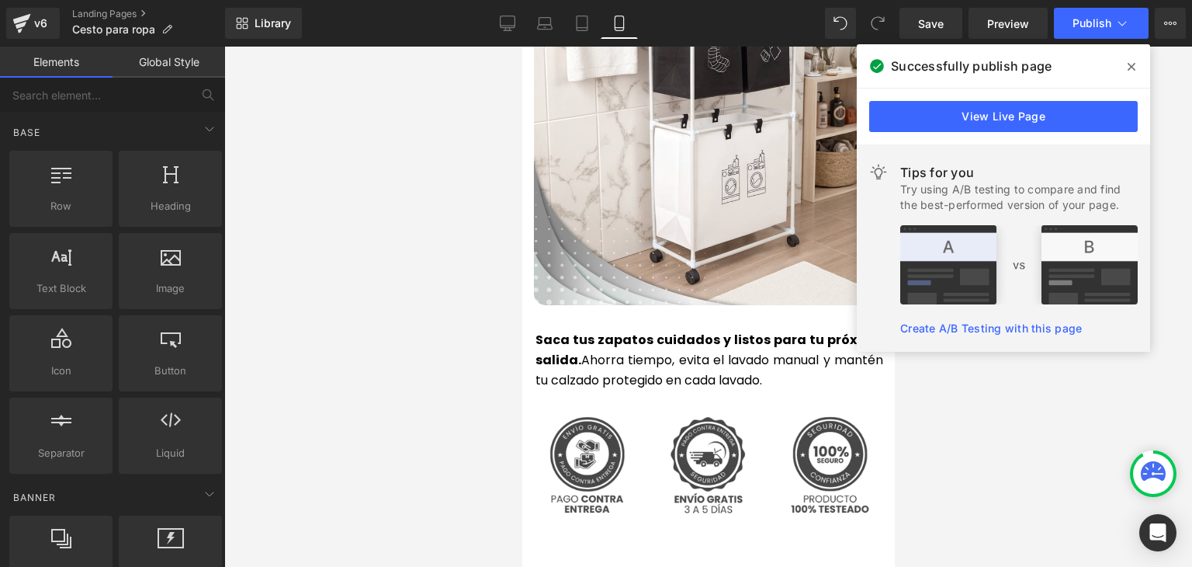
scroll to position [3492, 0]
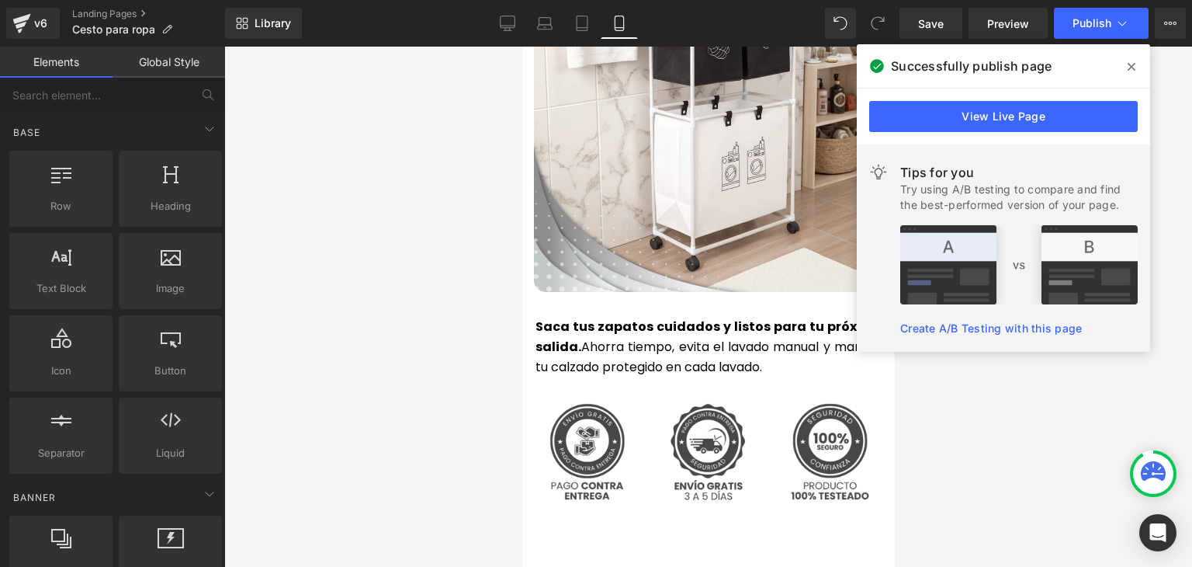
click at [600, 317] on p "Saca tus zapatos cuidados y listos para tu próxima salida. Ahorra tiempo, evita…" at bounding box center [709, 347] width 348 height 60
click at [594, 317] on p "Saca tus zapatos cuidados y listos para tu próxima salida. Ahorra tiempo, evita…" at bounding box center [709, 347] width 348 height 60
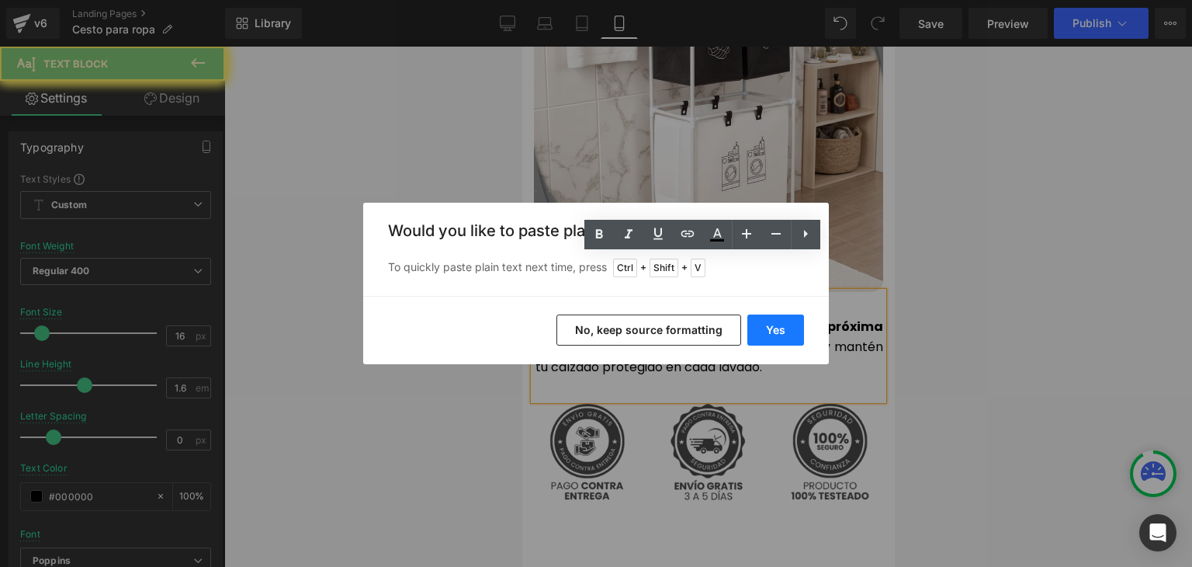
click at [769, 331] on button "Yes" at bounding box center [775, 329] width 57 height 31
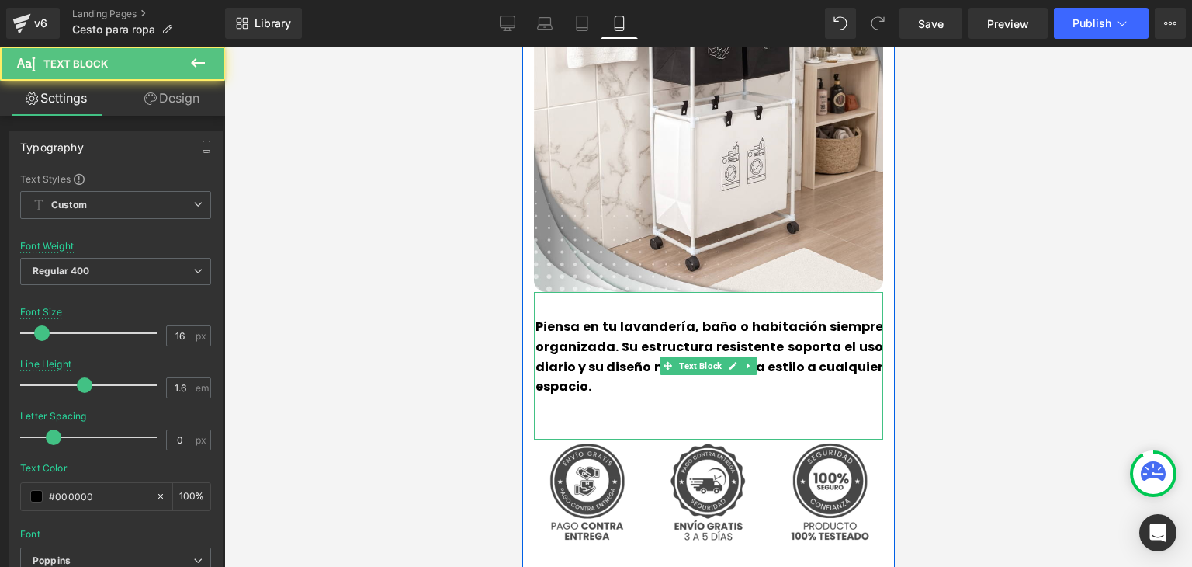
click at [601, 379] on div "Piensa en tu lavandería, baño o habitación siempre organizada. Su estructura re…" at bounding box center [707, 365] width 349 height 147
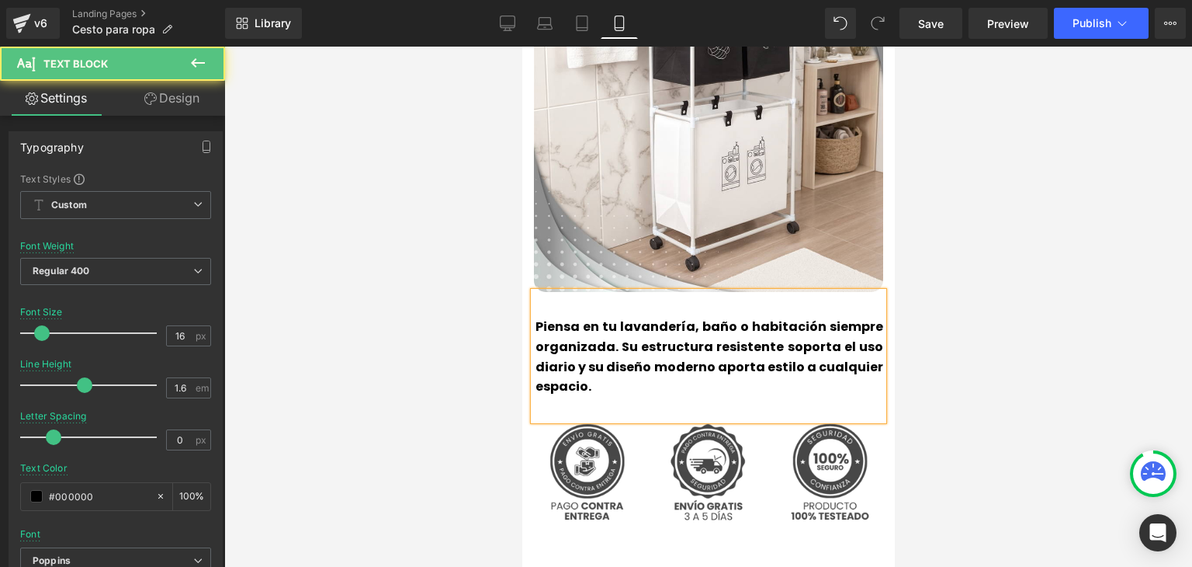
click at [595, 320] on p "Piensa en tu lavandería, baño o habitación siempre organizada. Su estructura re…" at bounding box center [709, 356] width 348 height 79
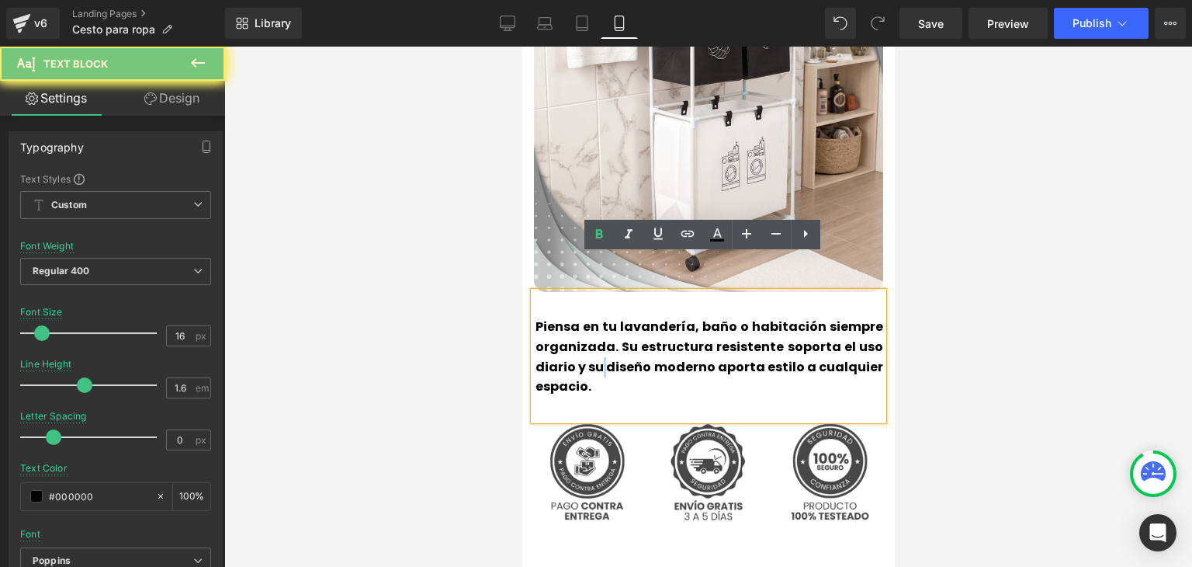
click at [595, 320] on p "Piensa en tu lavandería, baño o habitación siempre organizada. Su estructura re…" at bounding box center [709, 356] width 348 height 79
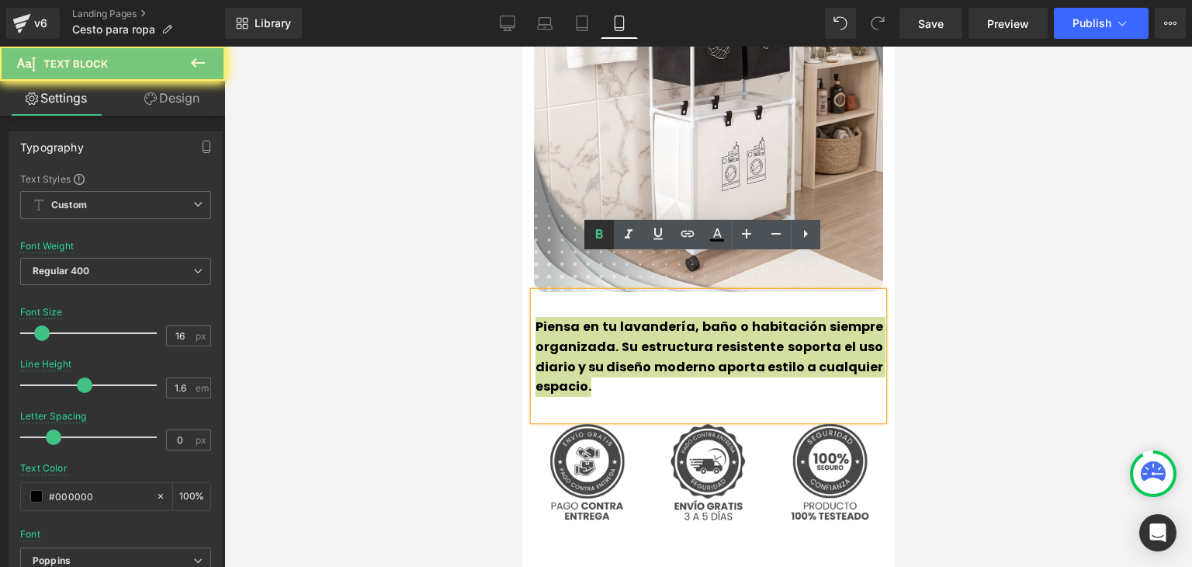
click at [600, 235] on icon at bounding box center [599, 234] width 19 height 19
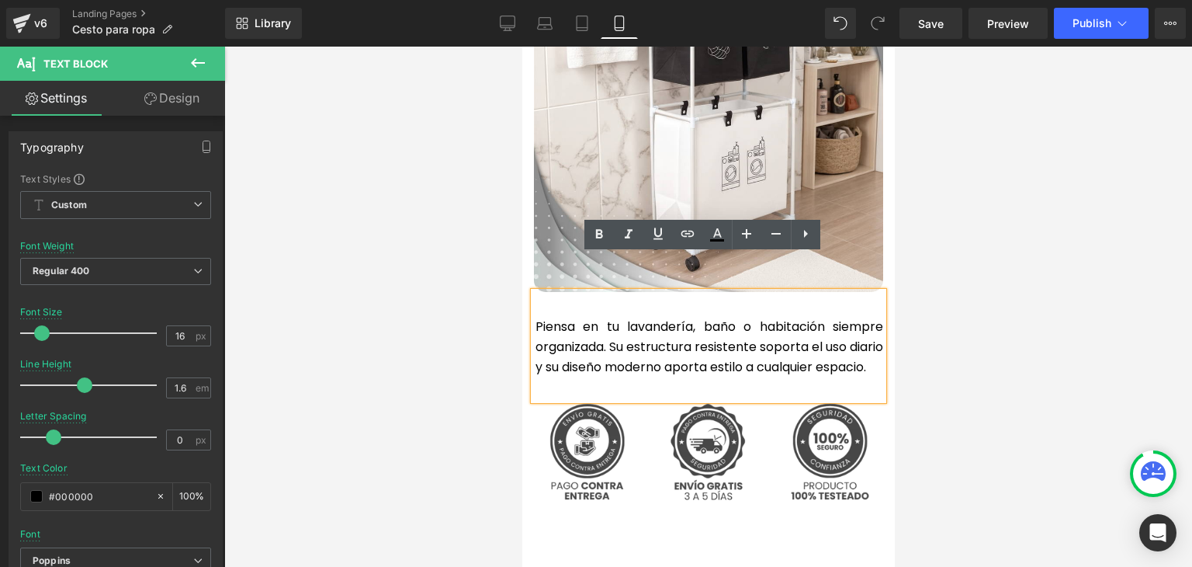
click at [573, 317] on p "Piensa en tu lavandería, baño o habitación siempre organizada. Su estructura re…" at bounding box center [709, 347] width 348 height 60
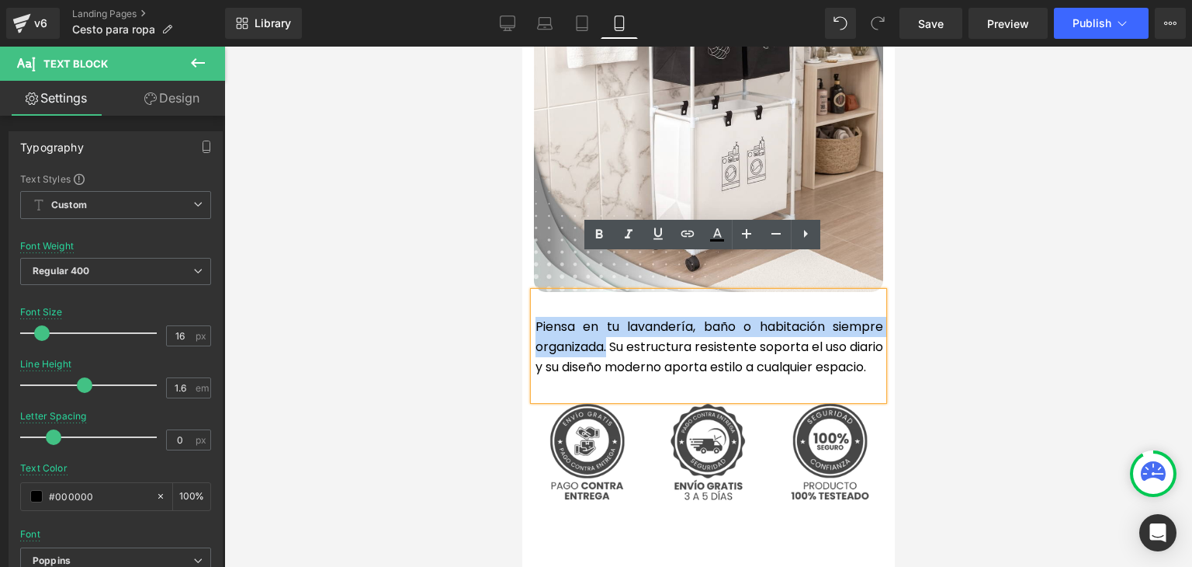
drag, startPoint x: 602, startPoint y: 312, endPoint x: 531, endPoint y: 291, distance: 74.4
click at [535, 317] on p "Piensa en tu lavandería, baño o habitación siempre organizada. Su estructura re…" at bounding box center [709, 347] width 348 height 60
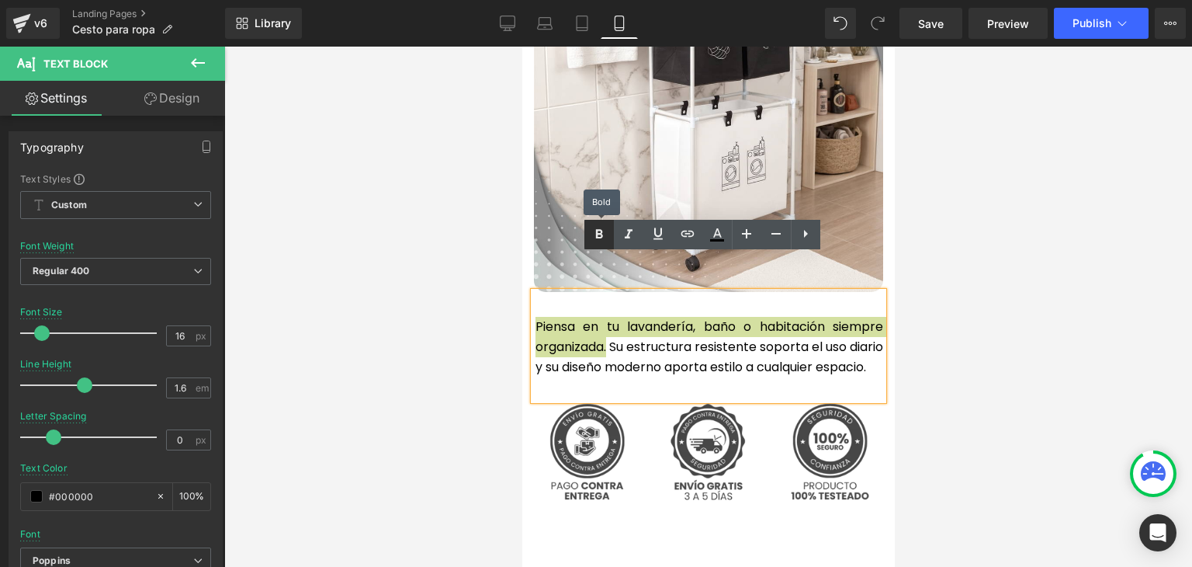
click at [599, 239] on icon at bounding box center [599, 234] width 19 height 19
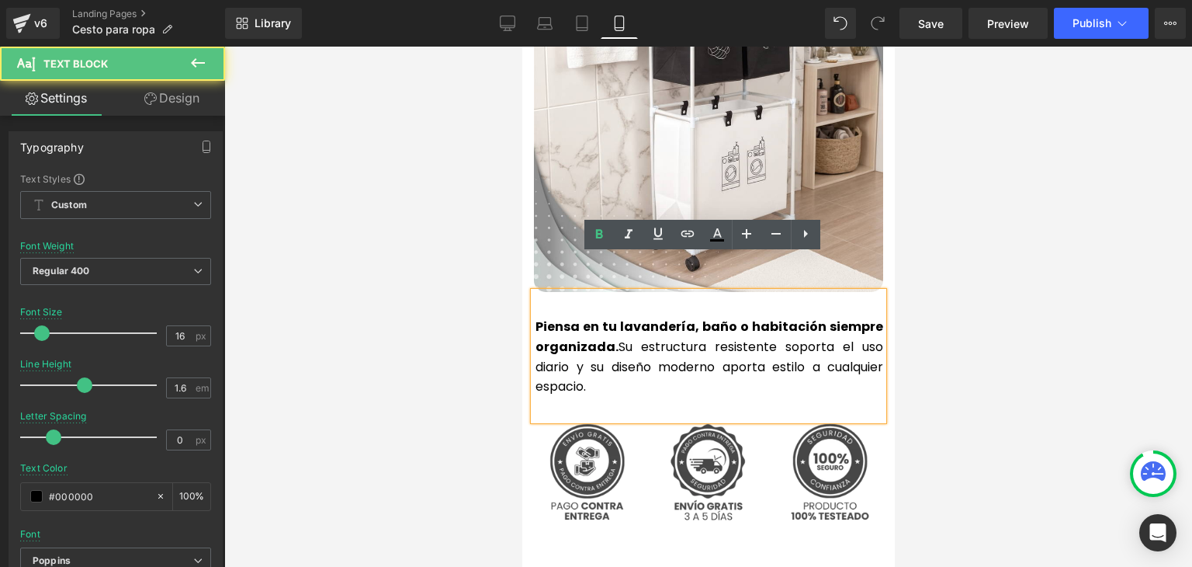
click at [602, 317] on strong "Piensa en tu lavandería, baño o habitación siempre organizada." at bounding box center [709, 336] width 348 height 38
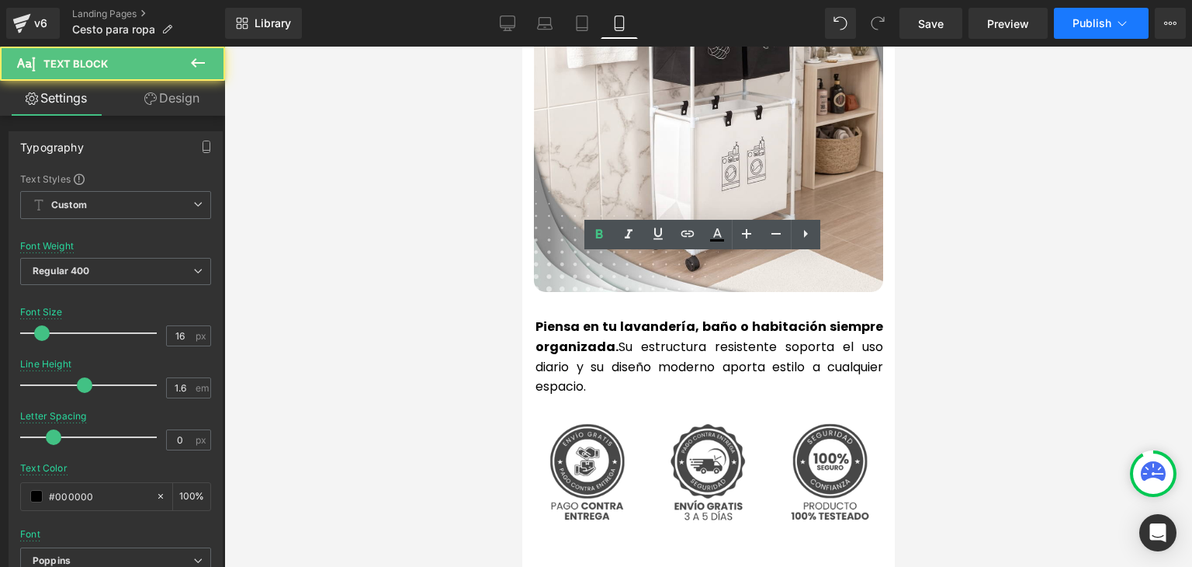
click at [1108, 20] on span "Publish" at bounding box center [1091, 23] width 39 height 12
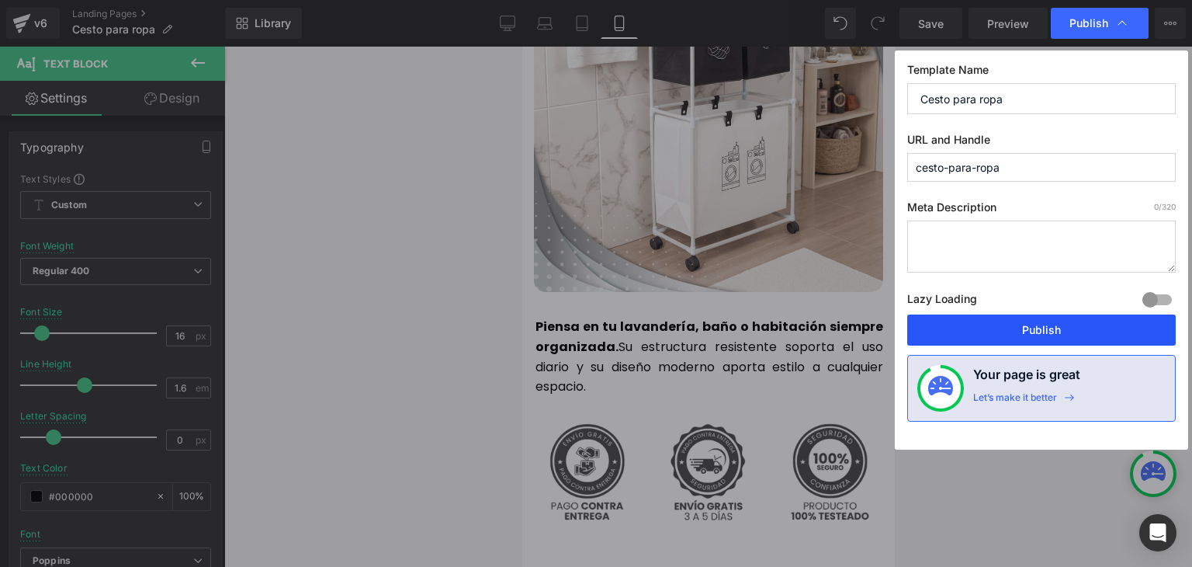
drag, startPoint x: 1043, startPoint y: 325, endPoint x: 240, endPoint y: 162, distance: 819.6
click at [1043, 325] on button "Publish" at bounding box center [1041, 329] width 269 height 31
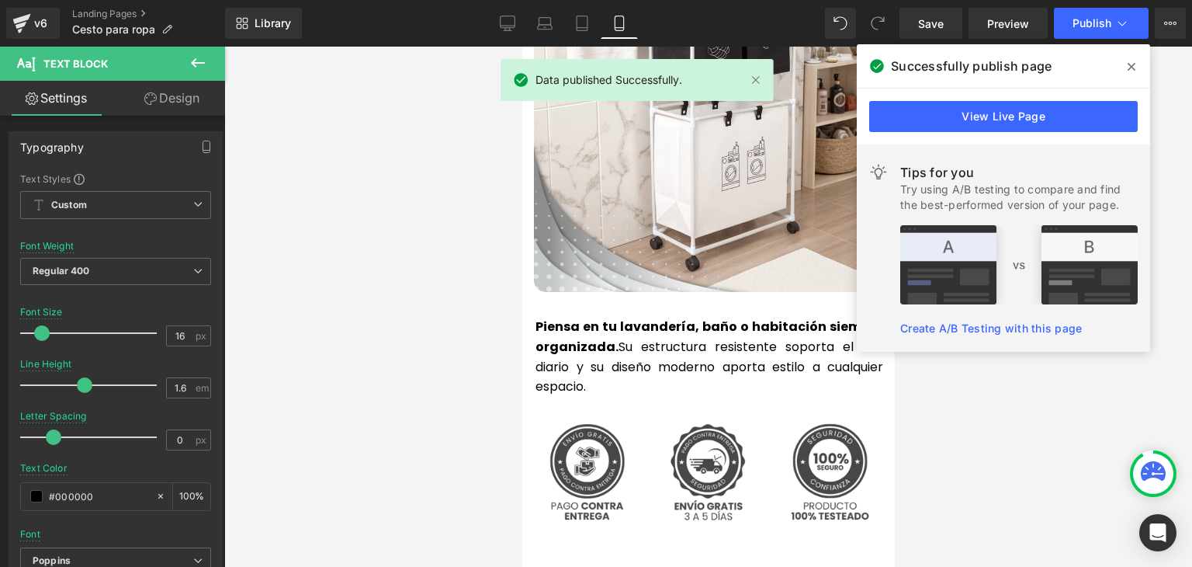
drag, startPoint x: 1124, startPoint y: 69, endPoint x: 1038, endPoint y: 109, distance: 95.1
click at [1124, 69] on span at bounding box center [1131, 66] width 25 height 25
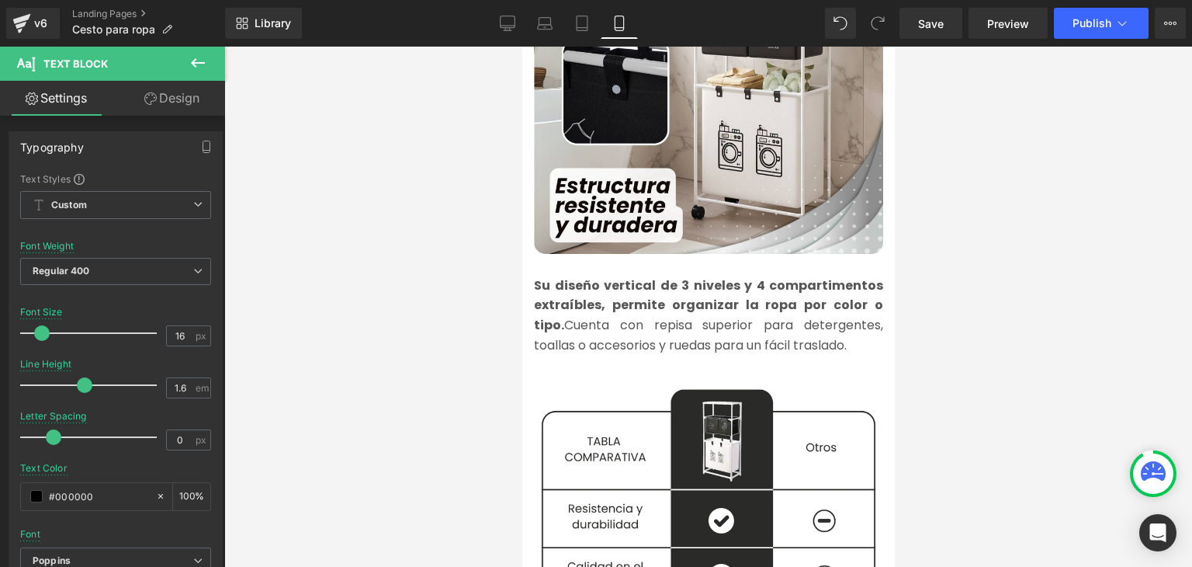
scroll to position [1707, 0]
